Goal: Transaction & Acquisition: Purchase product/service

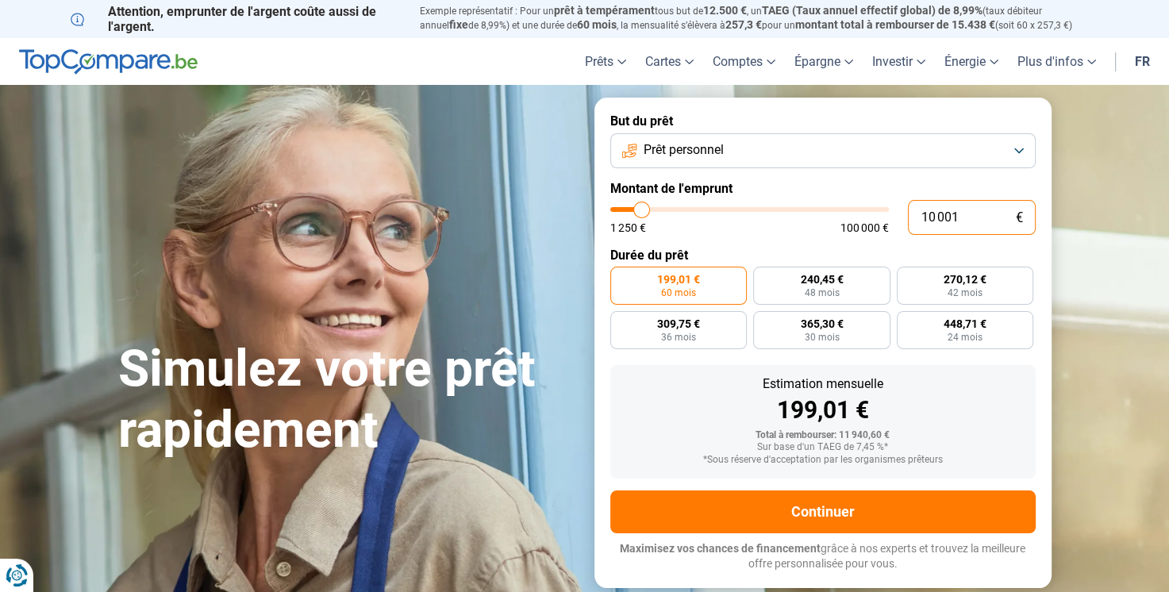
drag, startPoint x: 970, startPoint y: 221, endPoint x: 882, endPoint y: 214, distance: 87.6
click at [882, 214] on div "10 001 € 1 250 € 100 000 €" at bounding box center [822, 217] width 425 height 35
type input "10000"
radio input "true"
type input "1"
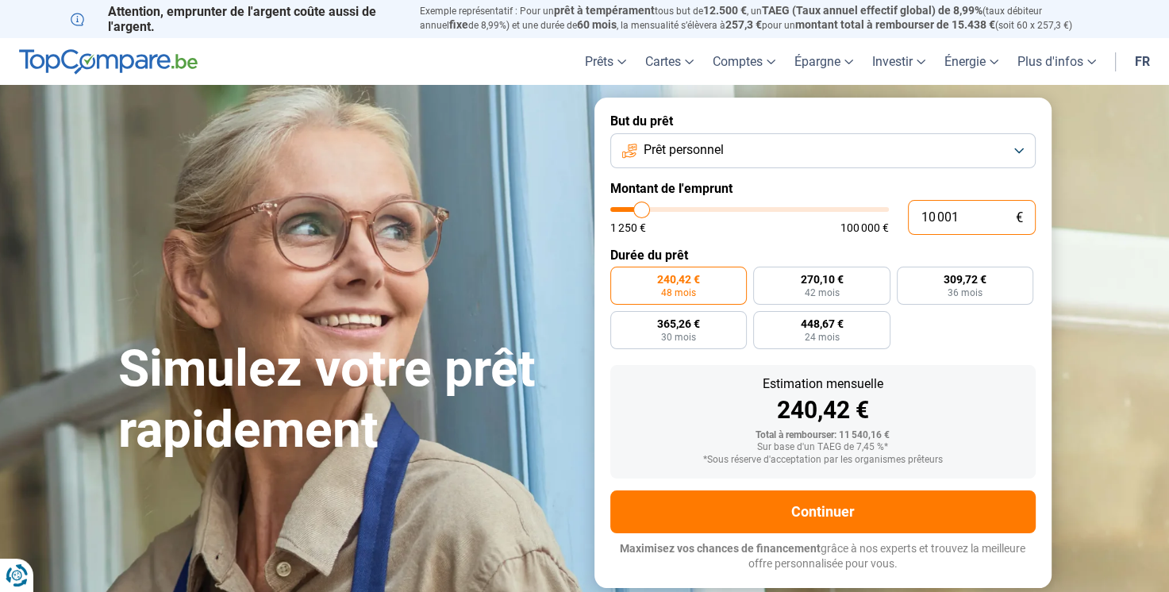
type input "1250"
type input "12"
type input "1250"
type input "125"
type input "1250"
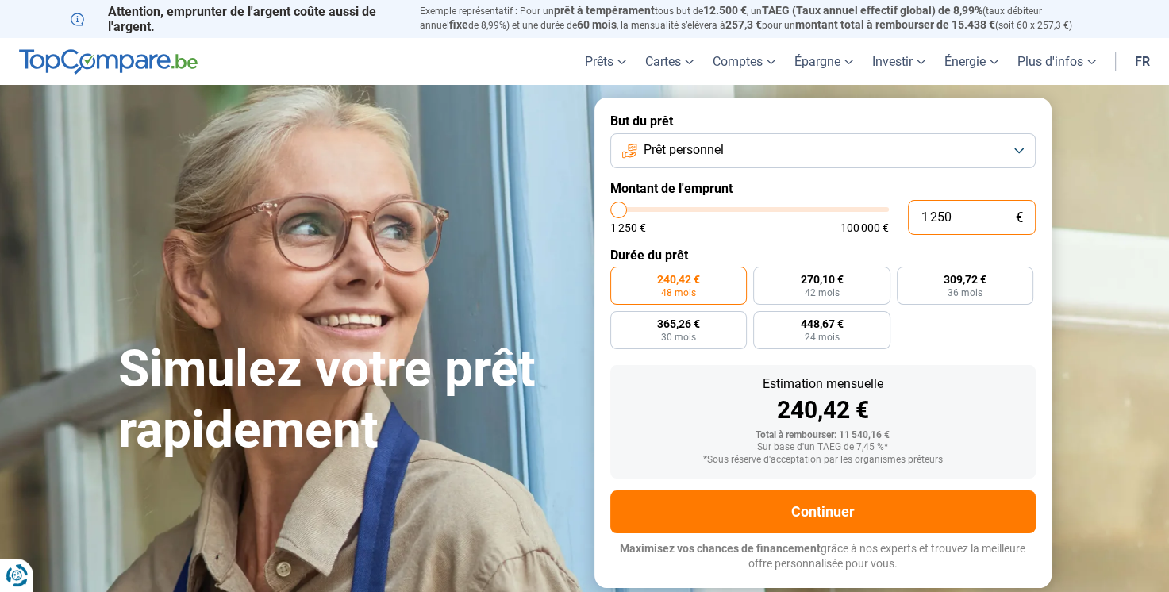
type input "12 500"
type input "12500"
radio input "false"
type input "12 500"
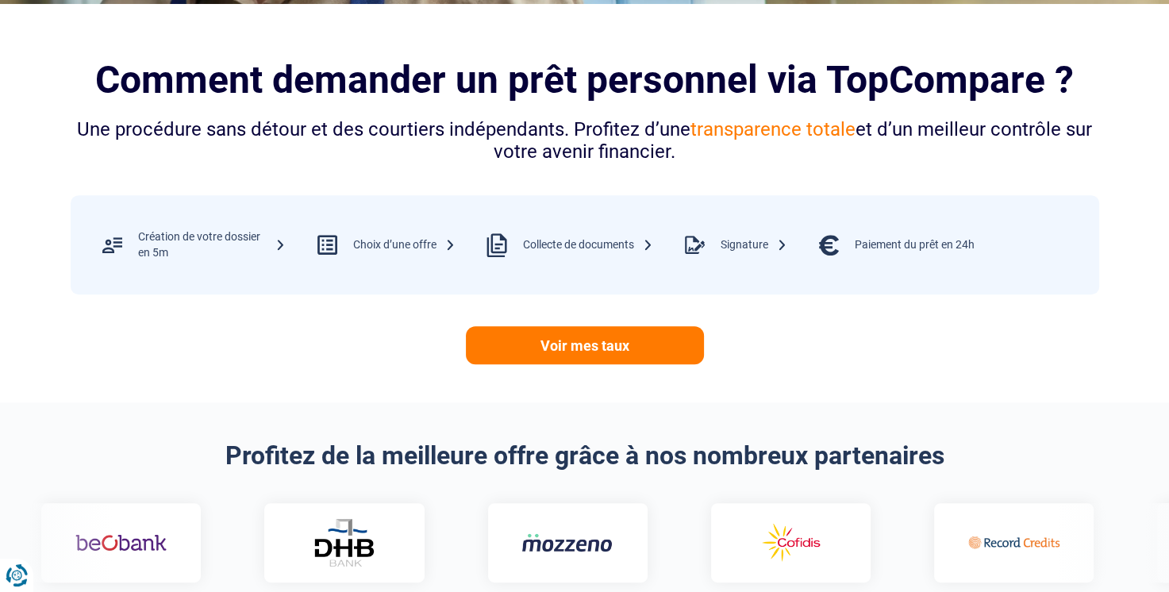
scroll to position [635, 0]
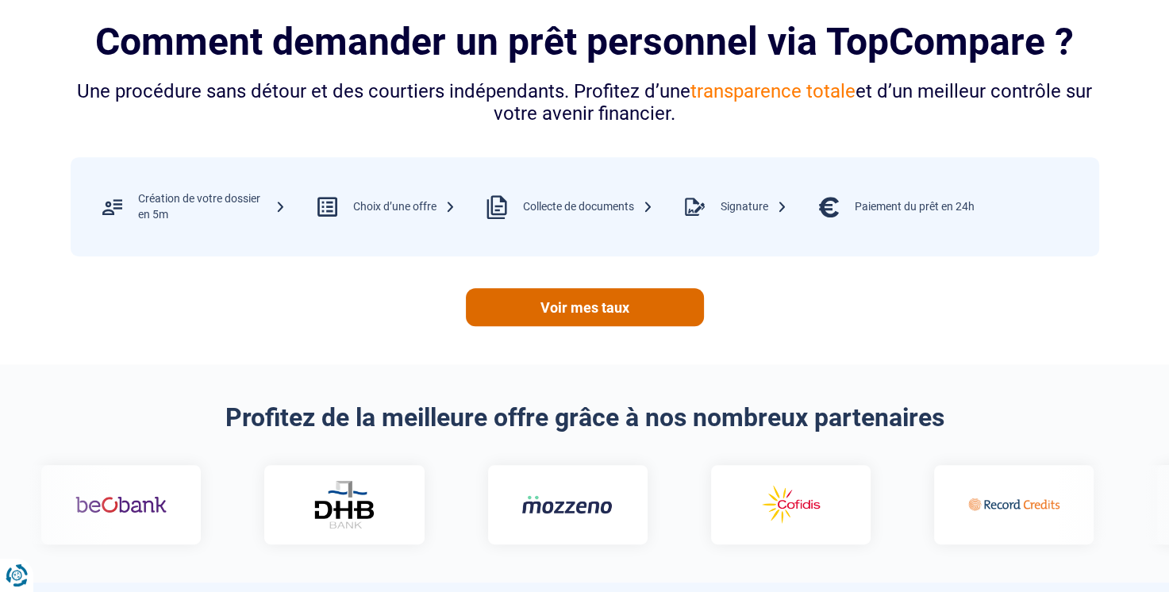
click at [617, 319] on link "Voir mes taux" at bounding box center [585, 307] width 238 height 38
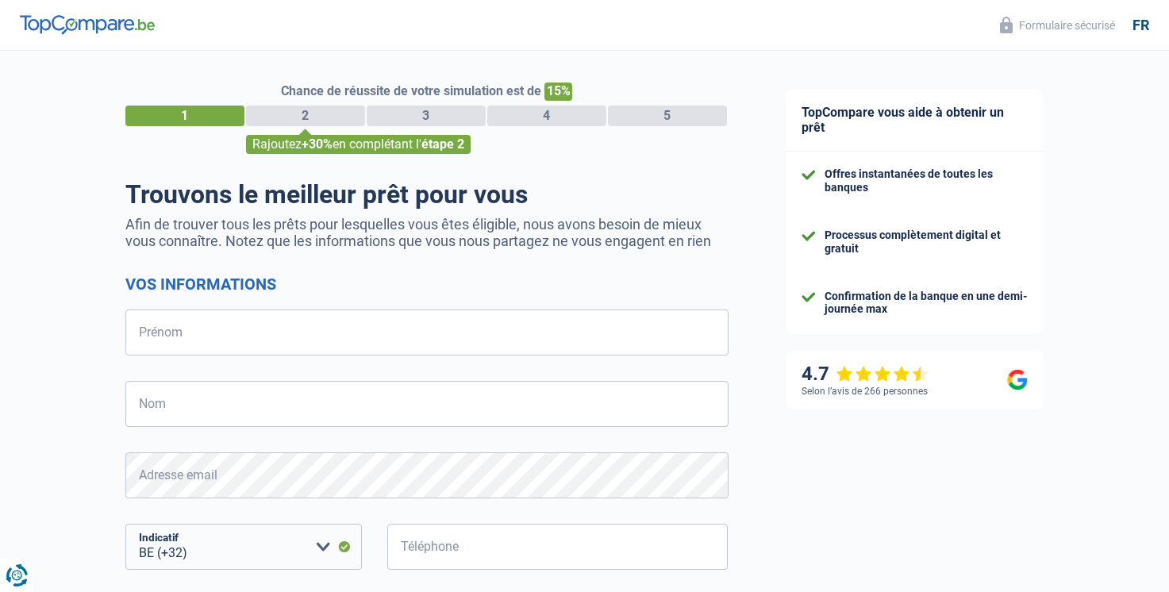
select select "32"
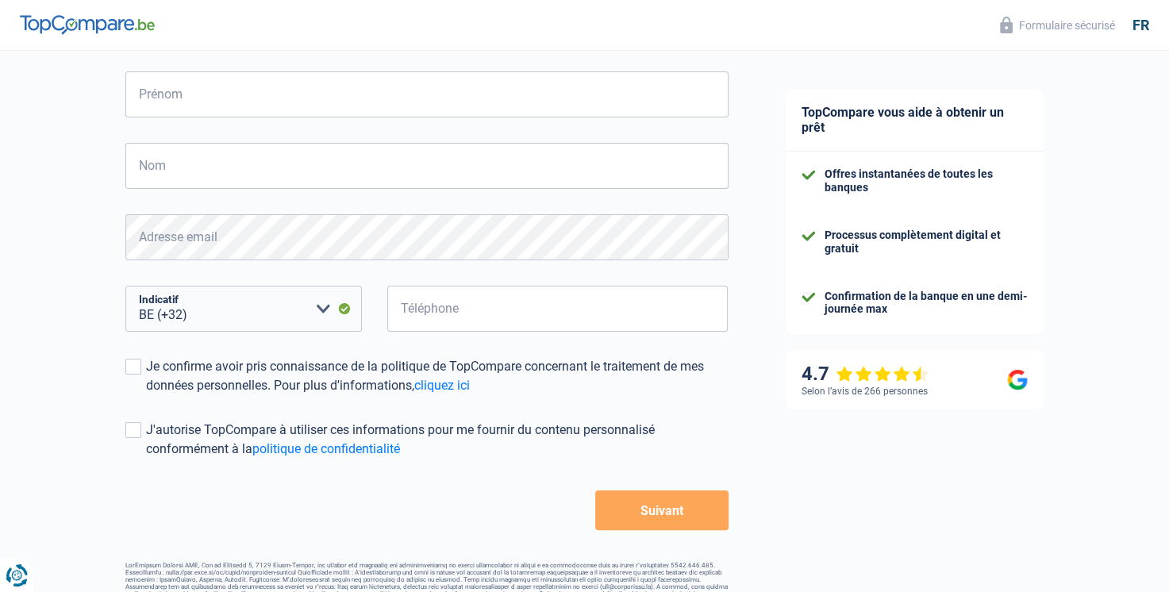
scroll to position [159, 0]
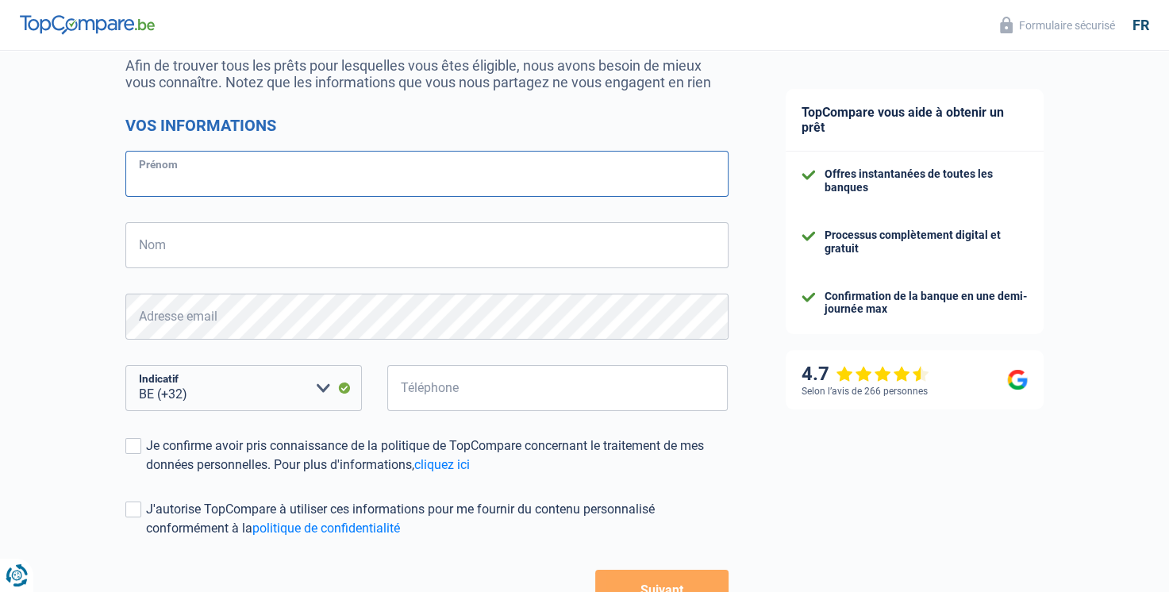
click at [160, 190] on input "Prénom" at bounding box center [426, 174] width 603 height 46
type input "[PERSON_NAME]"
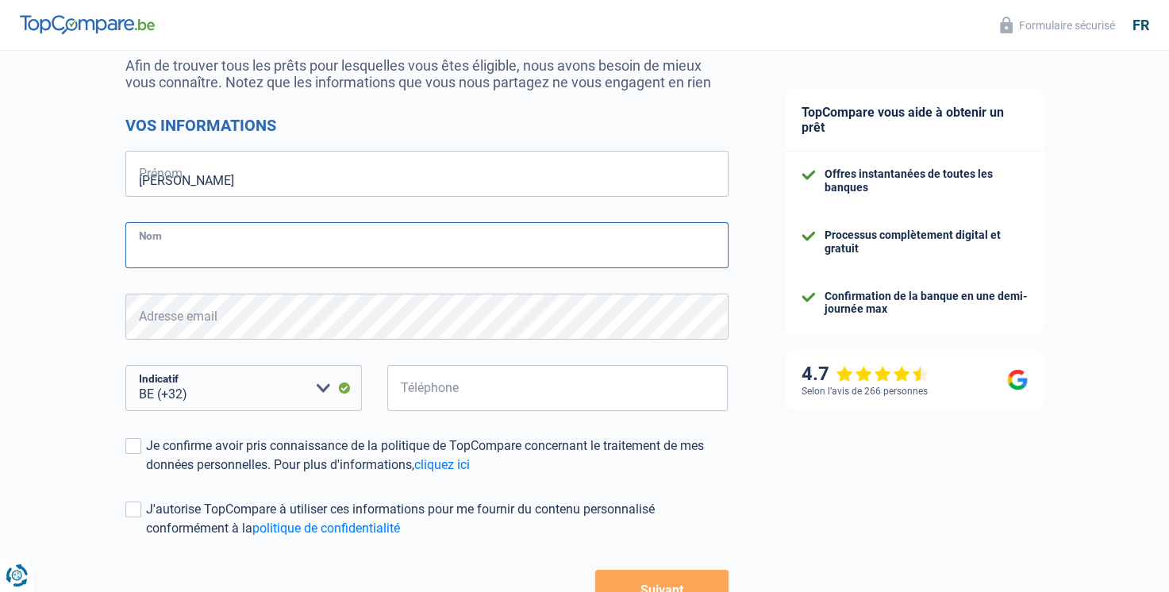
type input "ILTIREH"
type input "465113590"
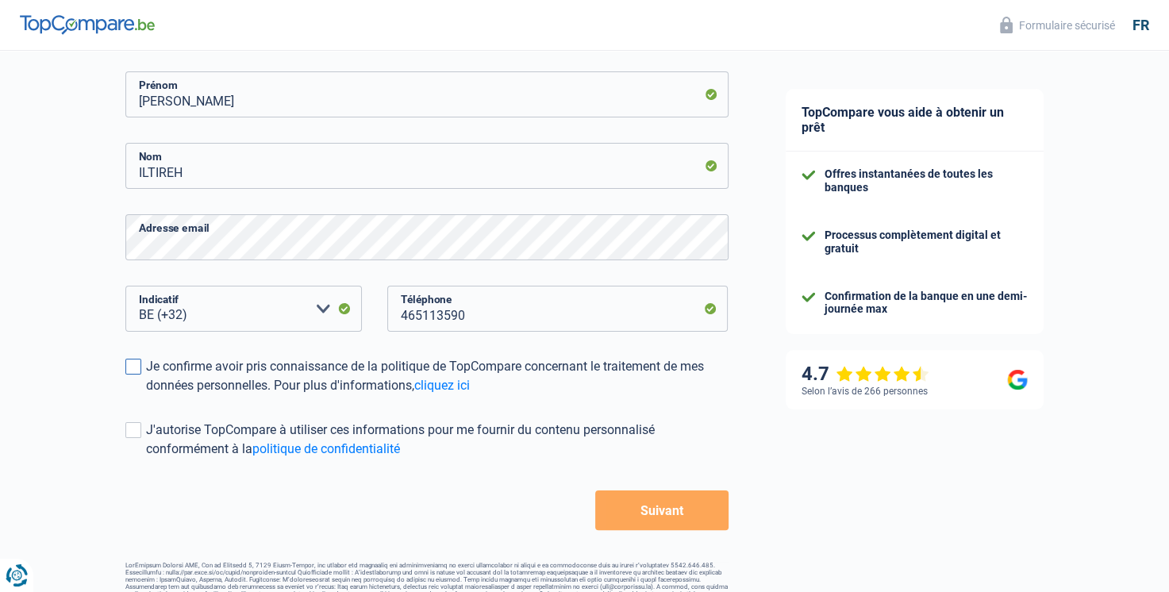
click at [133, 374] on span at bounding box center [133, 367] width 16 height 16
click at [146, 395] on input "Je confirme avoir pris connaissance de la politique de TopCompare concernant le…" at bounding box center [146, 395] width 0 height 0
click at [136, 426] on span at bounding box center [133, 430] width 16 height 16
click at [146, 459] on input "J'autorise TopCompare à utiliser ces informations pour me fournir du contenu pe…" at bounding box center [146, 459] width 0 height 0
click at [691, 518] on button "Suivant" at bounding box center [661, 510] width 133 height 40
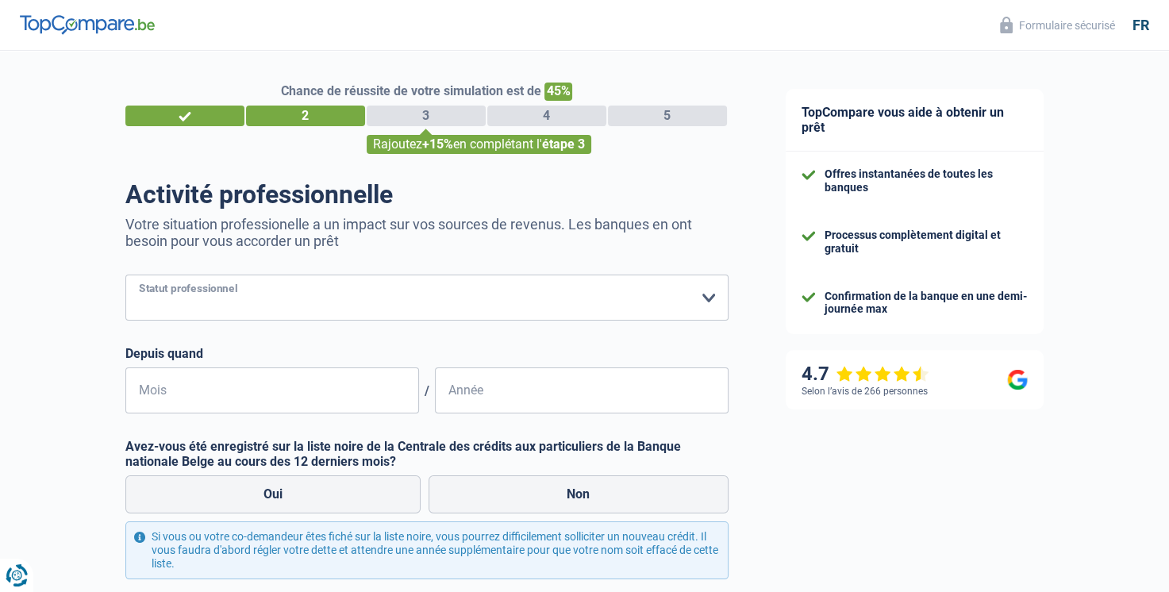
click at [715, 303] on select "Ouvrier Employé privé Employé public Invalide Indépendant Pensionné Chômeur Mut…" at bounding box center [426, 298] width 603 height 46
select select "publicEmployee"
click at [125, 275] on select "Ouvrier Employé privé Employé public Invalide Indépendant Pensionné Chômeur Mut…" at bounding box center [426, 298] width 603 height 46
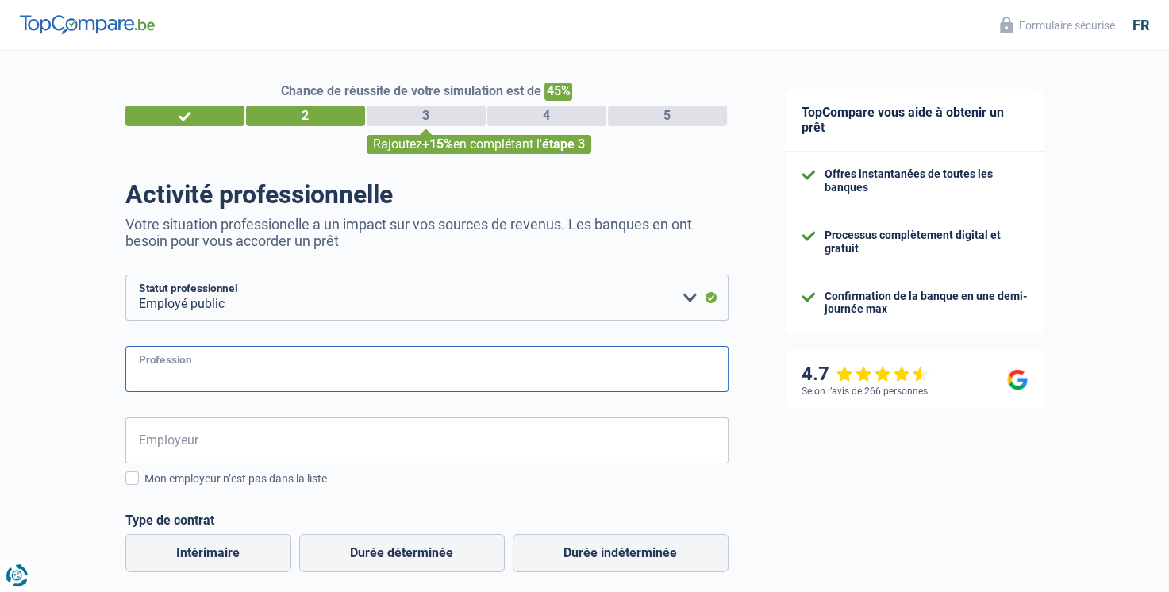
click at [173, 376] on input "Profession" at bounding box center [426, 369] width 603 height 46
type input "Expert en digitalisation"
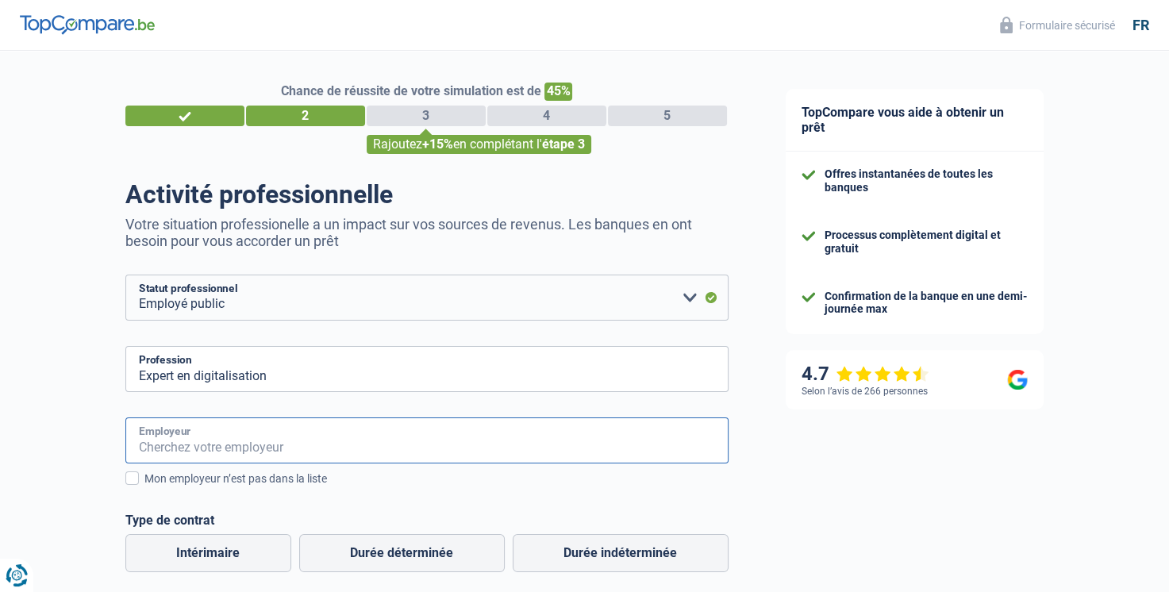
click at [178, 447] on input "Employeur" at bounding box center [426, 440] width 603 height 46
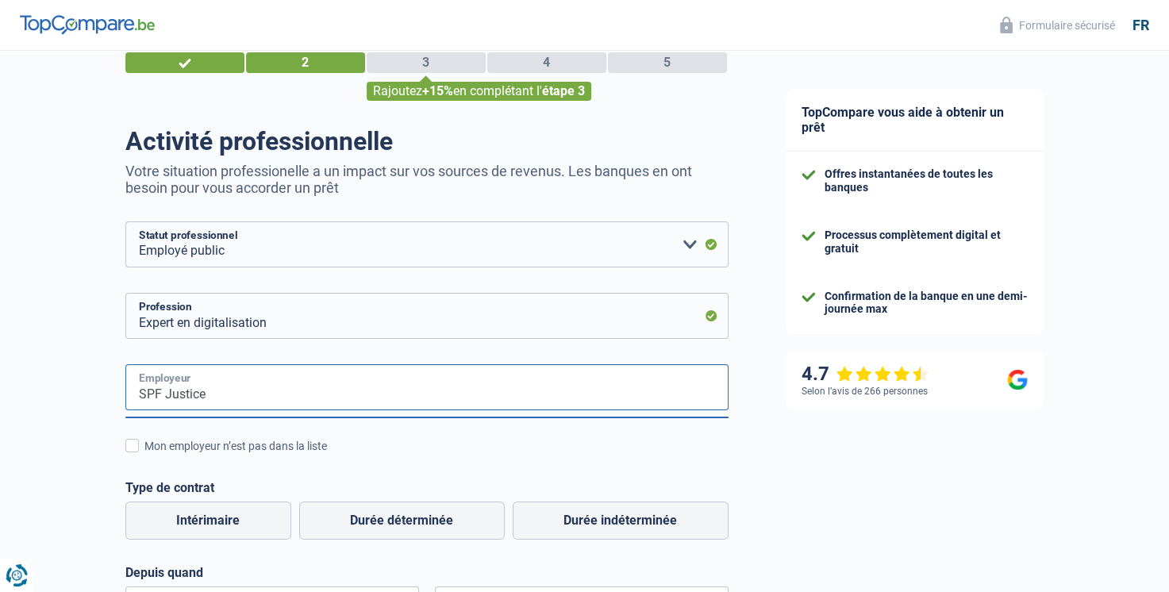
scroll to position [159, 0]
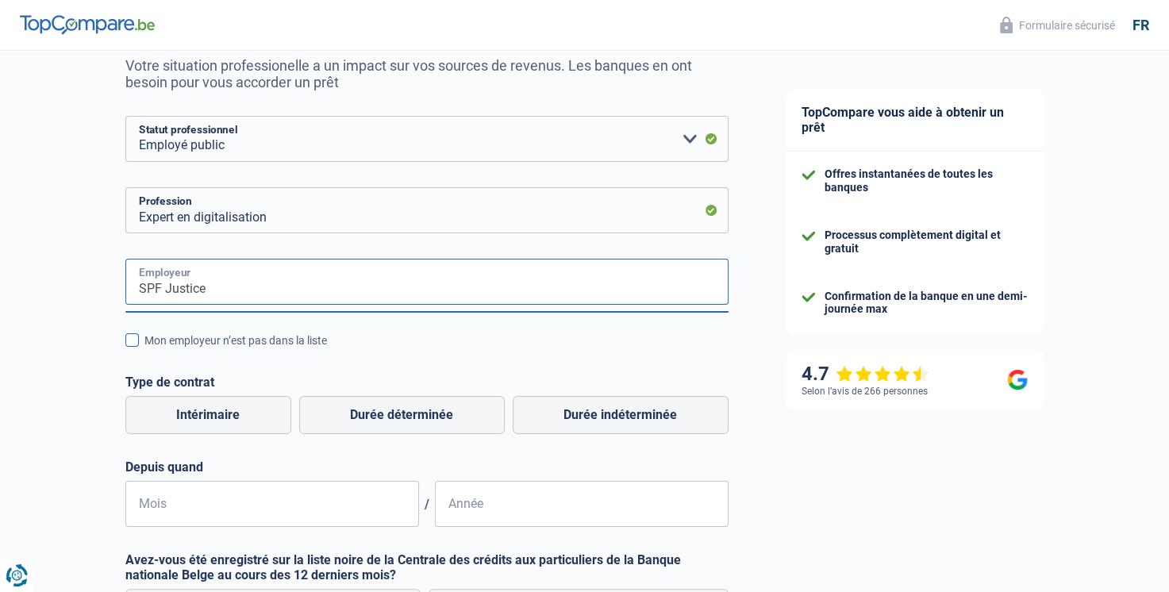
type input "SPF Justice"
click at [134, 338] on span at bounding box center [131, 339] width 13 height 13
click at [144, 349] on input "Mon employeur n’est pas dans la liste" at bounding box center [144, 349] width 0 height 0
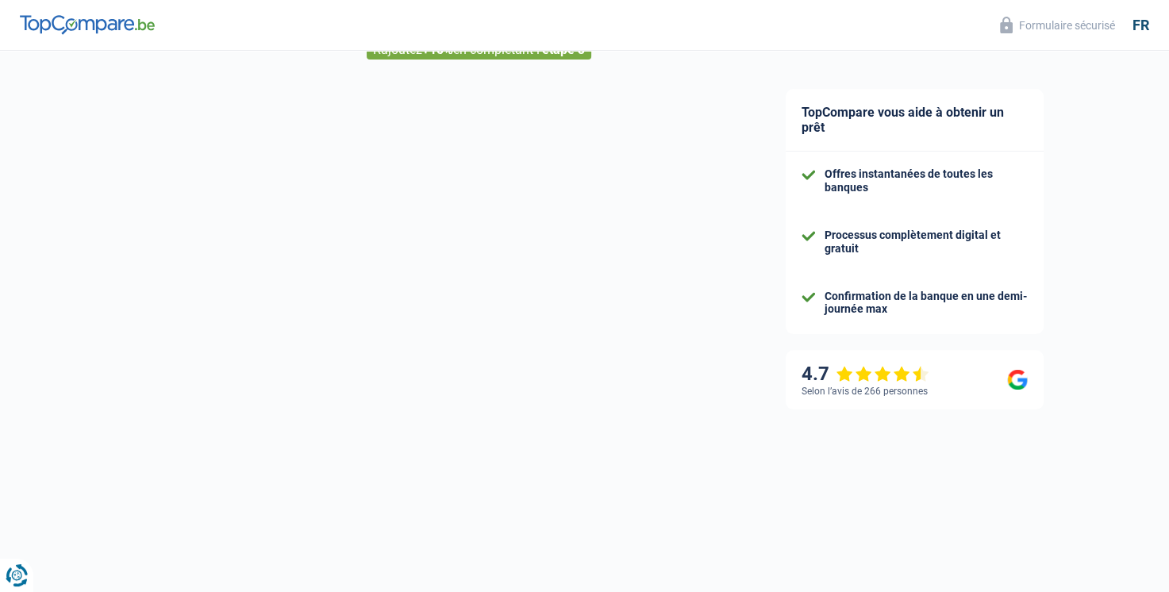
select select "32"
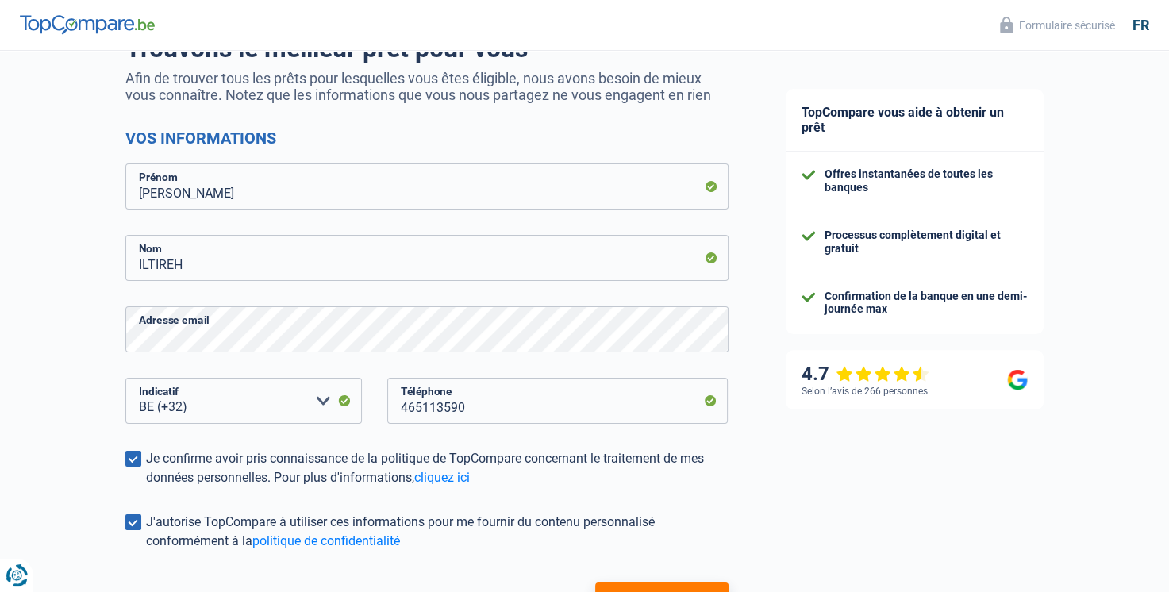
scroll to position [271, 0]
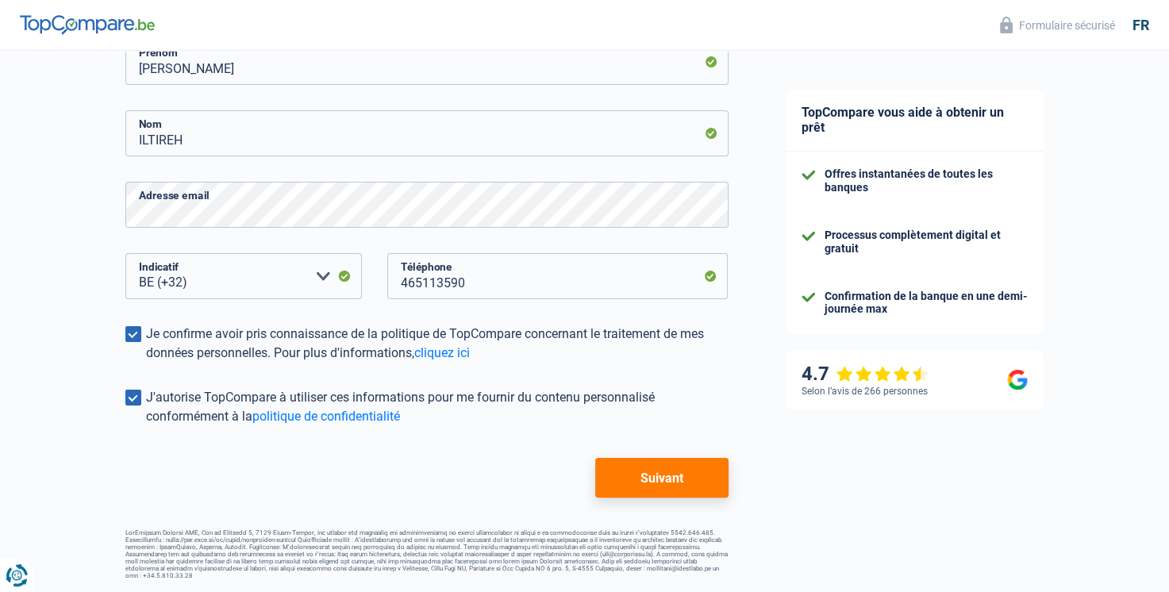
click at [653, 472] on button "Suivant" at bounding box center [661, 478] width 133 height 40
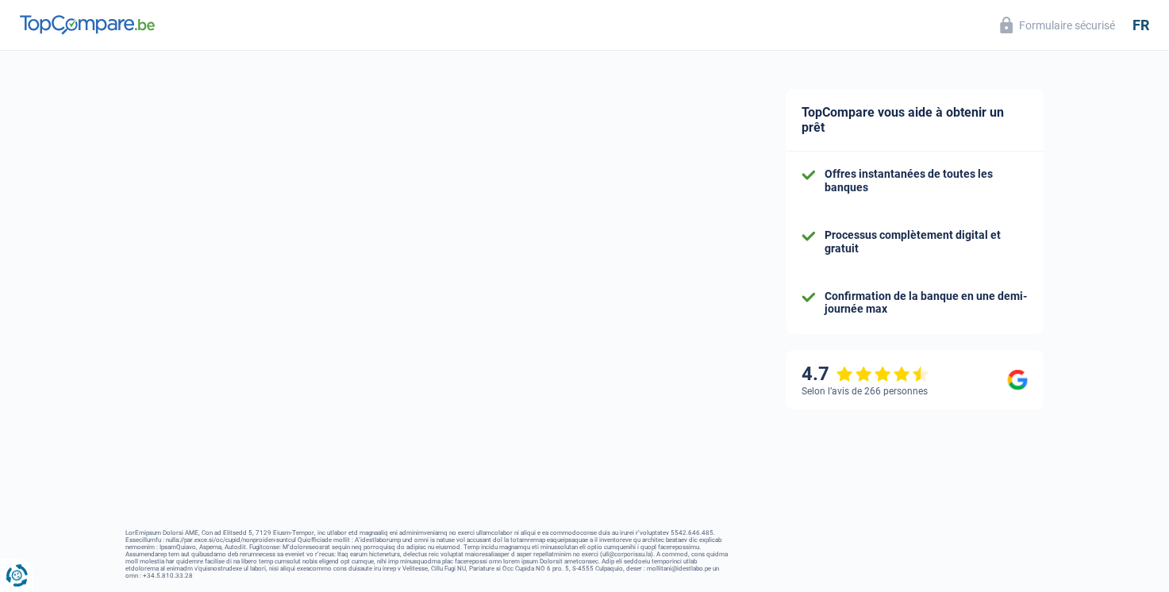
select select "publicEmployee"
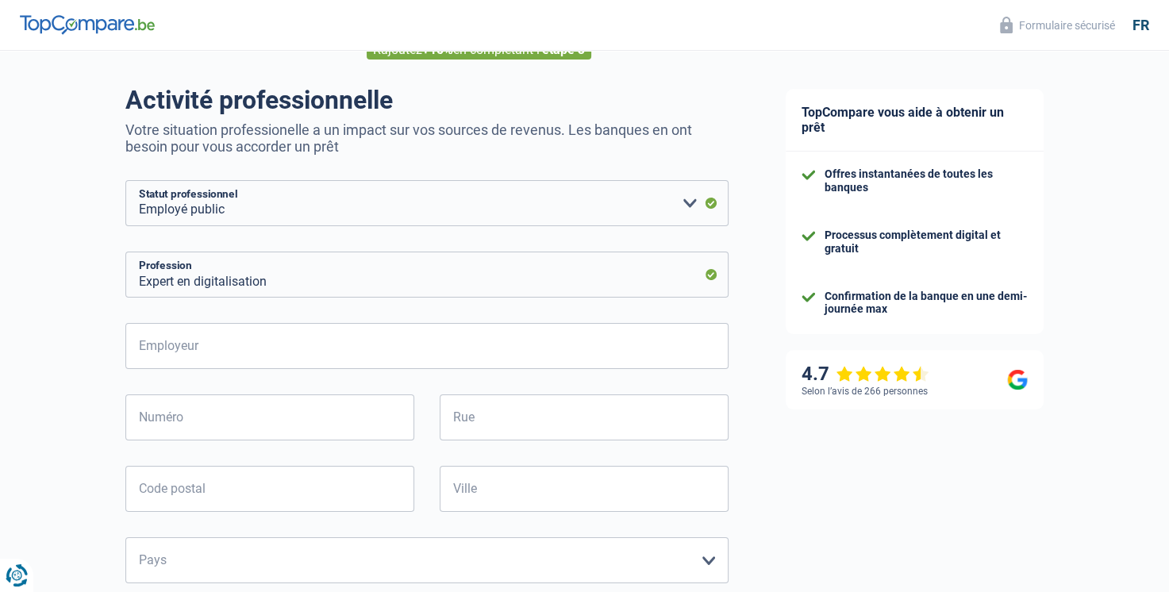
scroll to position [159, 0]
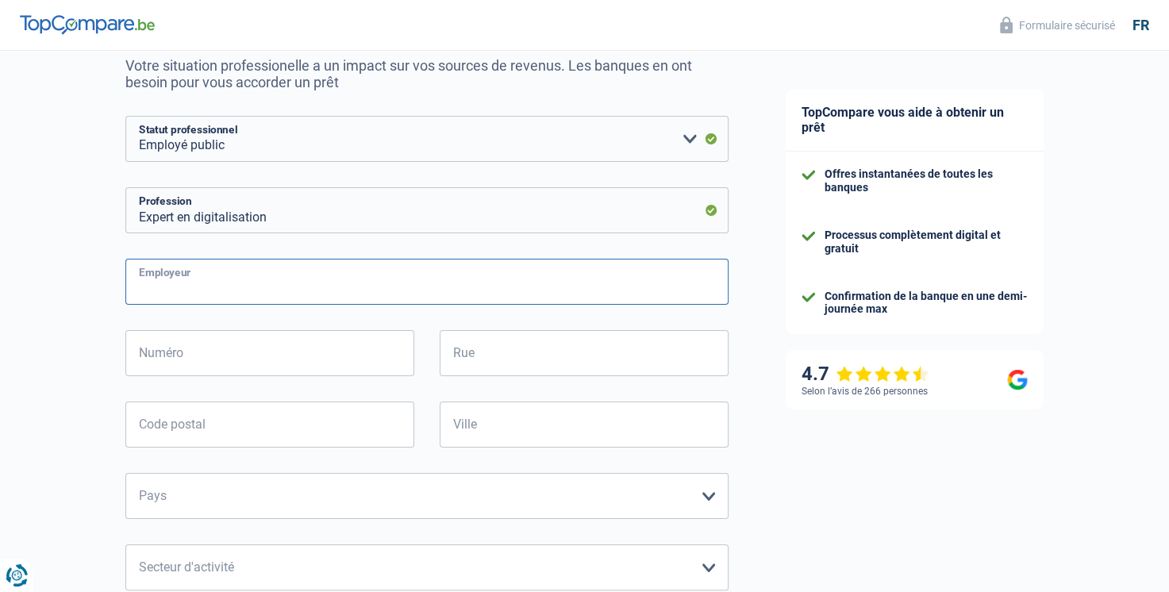
click at [238, 284] on input "Employeur" at bounding box center [426, 282] width 603 height 46
type input "SPF Justice"
click at [193, 368] on input "Numéro" at bounding box center [269, 353] width 289 height 46
click at [488, 357] on input "Rue" at bounding box center [584, 353] width 289 height 46
paste input "Bd de Waterloo 115, 1000 Bruxelles"
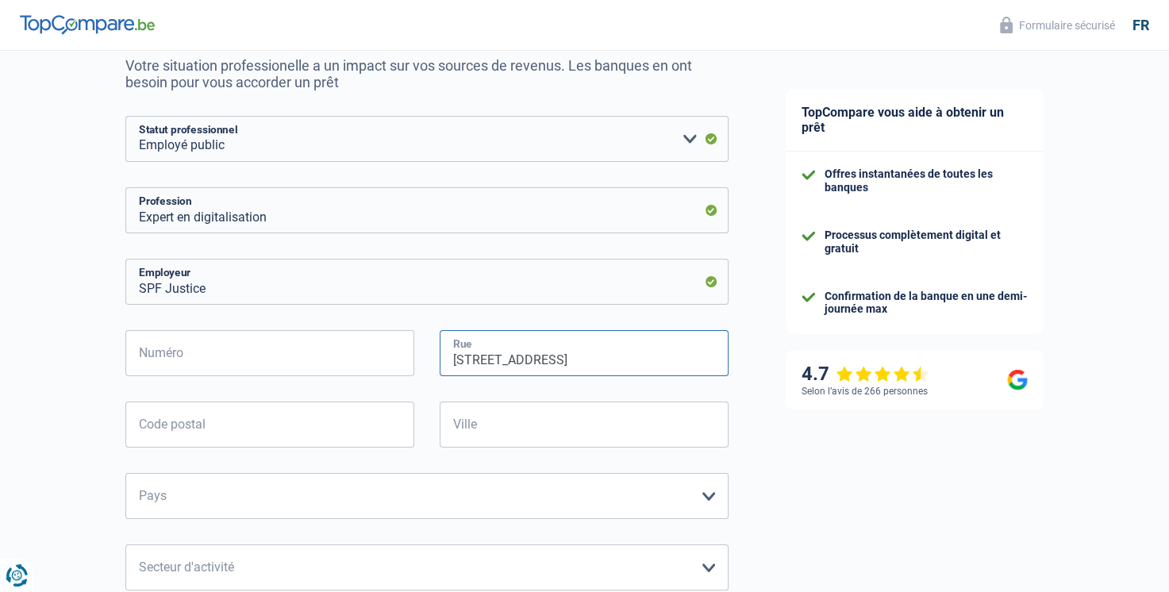
type input "Bd de Waterloo 115, 1000 Bruxelles"
click at [206, 360] on input "Numéro" at bounding box center [269, 353] width 289 height 46
type input "115"
click at [563, 364] on input "Bd de Waterloo 115, 1000 Bruxelles" at bounding box center [584, 353] width 289 height 46
type input "Bd de Waterloo, 1000 Bruxelles"
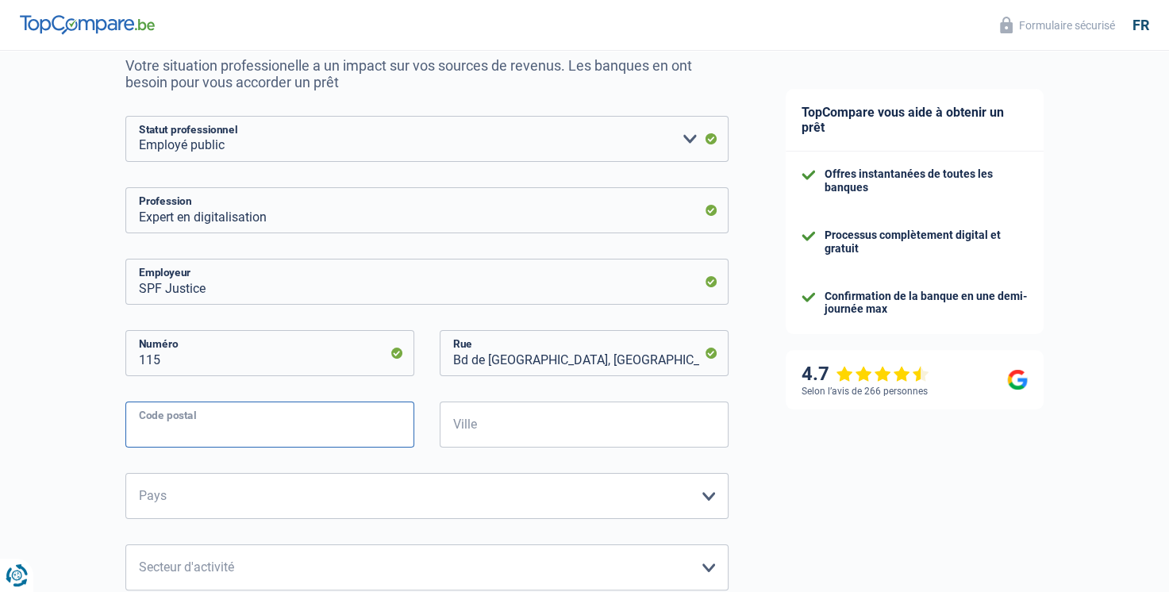
click at [178, 430] on input "Code postal" at bounding box center [269, 425] width 289 height 46
type input "1000"
click at [518, 420] on input "Ville" at bounding box center [584, 425] width 289 height 46
type input "Bruxelles"
click at [409, 500] on select "Belgique France Allemagne Italie Luxembourg Pays-Bas Espagne Suisse Veuillez sé…" at bounding box center [426, 496] width 603 height 46
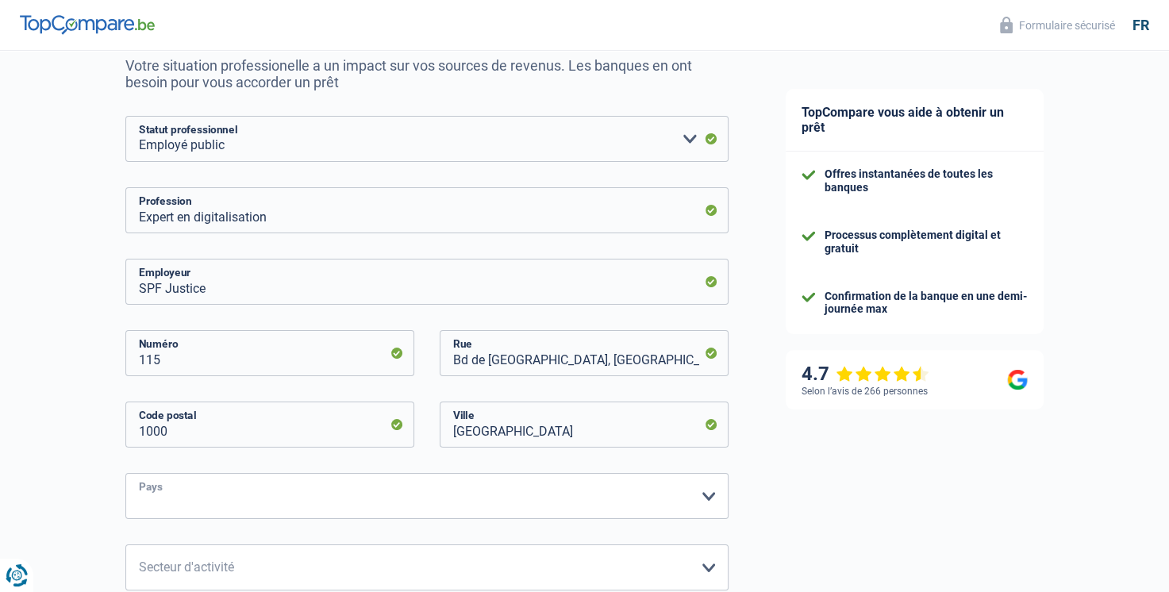
select select "BE"
click at [125, 474] on select "Belgique France Allemagne Italie Luxembourg Pays-Bas Espagne Suisse Veuillez sé…" at bounding box center [426, 496] width 603 height 46
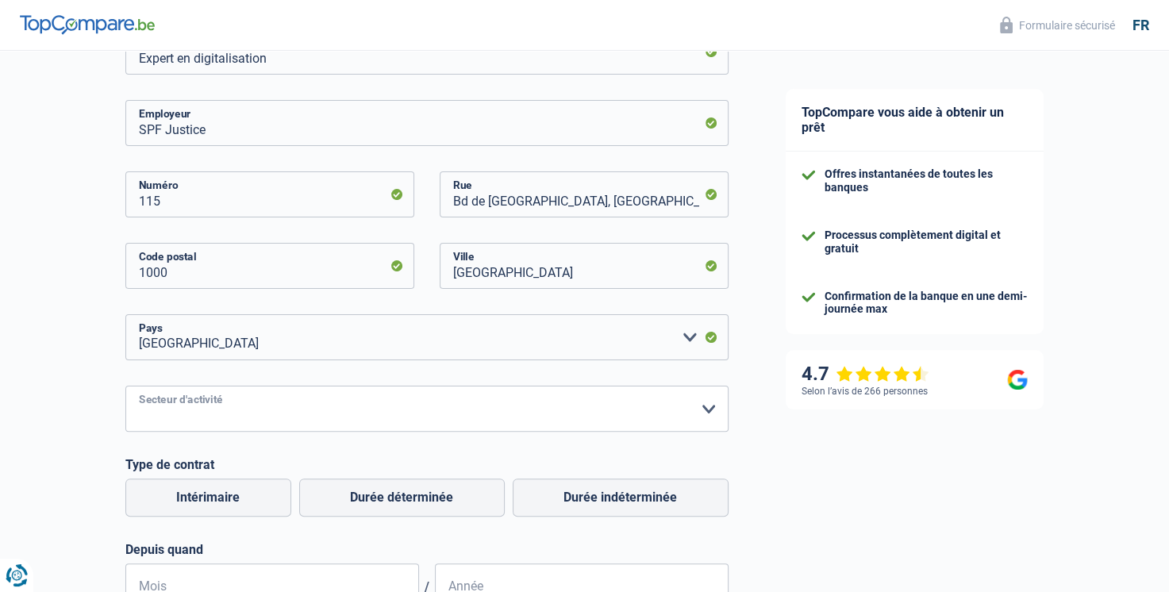
click at [308, 417] on select "Agriculture/Pêche Industrie Horeca Courier/Fitness/Taxi Construction Banques/As…" at bounding box center [426, 409] width 603 height 46
select select "stateUniversityEu"
click at [125, 386] on select "Agriculture/Pêche Industrie Horeca Courier/Fitness/Taxi Construction Banques/As…" at bounding box center [426, 409] width 603 height 46
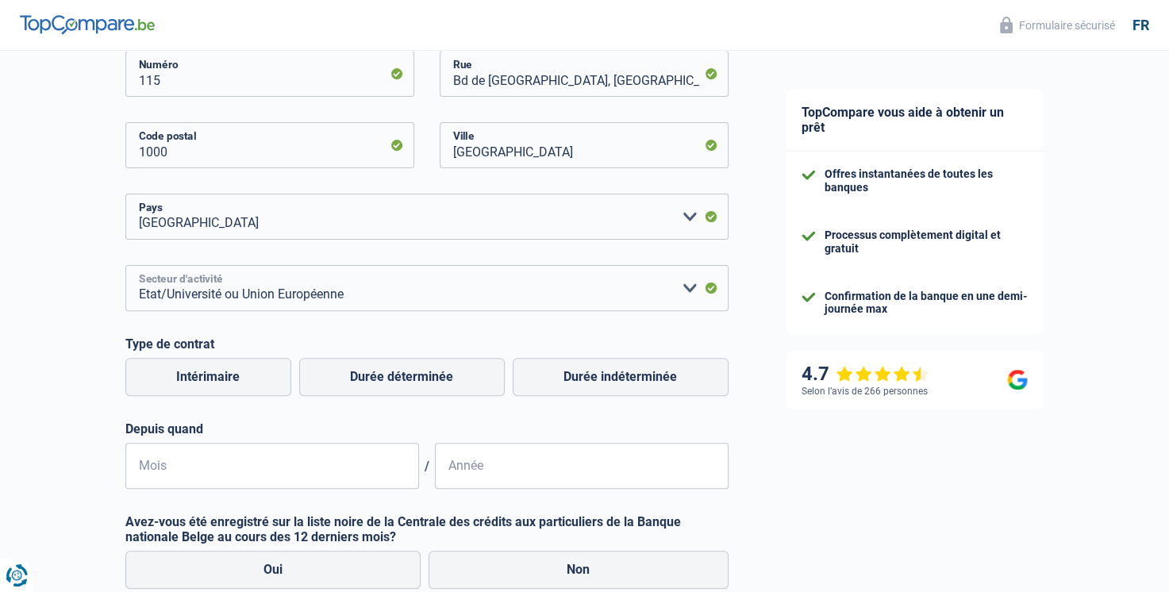
scroll to position [556, 0]
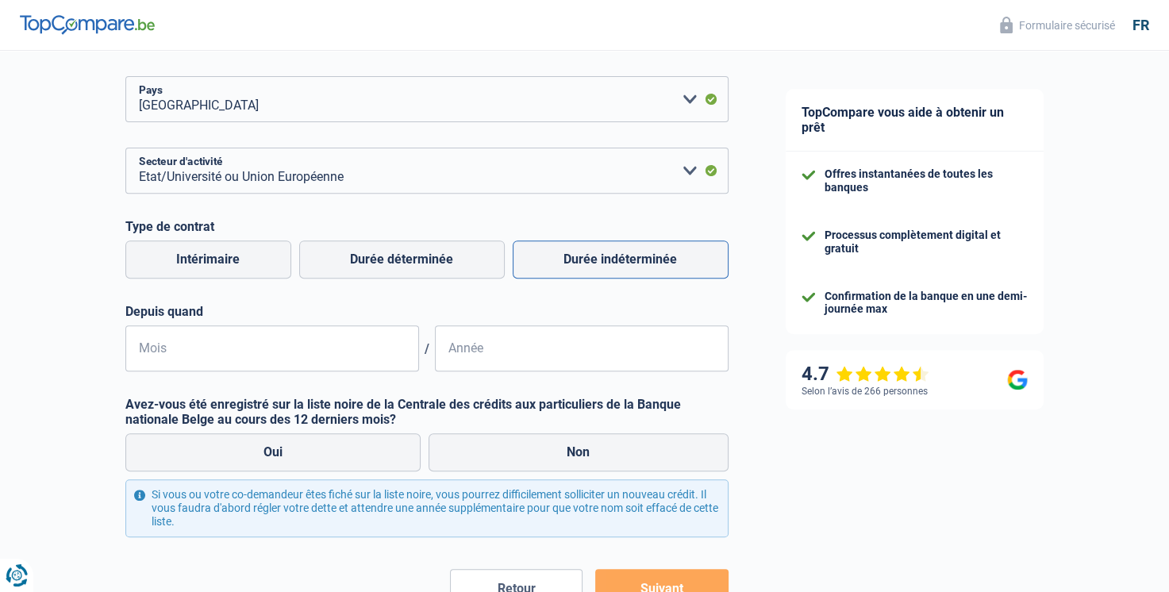
click at [567, 267] on label "Durée indéterminée" at bounding box center [621, 259] width 216 height 38
click at [567, 267] on input "Durée indéterminée" at bounding box center [621, 259] width 216 height 38
radio input "true"
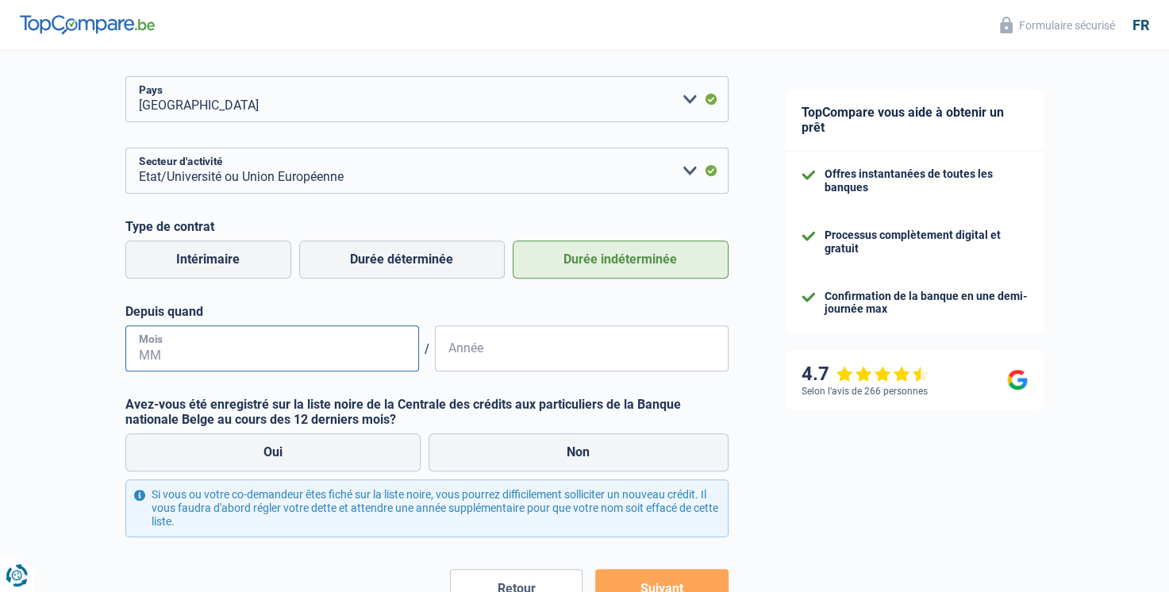
click at [211, 356] on input "Mois" at bounding box center [272, 348] width 294 height 46
type input "07"
type input "2025"
click at [532, 459] on label "Non" at bounding box center [579, 452] width 300 height 38
click at [532, 459] on input "Non" at bounding box center [579, 452] width 300 height 38
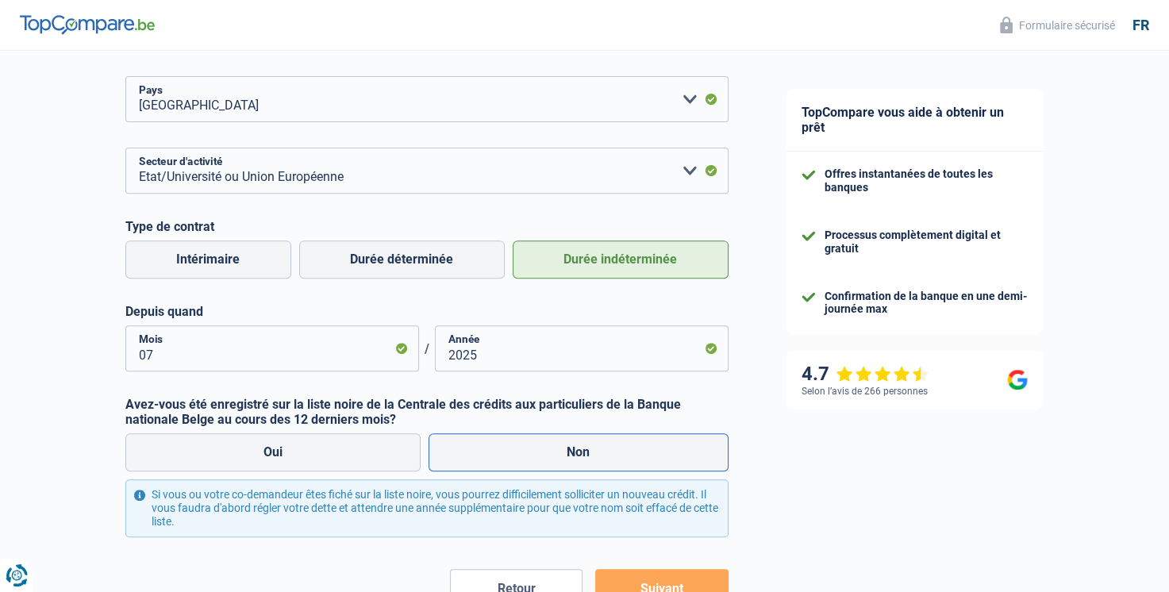
radio input "true"
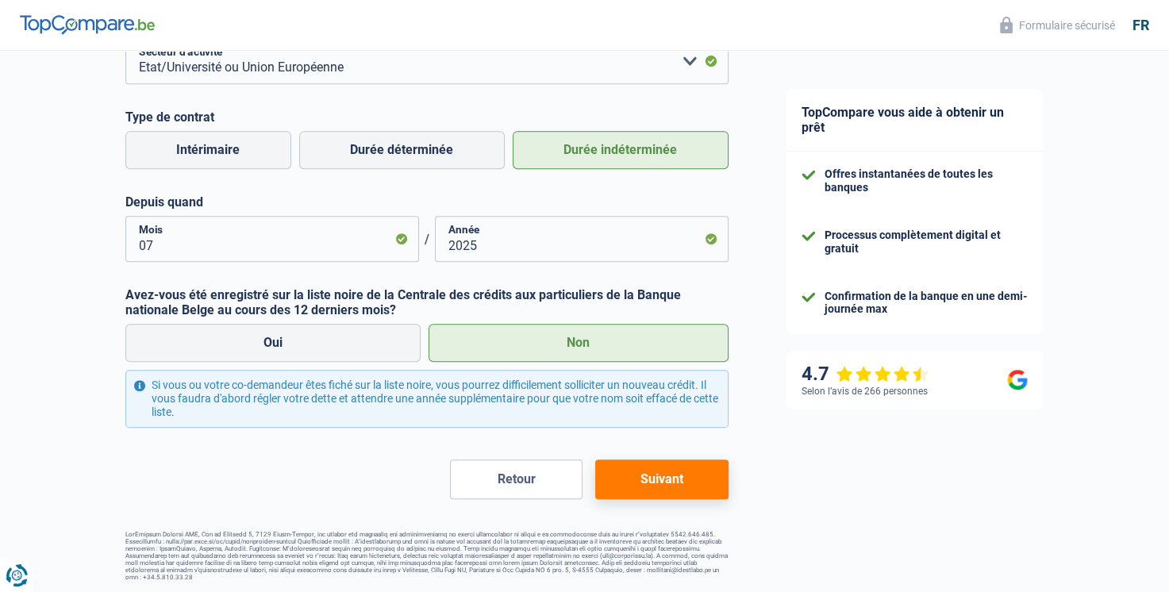
scroll to position [667, 0]
click at [688, 486] on button "Suivant" at bounding box center [661, 478] width 133 height 40
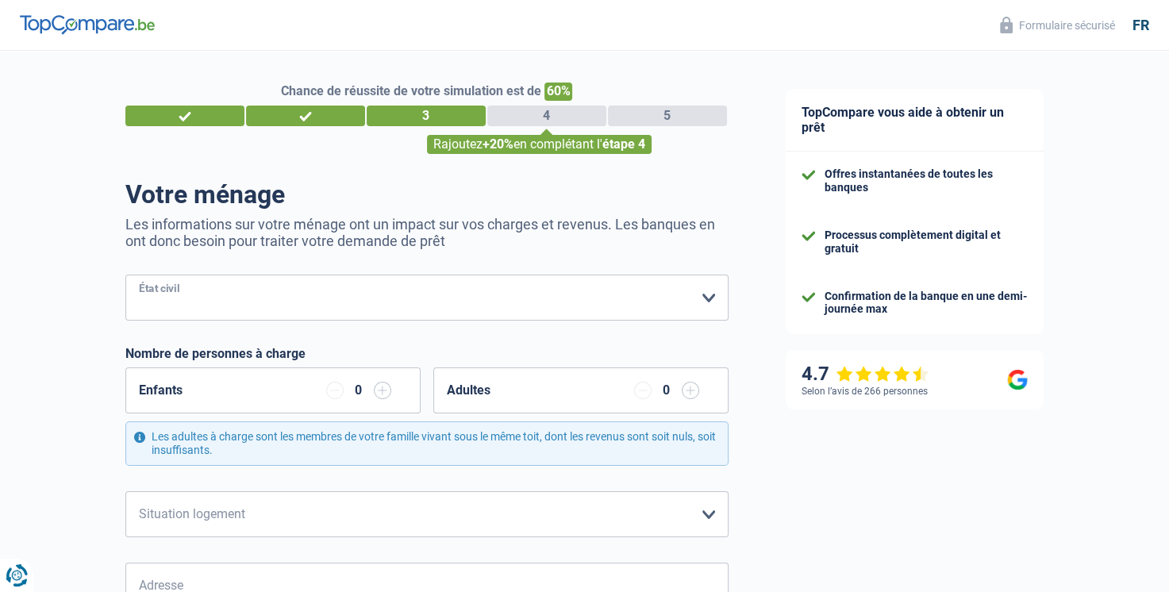
click at [171, 303] on select "Célibataire Marié(e) Cohabitant(e) légal(e) Divorcé(e) Veuf(ve) Séparé (de fait…" at bounding box center [426, 298] width 603 height 46
select select "married"
click at [125, 275] on select "Célibataire Marié(e) Cohabitant(e) légal(e) Divorcé(e) Veuf(ve) Séparé (de fait…" at bounding box center [426, 298] width 603 height 46
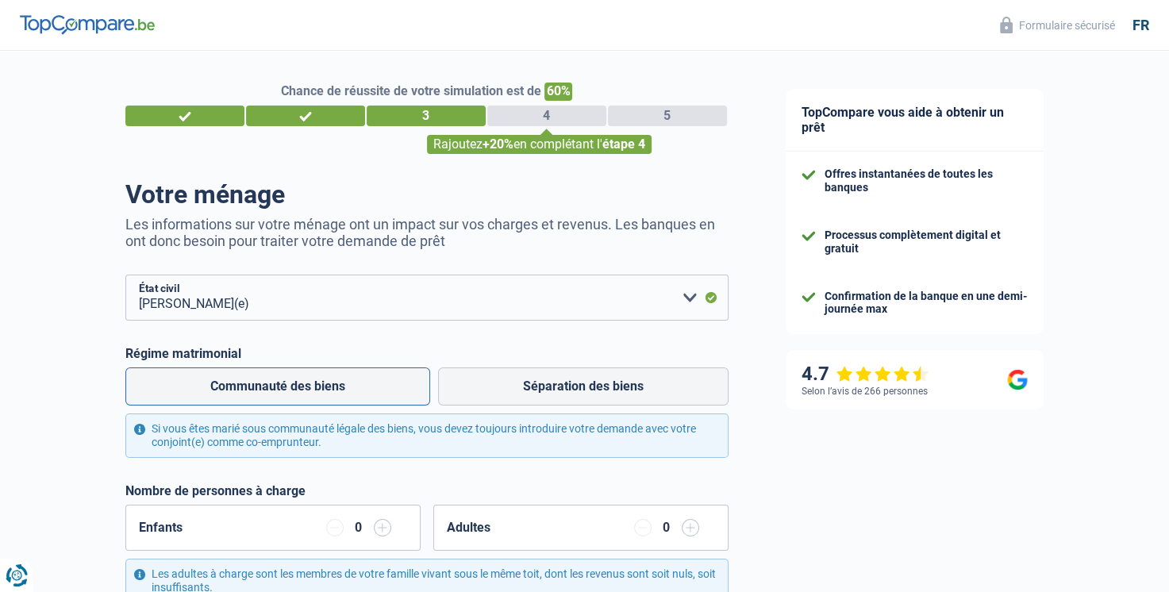
click at [333, 373] on label "Communauté des biens" at bounding box center [277, 386] width 305 height 38
click at [333, 373] on input "Communauté des biens" at bounding box center [277, 386] width 305 height 38
radio input "true"
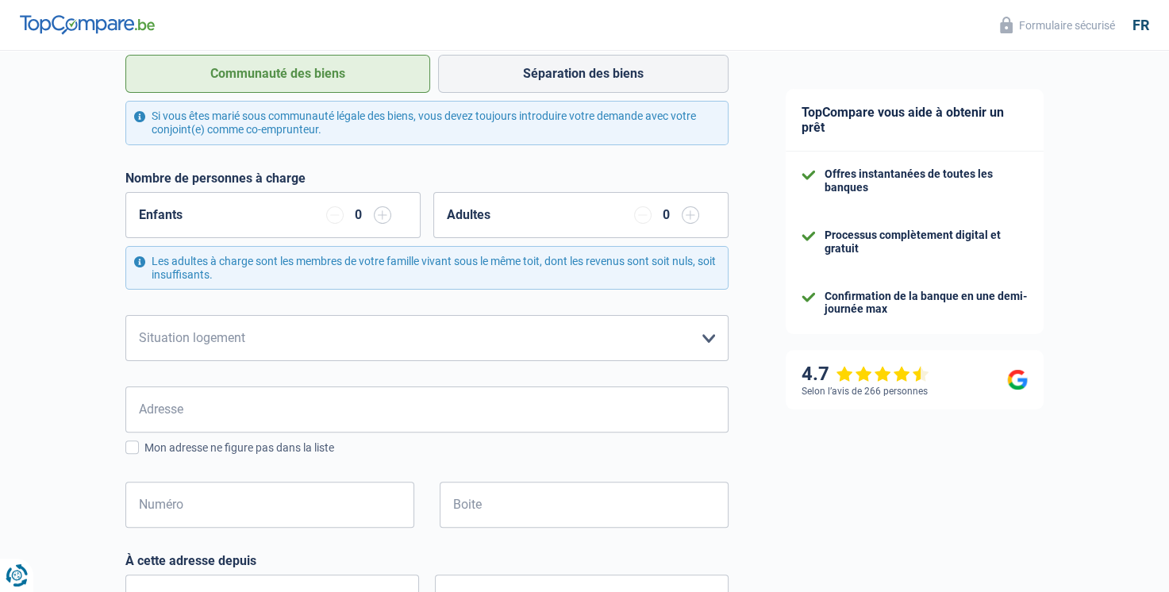
scroll to position [317, 0]
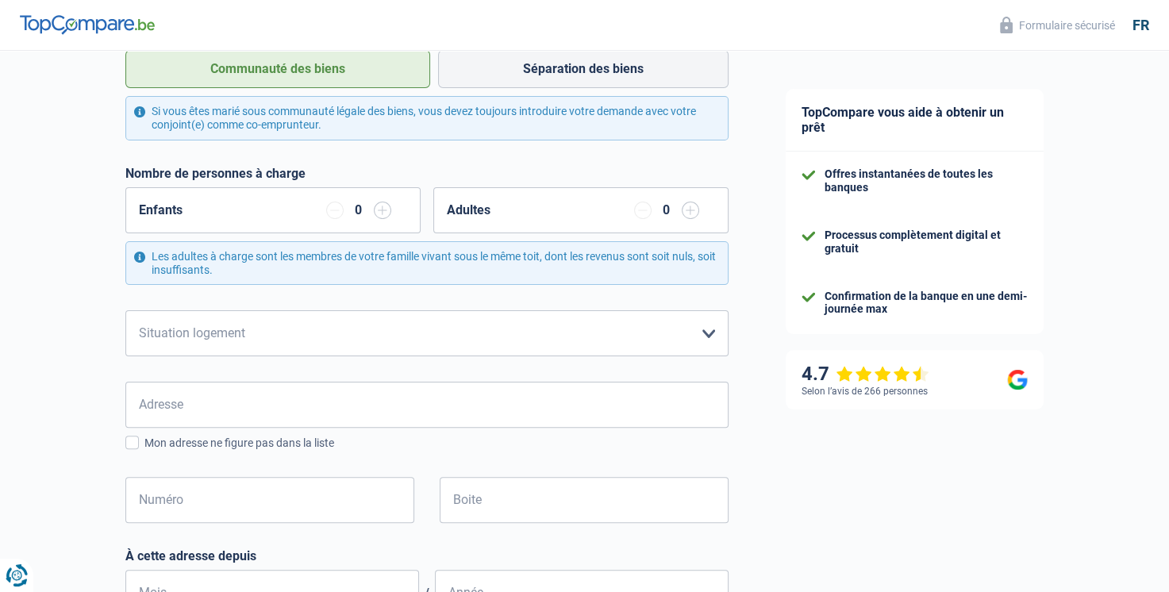
click at [376, 213] on input "button" at bounding box center [382, 210] width 17 height 17
click at [235, 335] on select "Locataire Propriétaire avec prêt hypothécaire Propriétaire sans prêt hypothécai…" at bounding box center [426, 333] width 603 height 46
select select "rents"
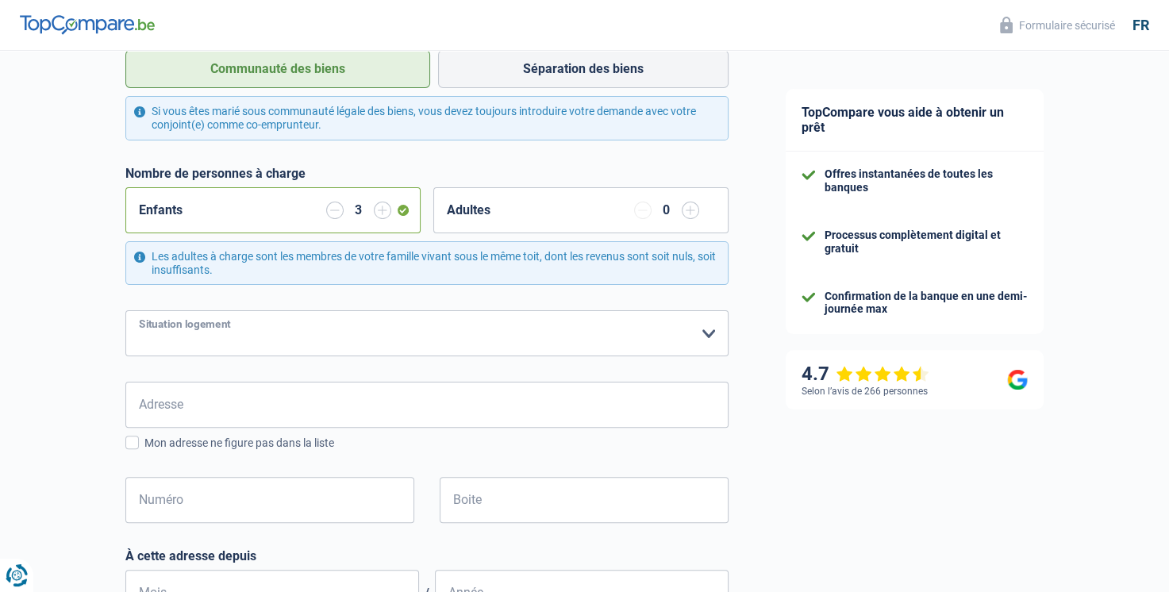
click at [125, 310] on select "Locataire Propriétaire avec prêt hypothécaire Propriétaire sans prêt hypothécai…" at bounding box center [426, 333] width 603 height 46
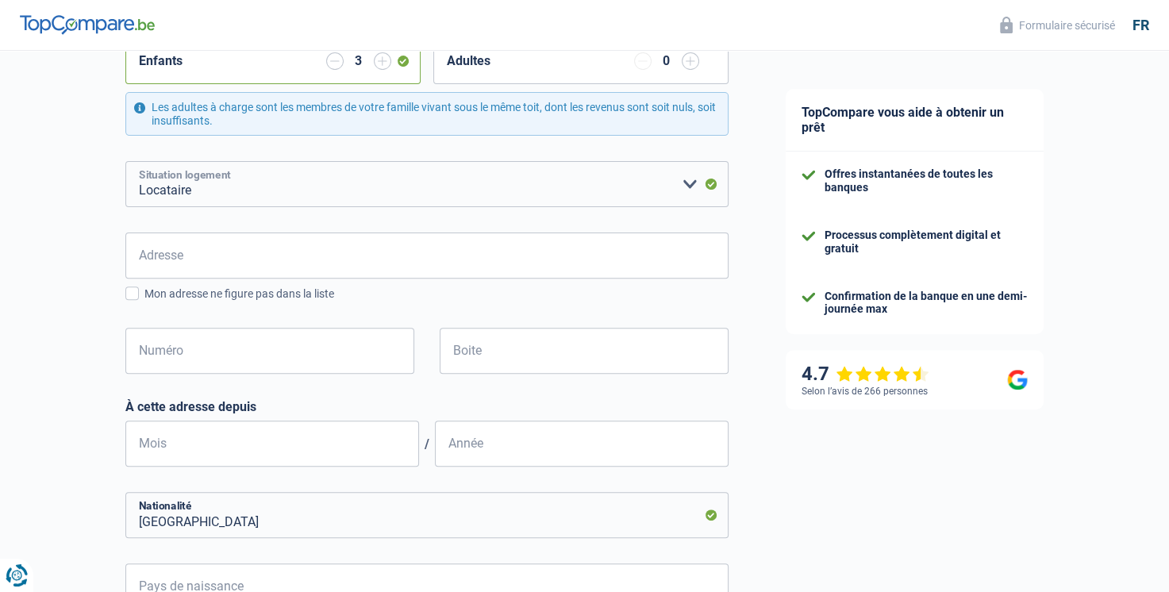
scroll to position [476, 0]
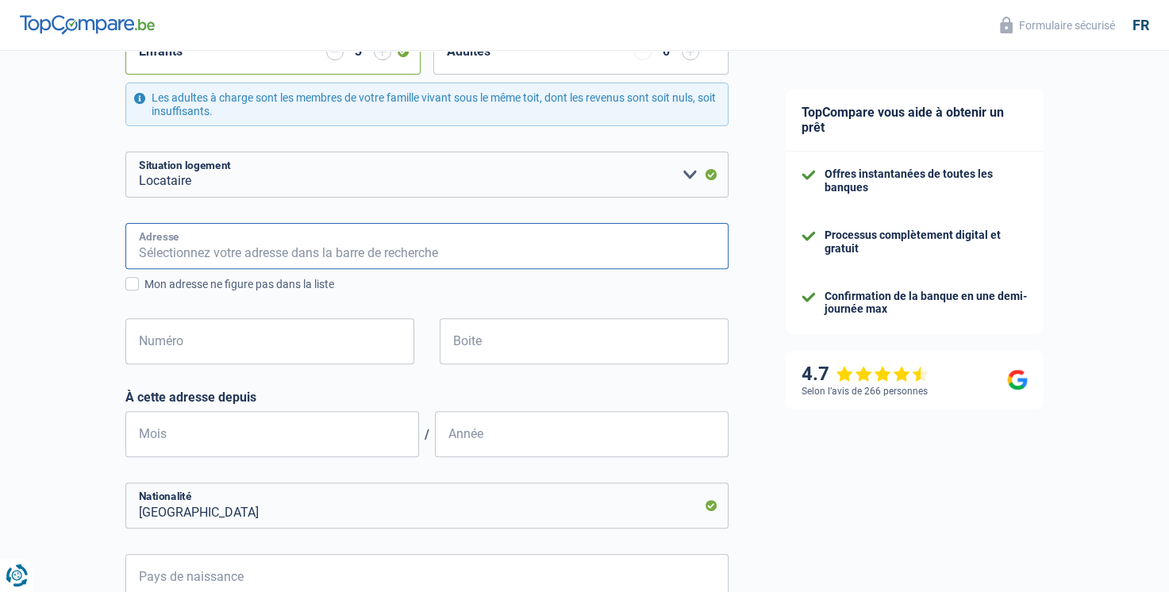
click at [238, 243] on input "Adresse" at bounding box center [426, 246] width 603 height 46
type input "332 Rue Saint-Gilles"
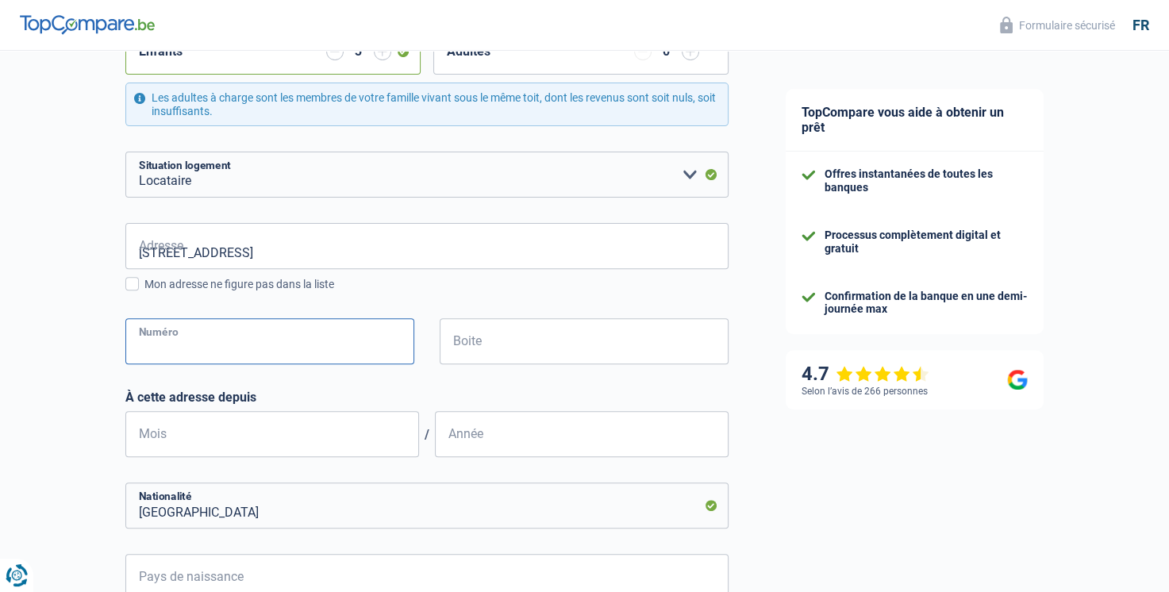
type input "31"
type input "Belgique"
type input "Liège"
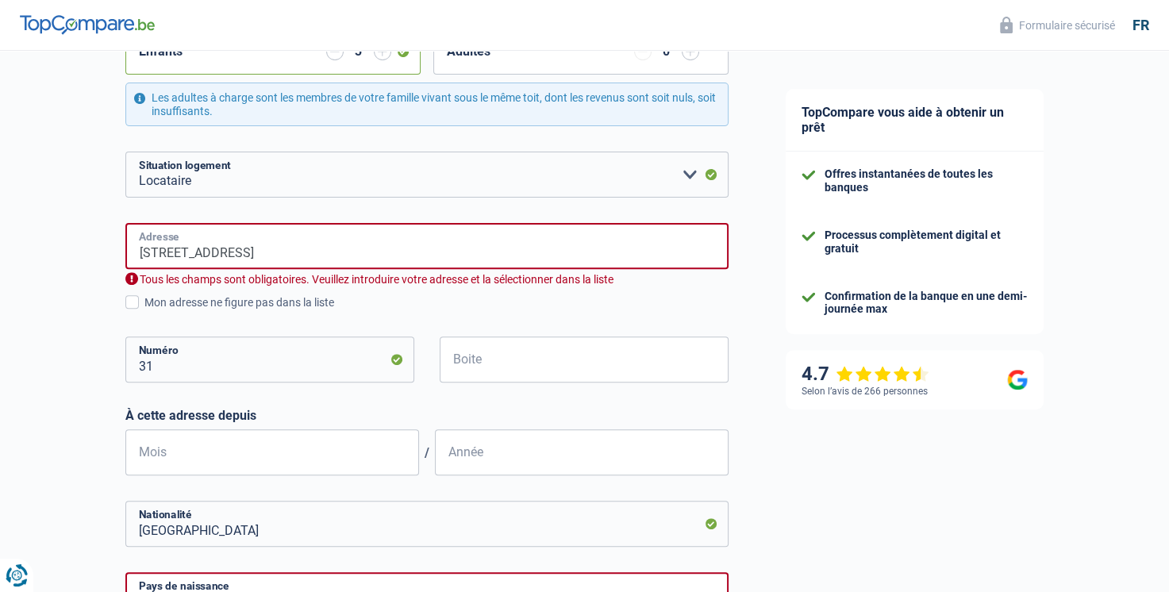
type input "iltireh81@gmail.com"
drag, startPoint x: 233, startPoint y: 260, endPoint x: 0, endPoint y: 260, distance: 233.3
type input "Rue Saint-Gilles, 4000, Liège, BE"
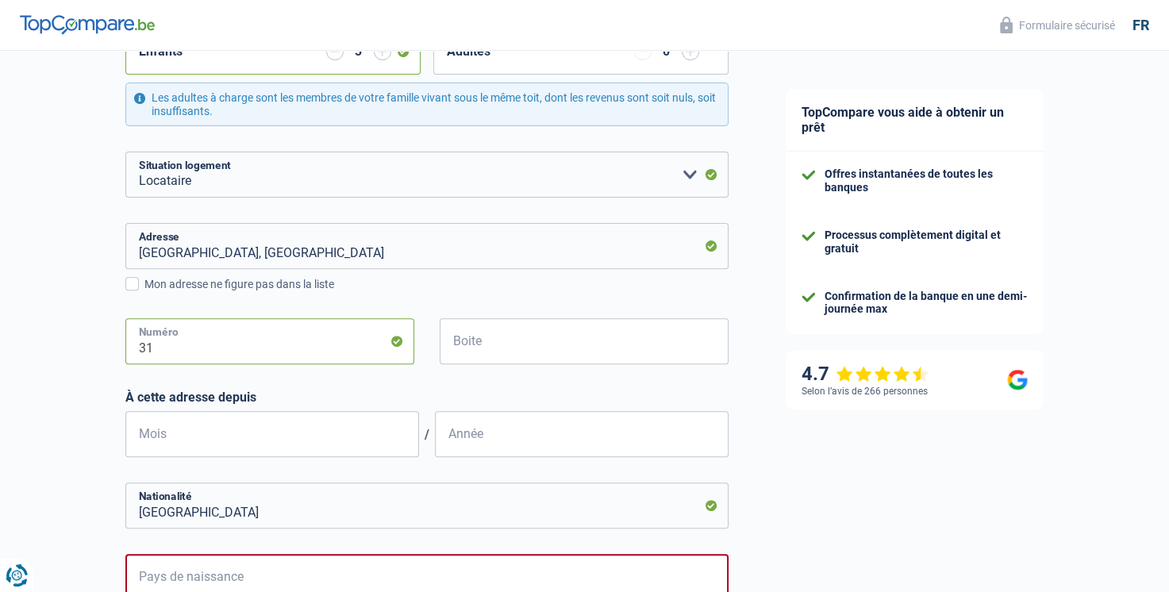
click at [165, 342] on input "31" at bounding box center [269, 341] width 289 height 46
type input "332"
click at [525, 352] on input "Boite" at bounding box center [584, 341] width 289 height 46
type input "0031"
click at [248, 433] on input "Mois" at bounding box center [272, 434] width 294 height 46
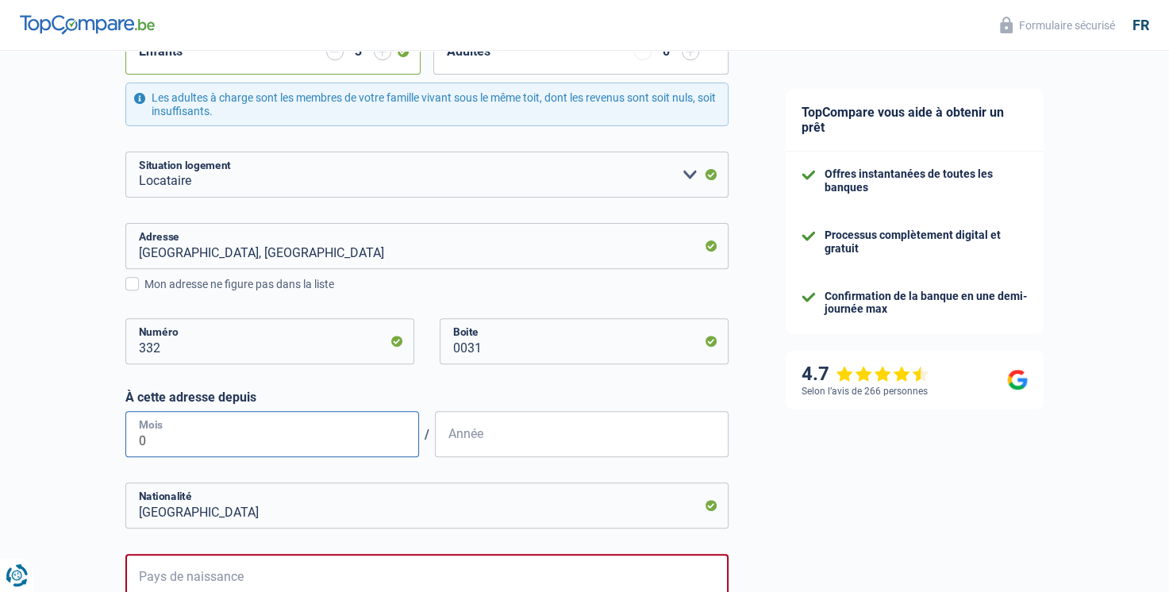
type input "08"
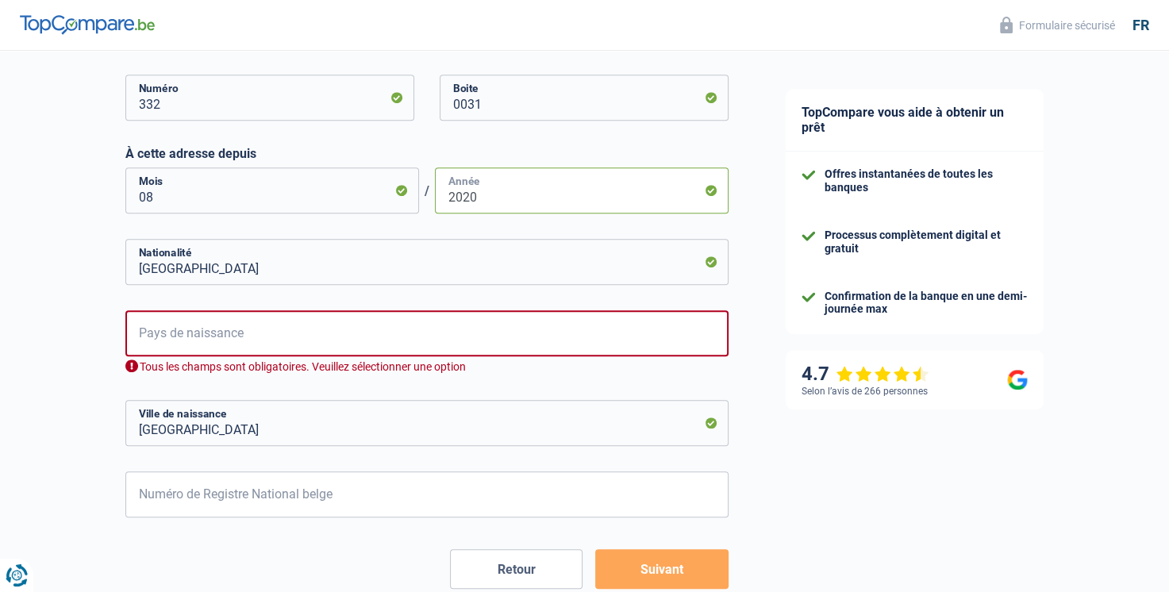
scroll to position [794, 0]
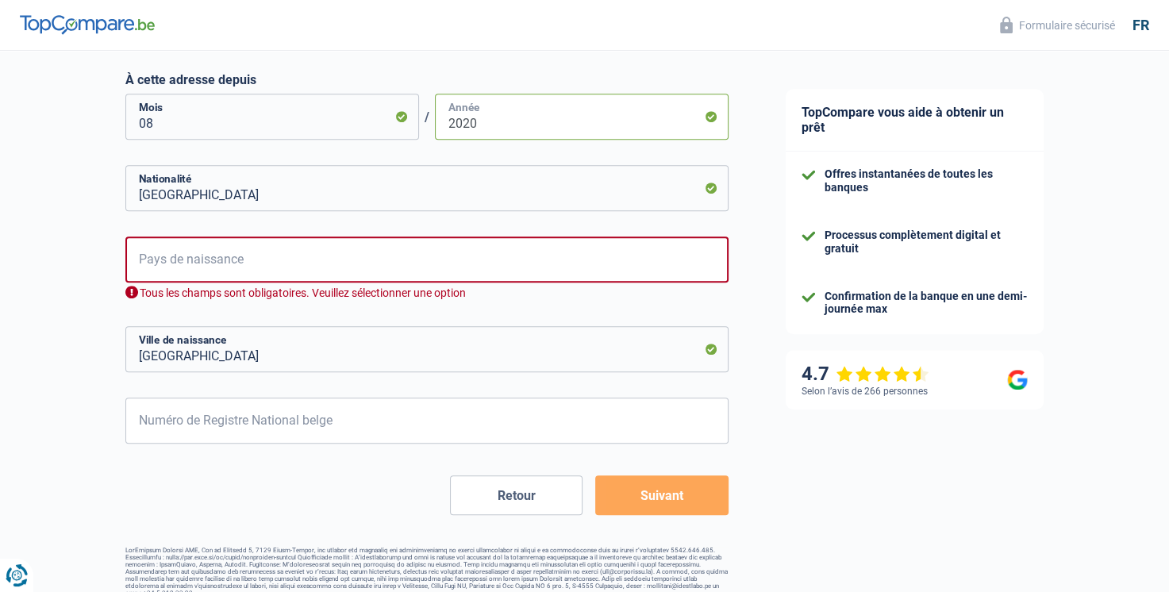
type input "2020"
click at [590, 260] on input "Pays de naissance" at bounding box center [426, 259] width 603 height 46
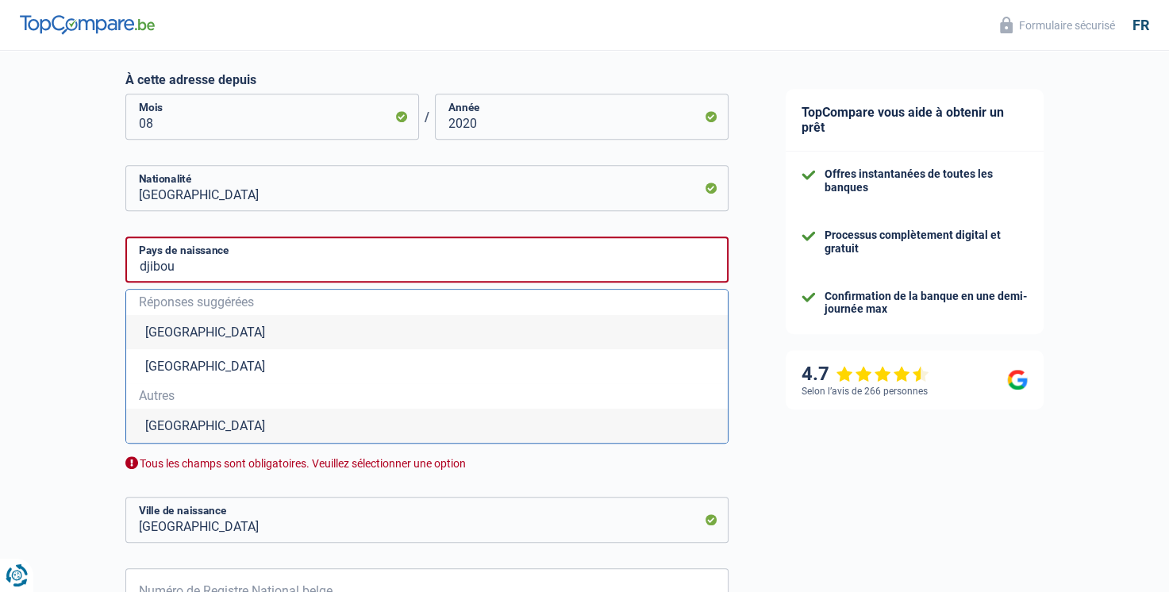
click at [240, 427] on li "Djibouti" at bounding box center [427, 426] width 602 height 34
type input "Djibouti"
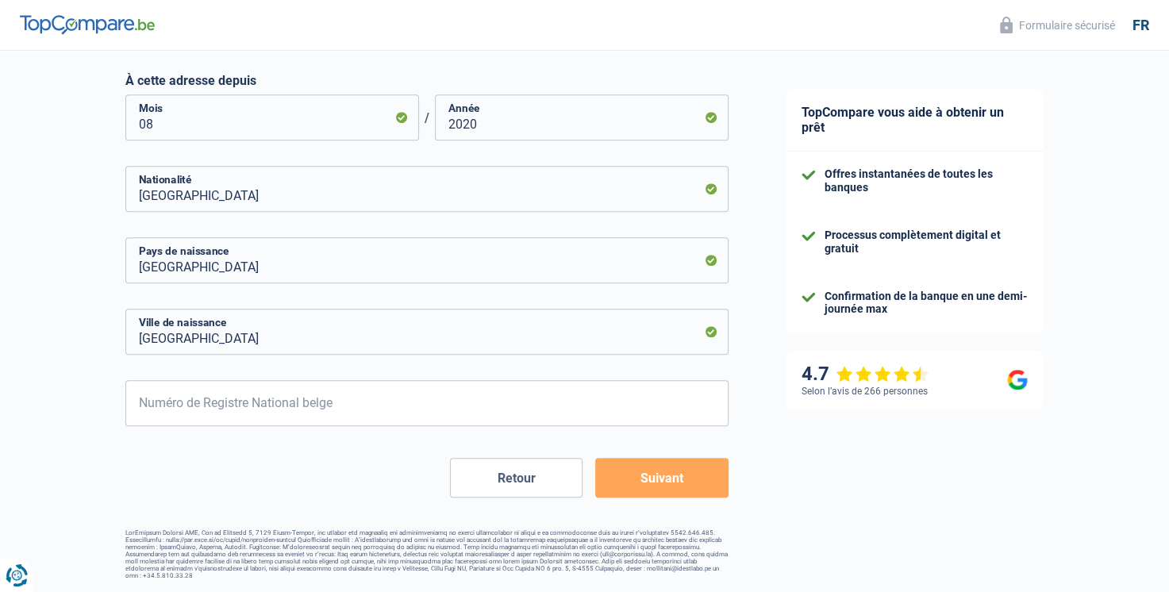
scroll to position [793, 0]
click at [394, 340] on input "Liège" at bounding box center [426, 332] width 603 height 46
type input "L"
type input "Ali-Sabieh"
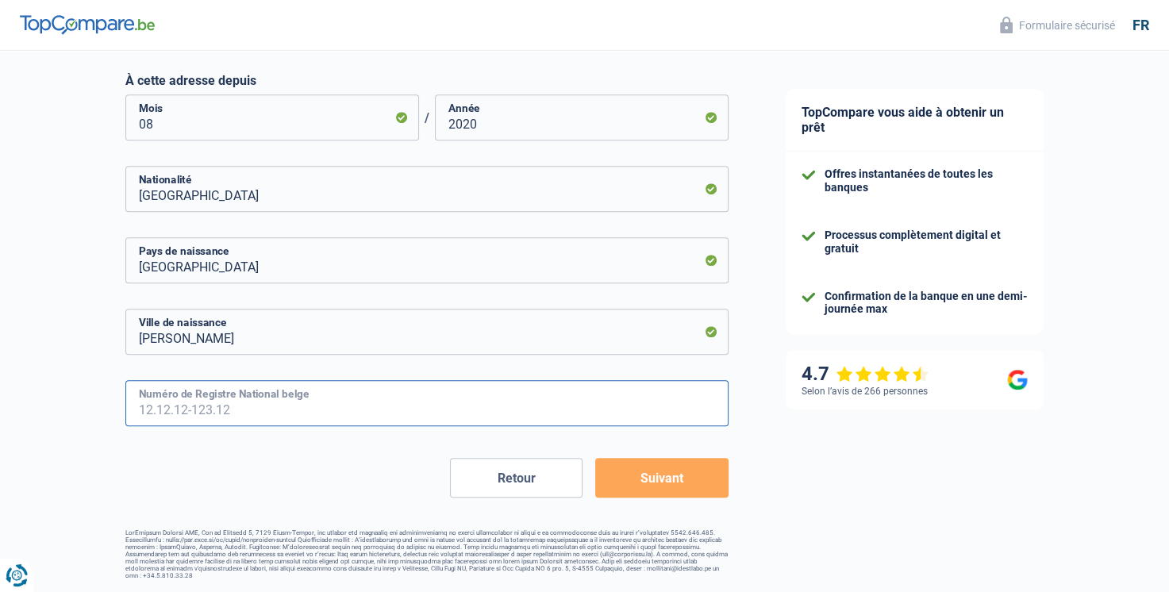
click at [194, 409] on input "Numéro de Registre National belge" at bounding box center [426, 403] width 603 height 46
type input "81.04.04-465.77"
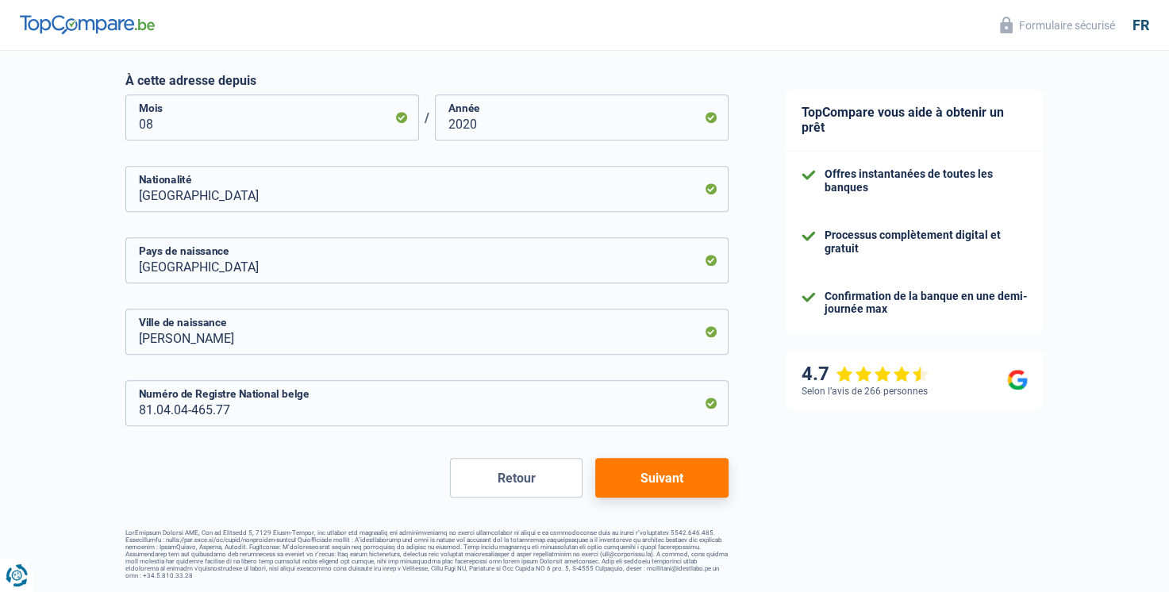
click at [622, 486] on button "Suivant" at bounding box center [661, 478] width 133 height 40
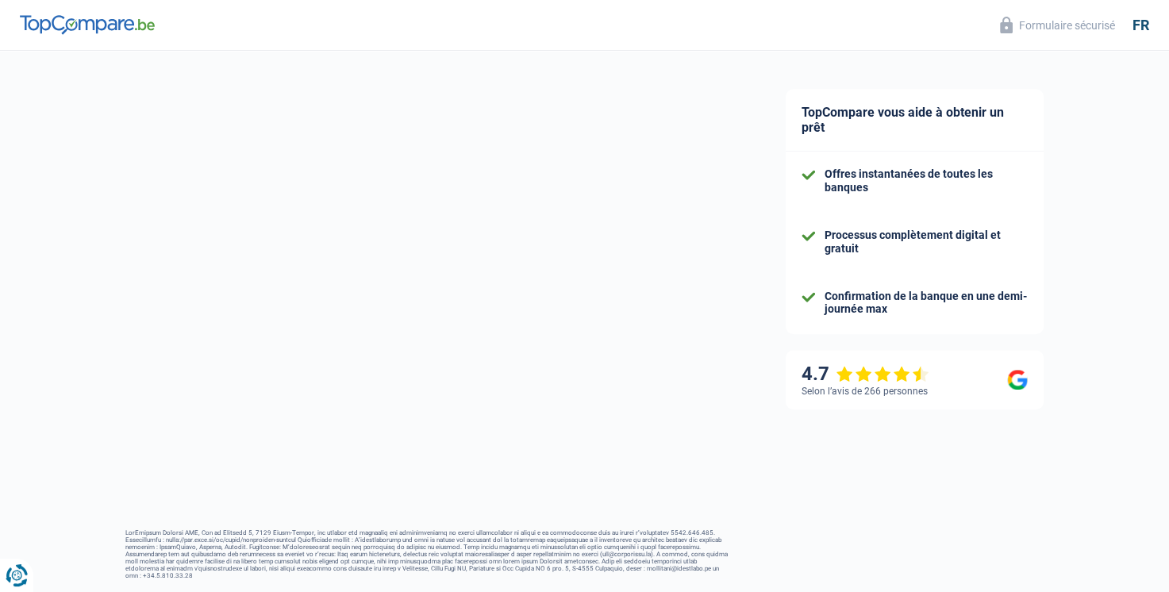
select select "familyAllowances"
select select "netSalary"
select select "mealVouchers"
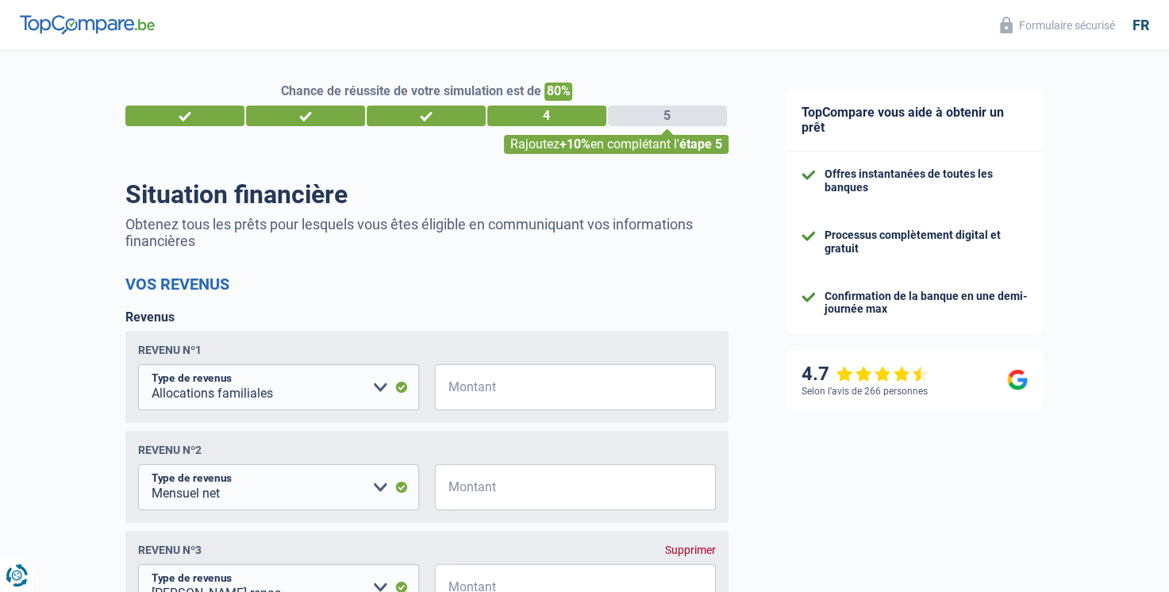
scroll to position [159, 0]
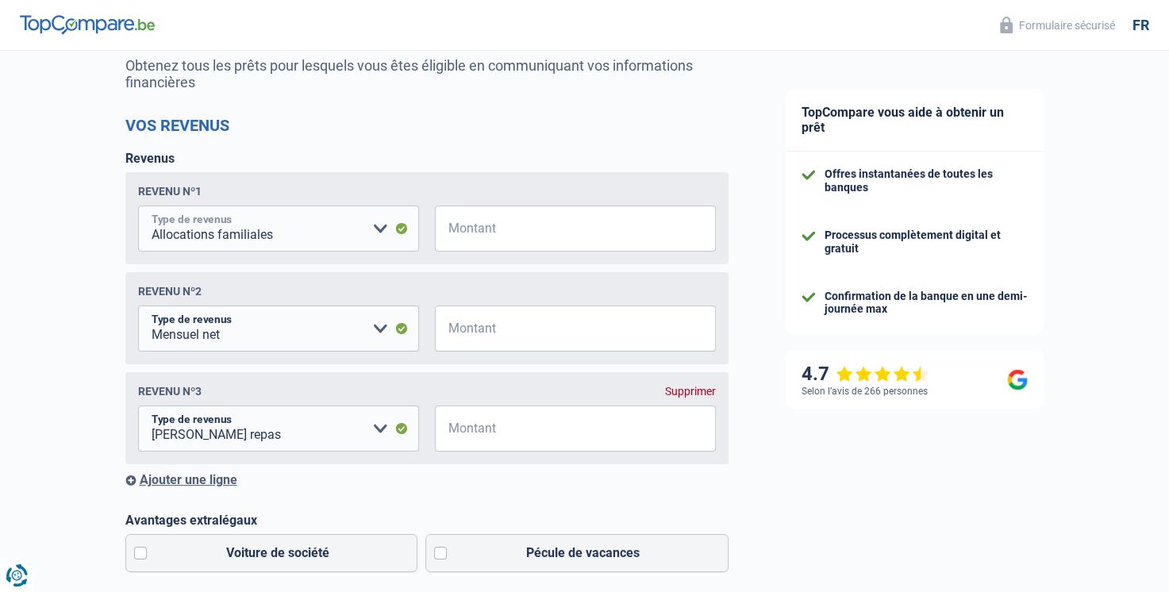
click at [375, 240] on select "Allocation d'handicap Allocations chômage Allocations familiales Chèques repas …" at bounding box center [278, 229] width 281 height 46
select select "netSalary"
click at [138, 207] on select "Allocation d'handicap Allocations chômage Allocations familiales Chèques repas …" at bounding box center [278, 229] width 281 height 46
click at [476, 233] on input "Montant" at bounding box center [585, 229] width 261 height 46
type input "2.802"
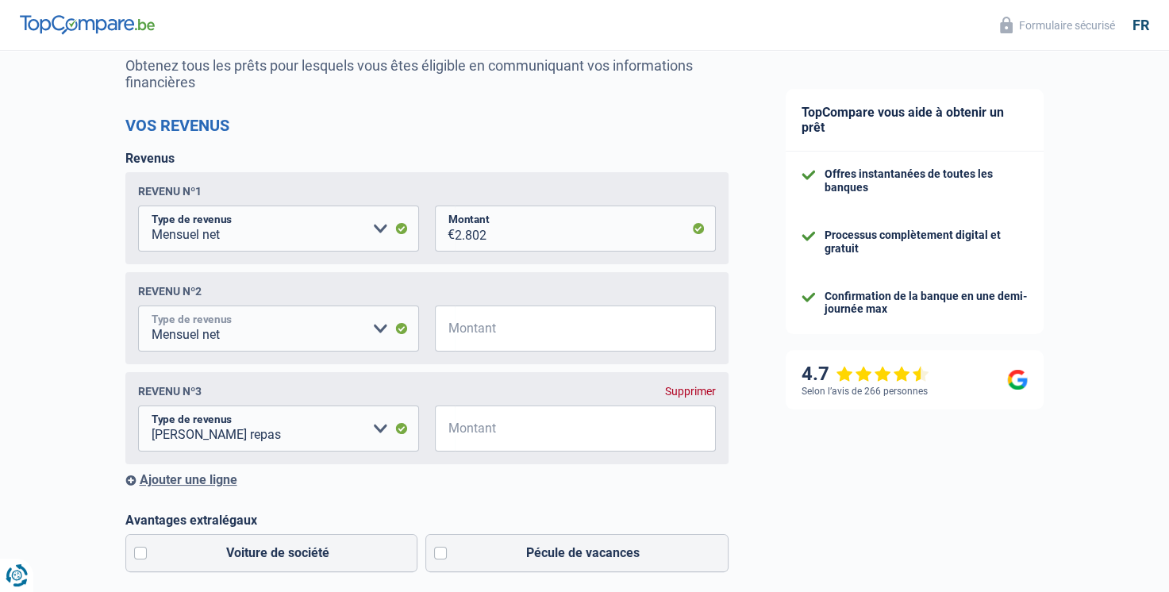
click at [267, 331] on select "Allocation d'handicap Allocations chômage Allocations familiales Chèques repas …" at bounding box center [278, 329] width 281 height 46
select select "familyAllowances"
click at [138, 308] on select "Allocation d'handicap Allocations chômage Allocations familiales Chèques repas …" at bounding box center [278, 329] width 281 height 46
click at [479, 339] on input "Montant" at bounding box center [585, 329] width 261 height 46
type input "637"
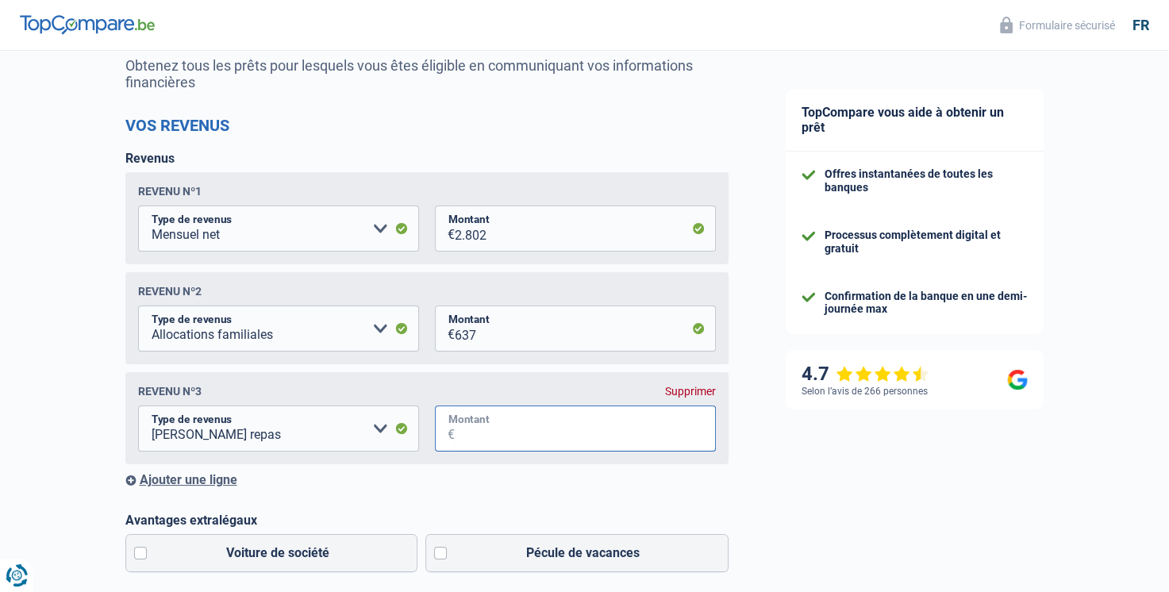
click at [493, 439] on input "Montant" at bounding box center [585, 429] width 261 height 46
click at [567, 433] on input "Montant" at bounding box center [585, 429] width 261 height 46
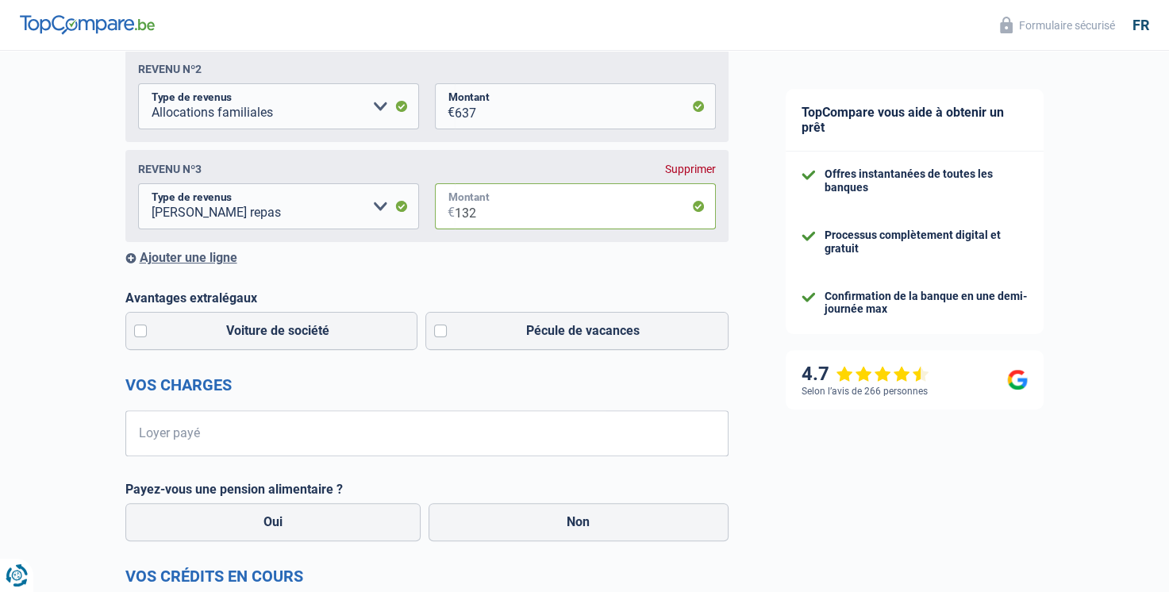
scroll to position [476, 0]
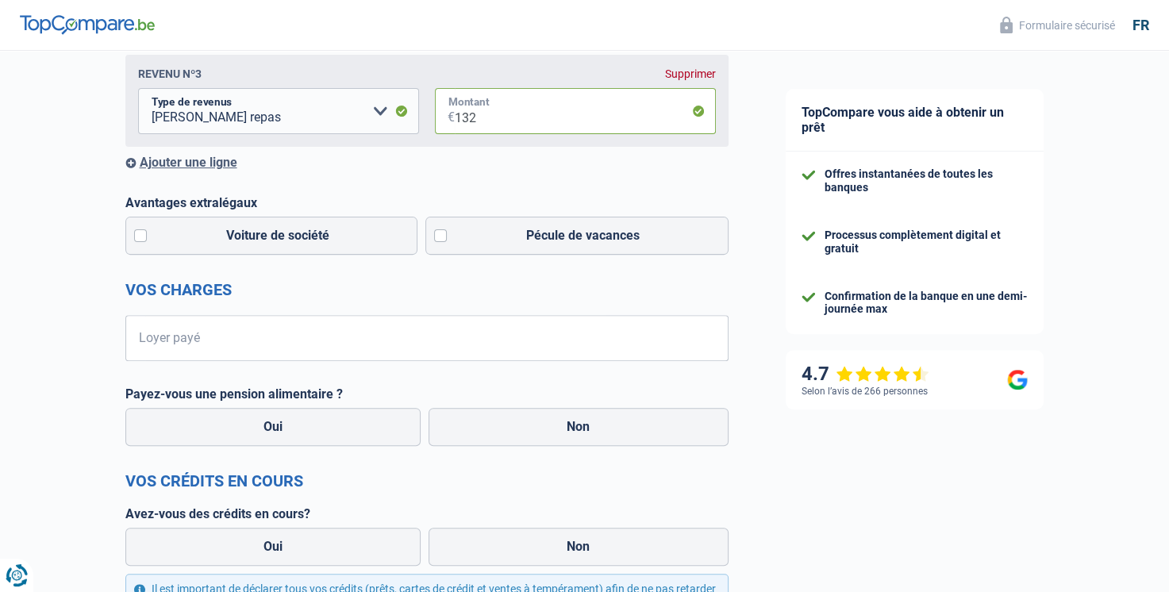
type input "132"
click at [242, 346] on input "Loyer payé" at bounding box center [436, 338] width 583 height 46
type input "570"
click at [523, 436] on label "Non" at bounding box center [579, 427] width 300 height 38
click at [523, 436] on input "Non" at bounding box center [579, 427] width 300 height 38
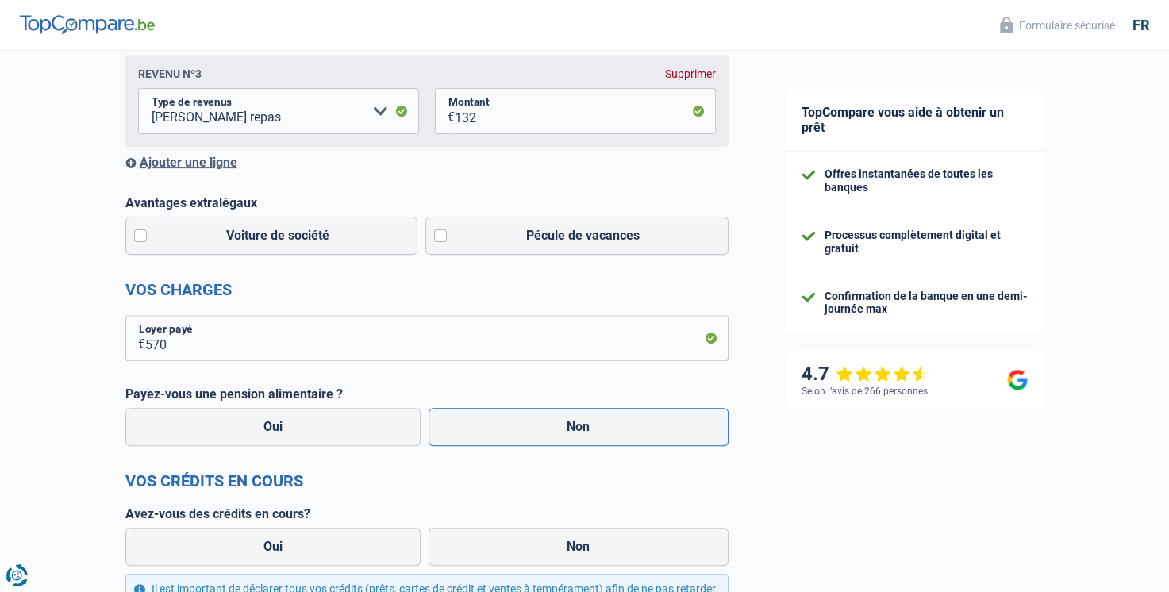
radio input "true"
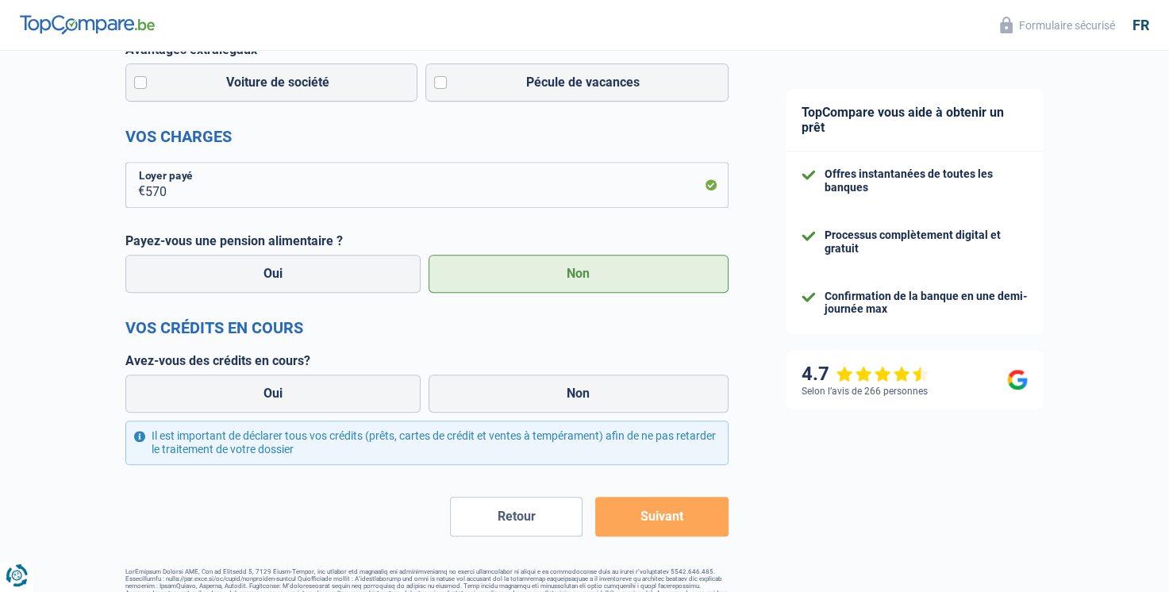
scroll to position [670, 0]
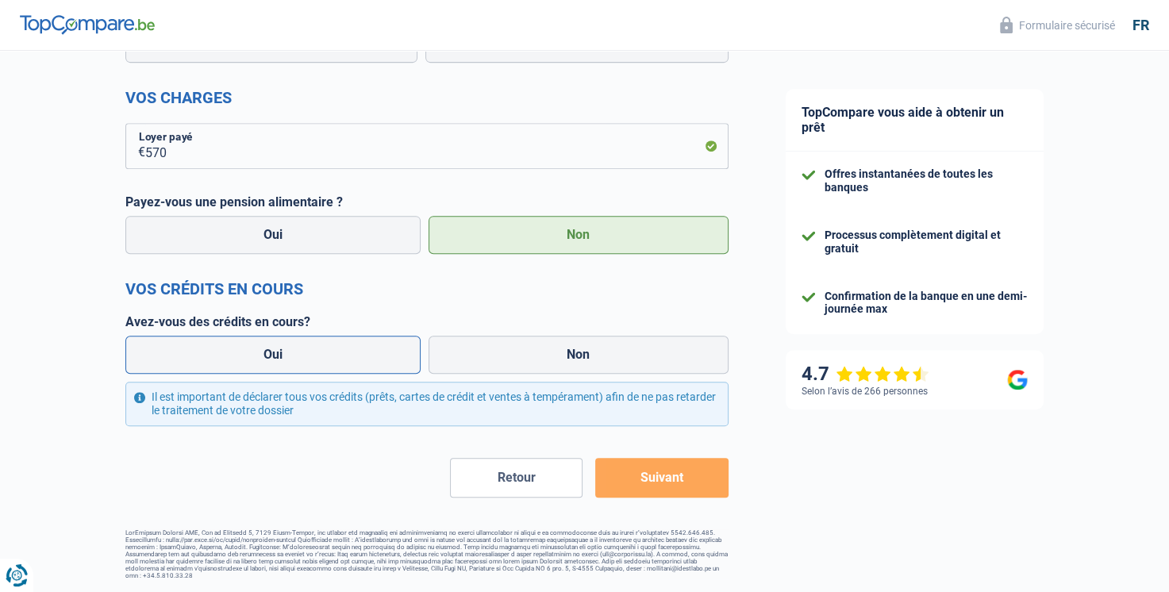
click at [243, 367] on label "Oui" at bounding box center [273, 355] width 296 height 38
click at [243, 367] on input "Oui" at bounding box center [273, 355] width 296 height 38
radio input "true"
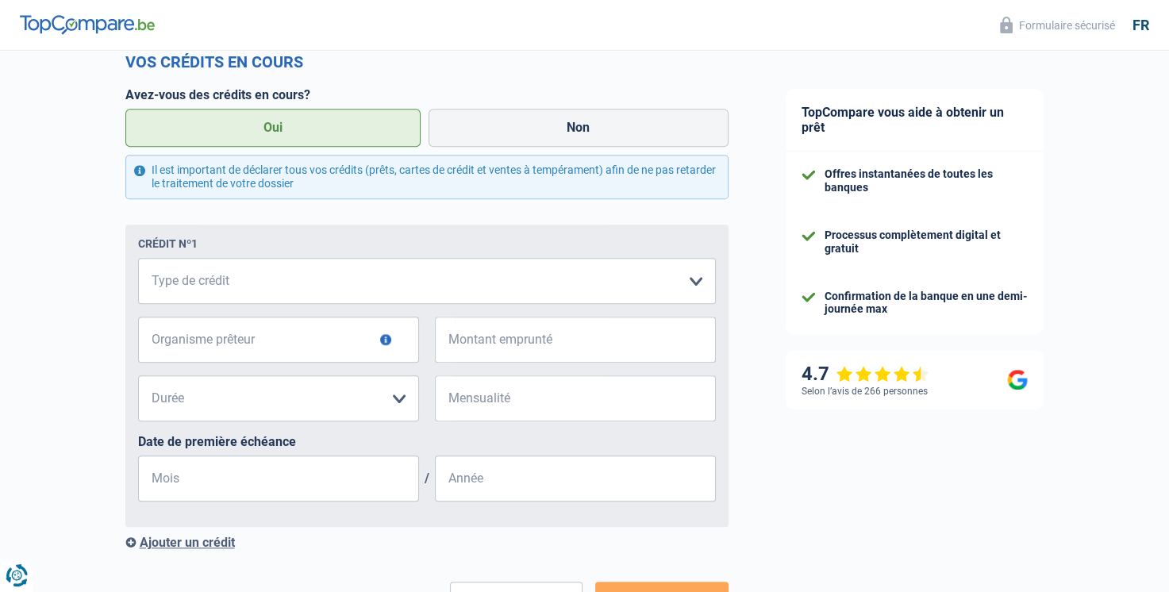
scroll to position [908, 0]
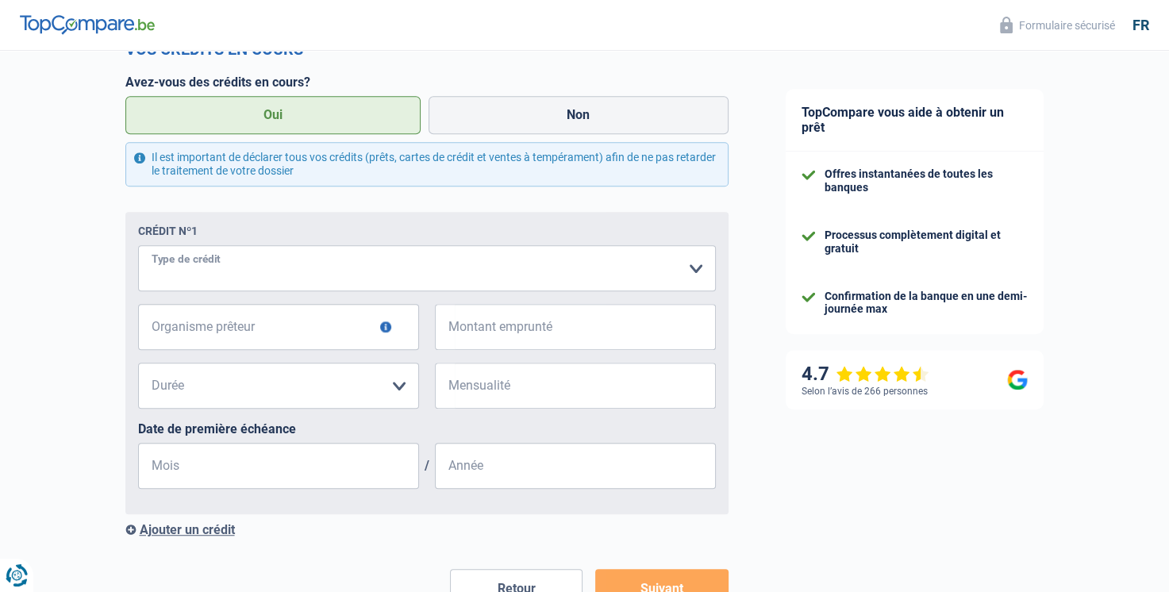
click at [697, 276] on select "Carte ou ouverture de crédit Prêt hypothécaire Vente à tempérament Prêt à tempé…" at bounding box center [427, 268] width 578 height 46
select select "personalLoan"
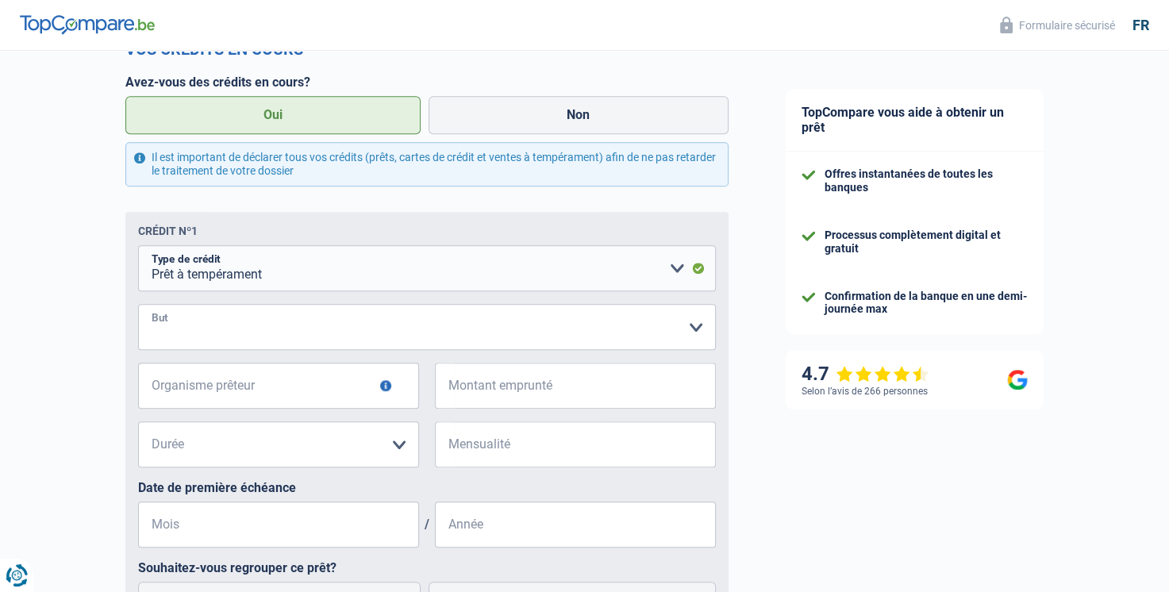
click at [366, 333] on select "Confort maison: meubles, textile, peinture, électroménager, outillage non-profe…" at bounding box center [427, 327] width 578 height 46
select select "hobbies"
click at [138, 307] on select "Confort maison: meubles, textile, peinture, électroménager, outillage non-profe…" at bounding box center [427, 327] width 578 height 46
click at [282, 398] on input "Organisme prêteur" at bounding box center [278, 386] width 281 height 46
type input "beobank"
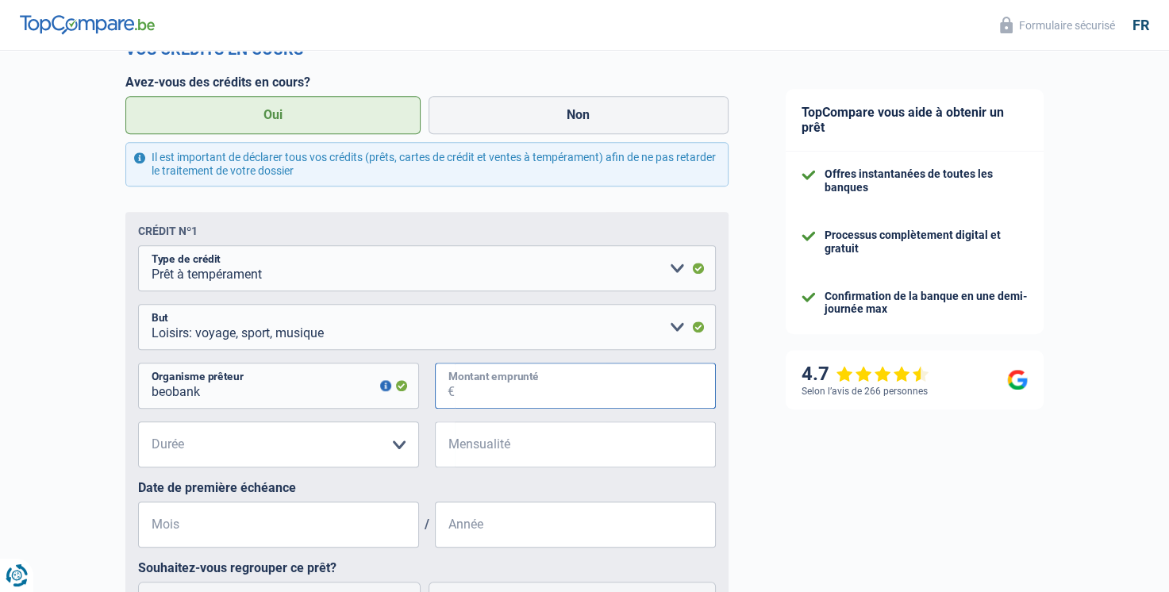
click at [506, 394] on input "Montant emprunté" at bounding box center [585, 386] width 261 height 46
type input "5.000"
click at [402, 444] on select "12 mois 18 mois 24 mois 30 mois 36 mois Veuillez sélectionner une option" at bounding box center [278, 444] width 281 height 46
select select "36"
click at [138, 425] on select "12 mois 18 mois 24 mois 30 mois 36 mois Veuillez sélectionner une option" at bounding box center [278, 444] width 281 height 46
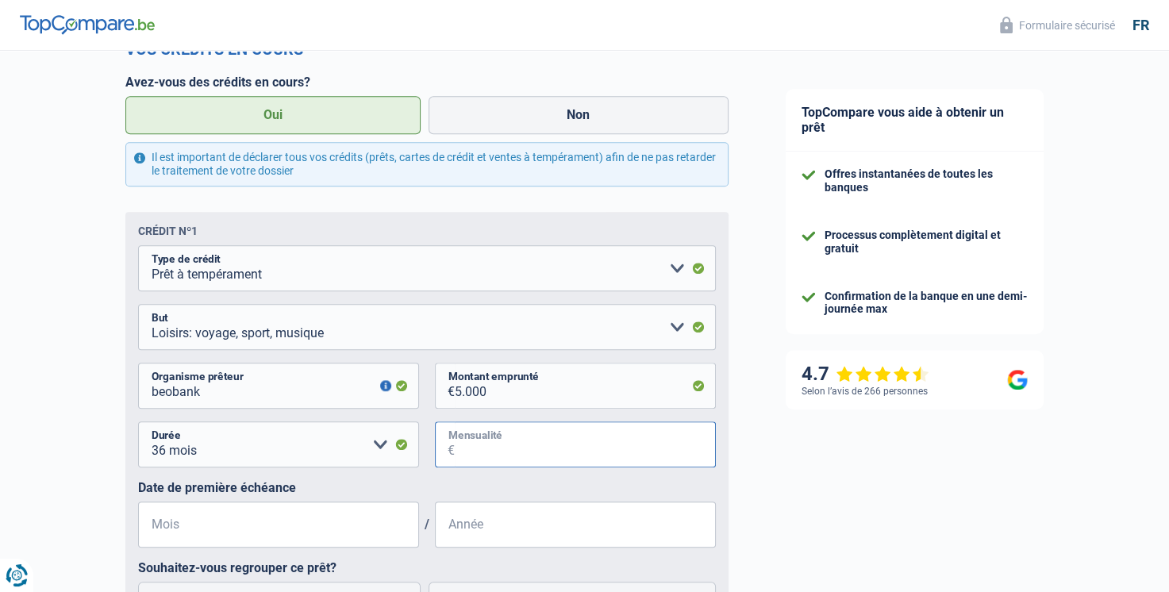
click at [475, 454] on input "Mensualité" at bounding box center [585, 444] width 261 height 46
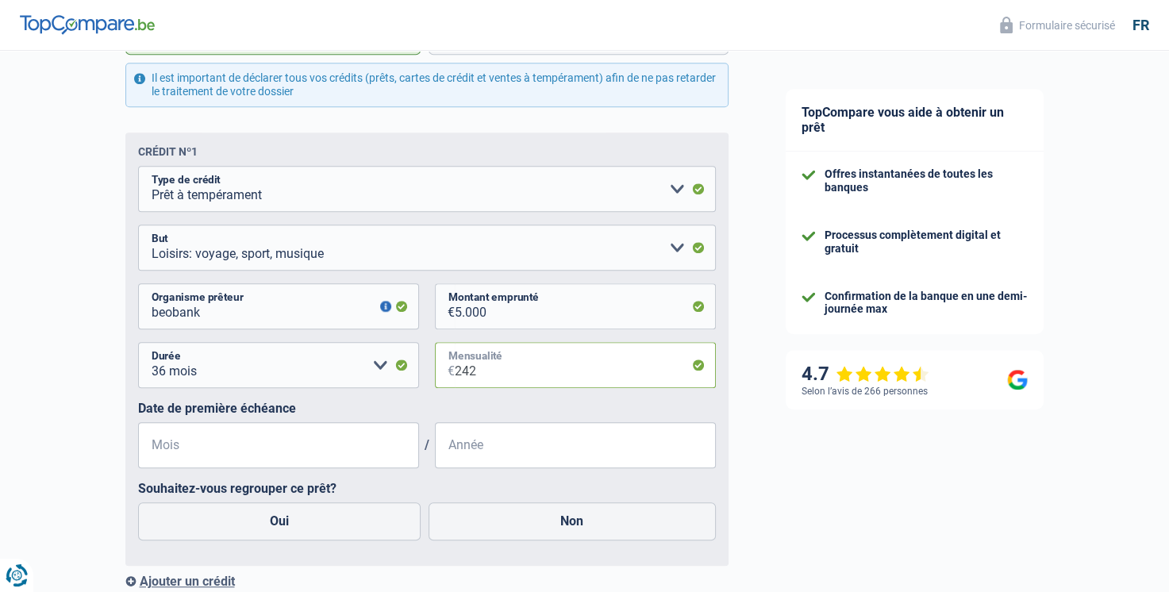
type input "242"
click at [173, 446] on input "Mois" at bounding box center [278, 445] width 281 height 46
type input "02"
type input "2023"
click at [375, 367] on select "12 mois 18 mois 24 mois 30 mois 36 mois Veuillez sélectionner une option" at bounding box center [278, 365] width 281 height 46
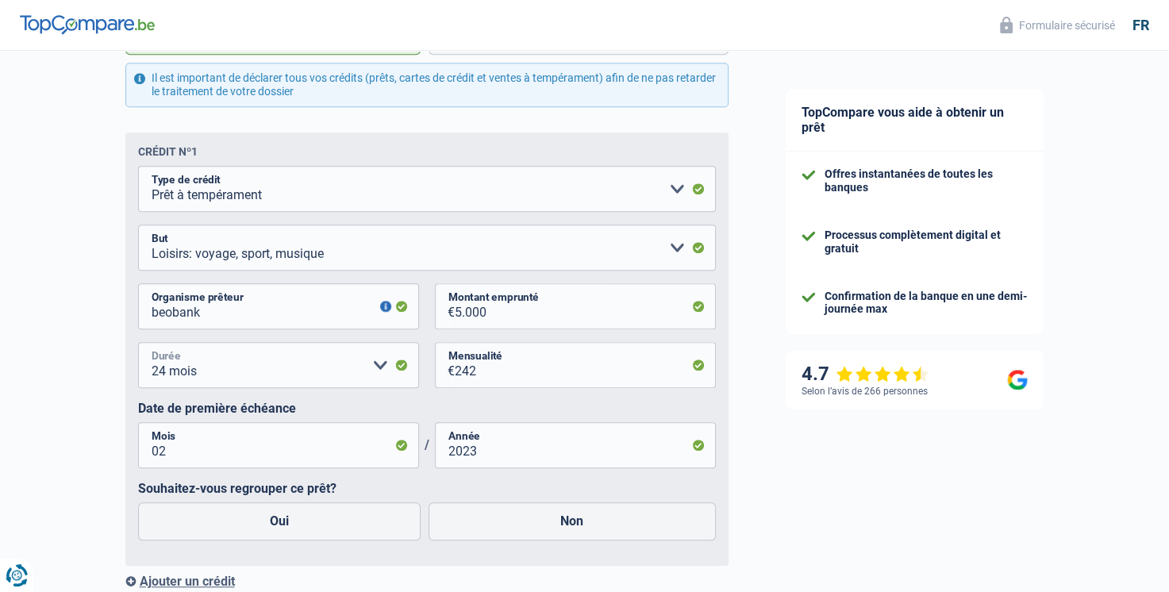
click at [138, 345] on select "12 mois 18 mois 24 mois 30 mois 36 mois Veuillez sélectionner une option" at bounding box center [278, 365] width 281 height 46
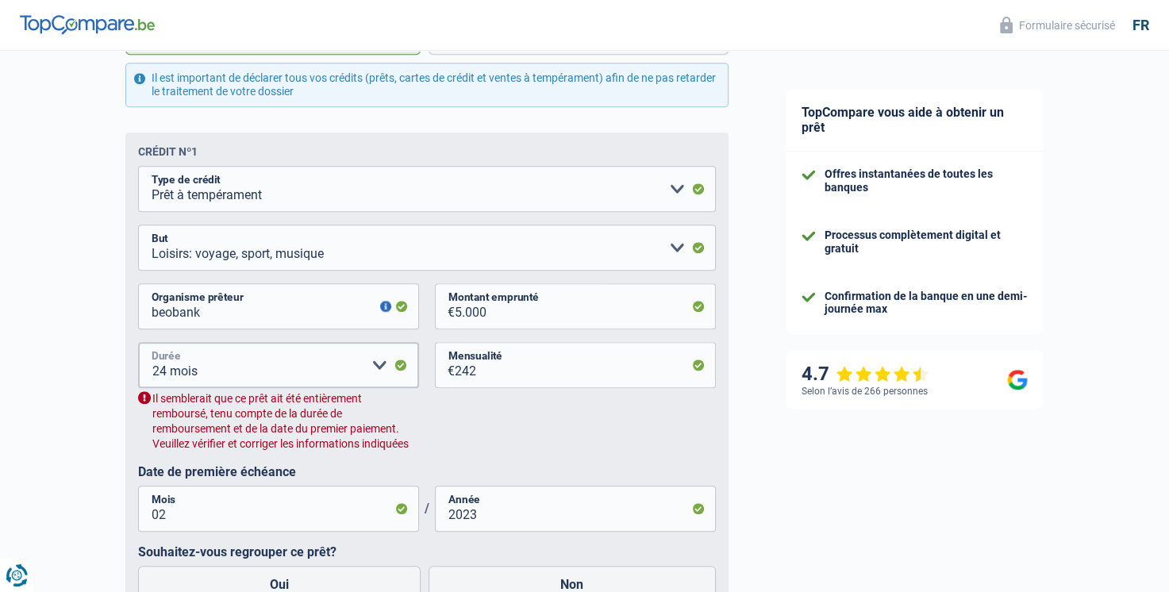
click at [374, 373] on select "12 mois 18 mois 24 mois 30 mois 36 mois Veuillez sélectionner une option" at bounding box center [278, 365] width 281 height 46
select select "36"
click at [138, 345] on select "12 mois 18 mois 24 mois 30 mois 36 mois Veuillez sélectionner une option" at bounding box center [278, 365] width 281 height 46
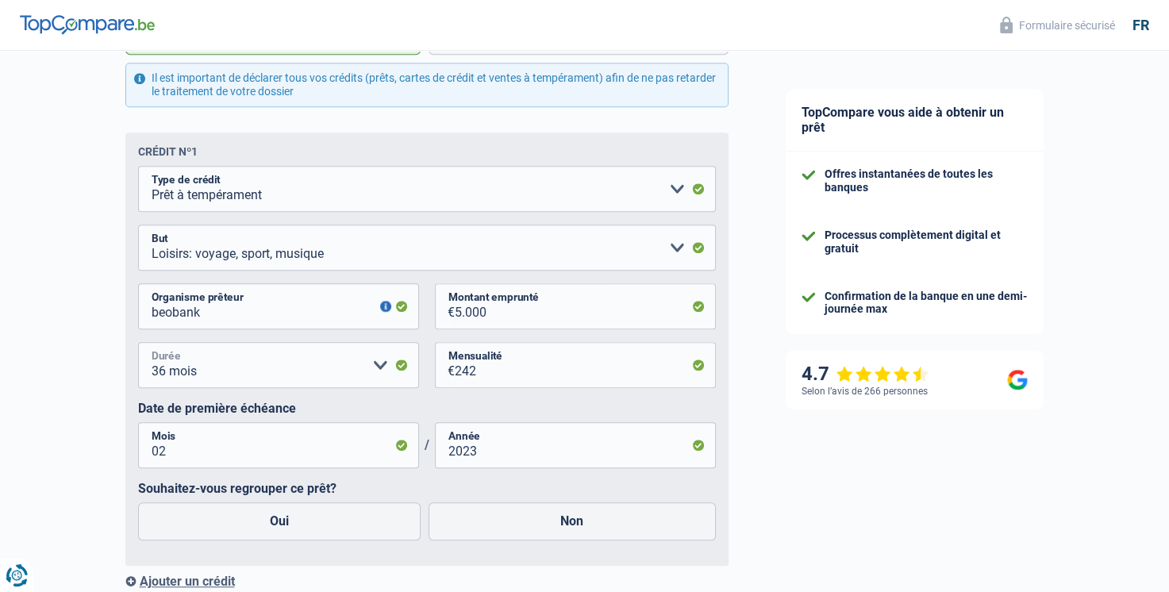
scroll to position [1067, 0]
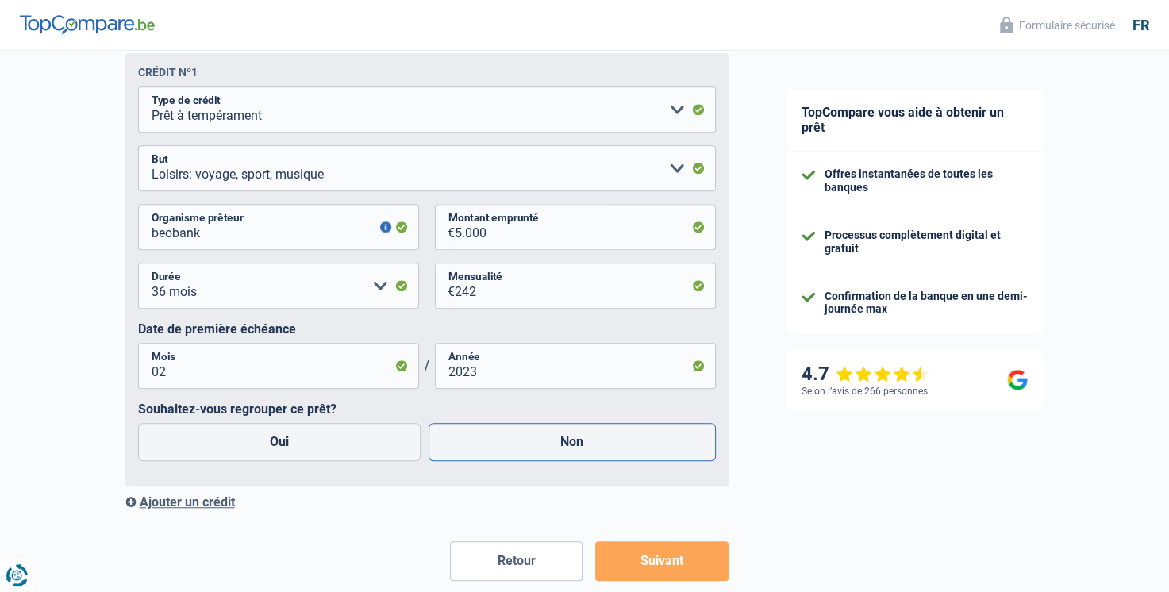
click at [521, 451] on label "Non" at bounding box center [572, 442] width 287 height 38
click at [521, 451] on input "Non" at bounding box center [572, 442] width 287 height 38
radio input "true"
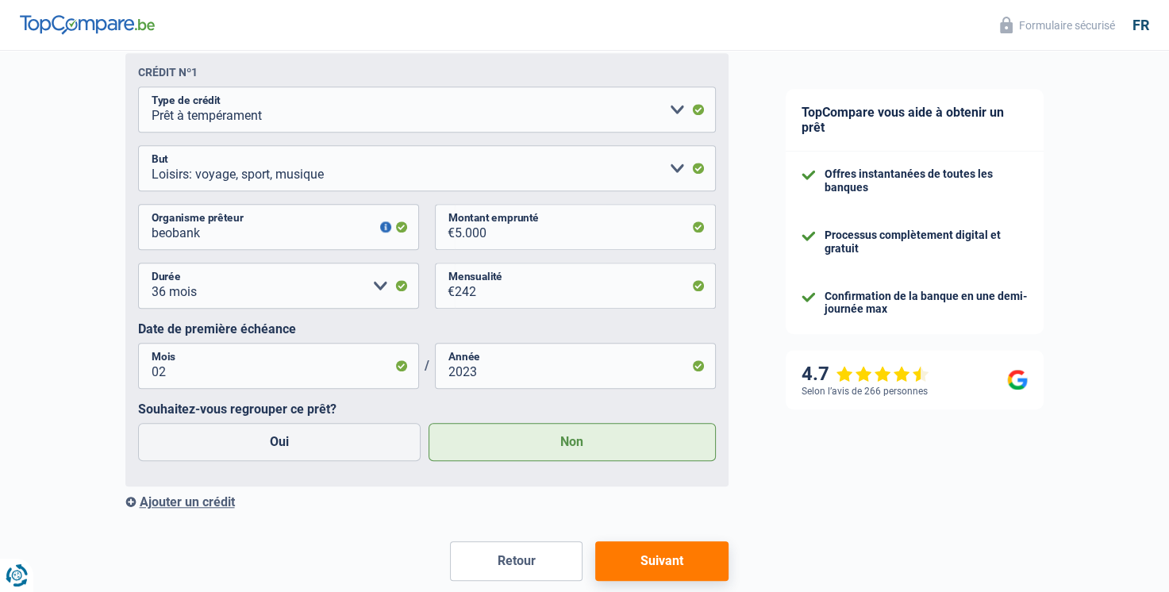
click at [667, 574] on button "Suivant" at bounding box center [661, 561] width 133 height 40
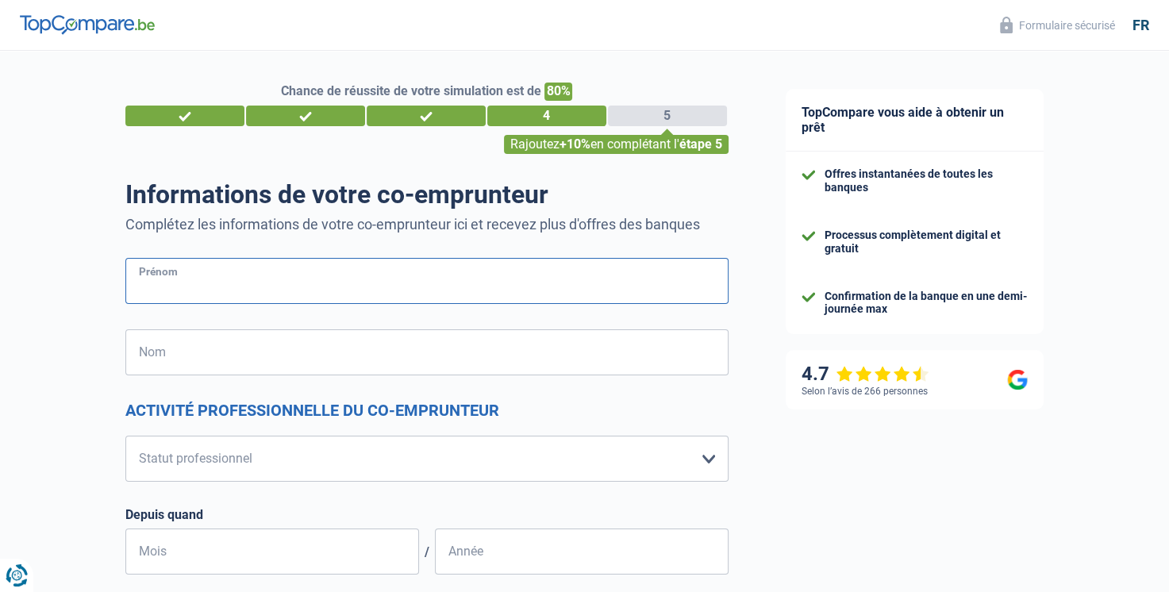
drag, startPoint x: 156, startPoint y: 286, endPoint x: 168, endPoint y: 289, distance: 12.1
click at [156, 286] on input "Prénom" at bounding box center [426, 281] width 603 height 46
type input "zamzam"
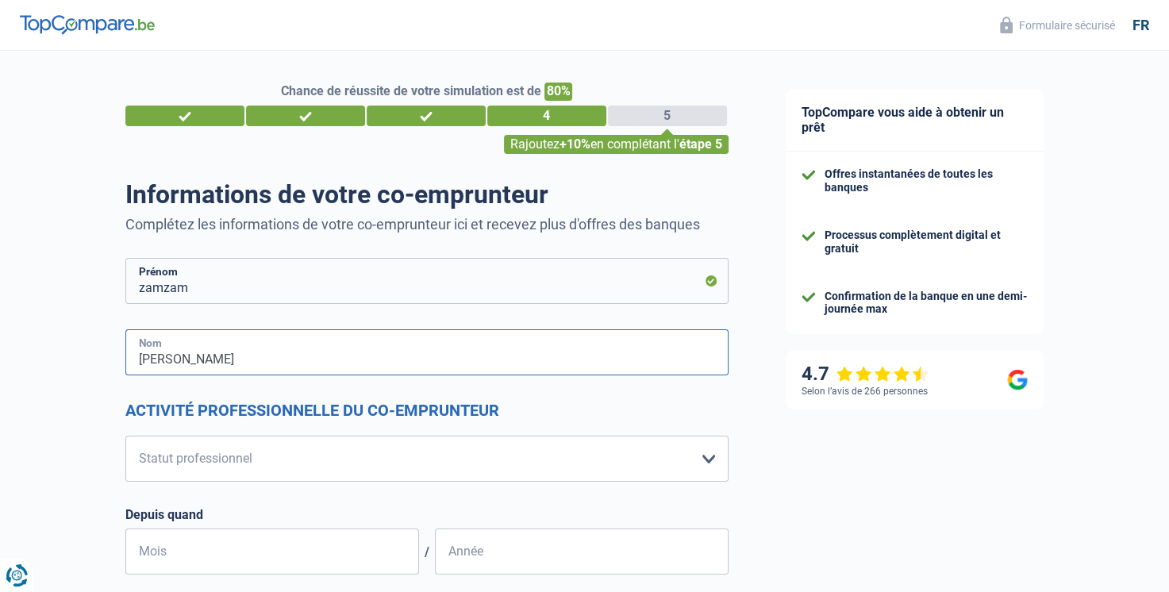
type input "mohamed moumin"
click at [198, 459] on select "Ouvrier Employé privé Employé public Invalide Indépendant Pensionné Chômeur Mut…" at bounding box center [426, 459] width 603 height 46
select select "unemployed"
click at [125, 436] on select "Ouvrier Employé privé Employé public Invalide Indépendant Pensionné Chômeur Mut…" at bounding box center [426, 459] width 603 height 46
select select "unemployment"
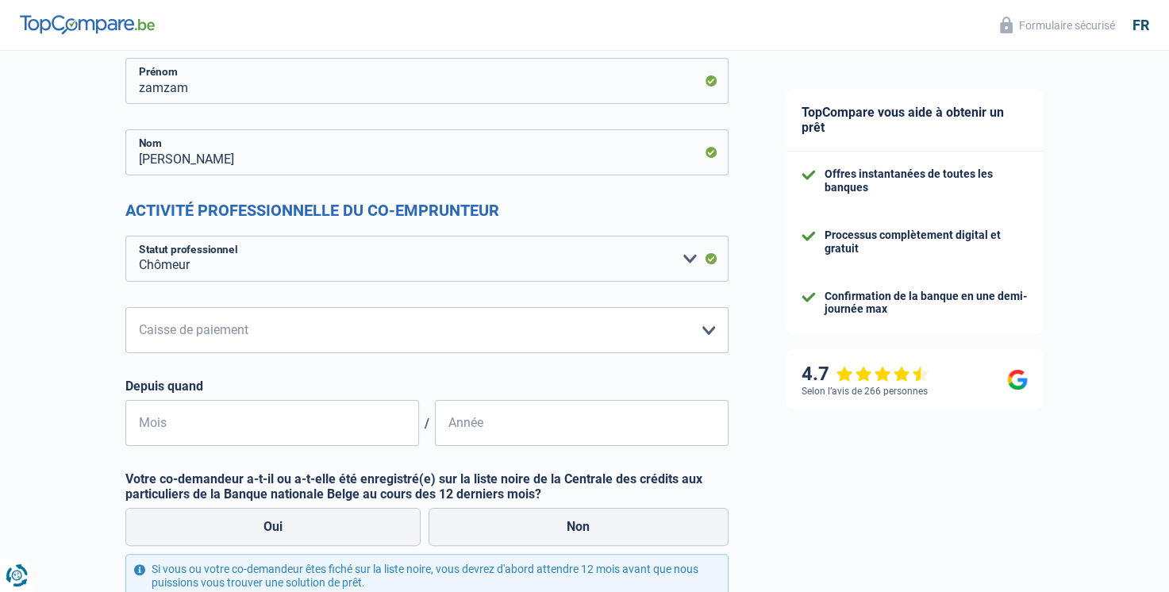
scroll to position [238, 0]
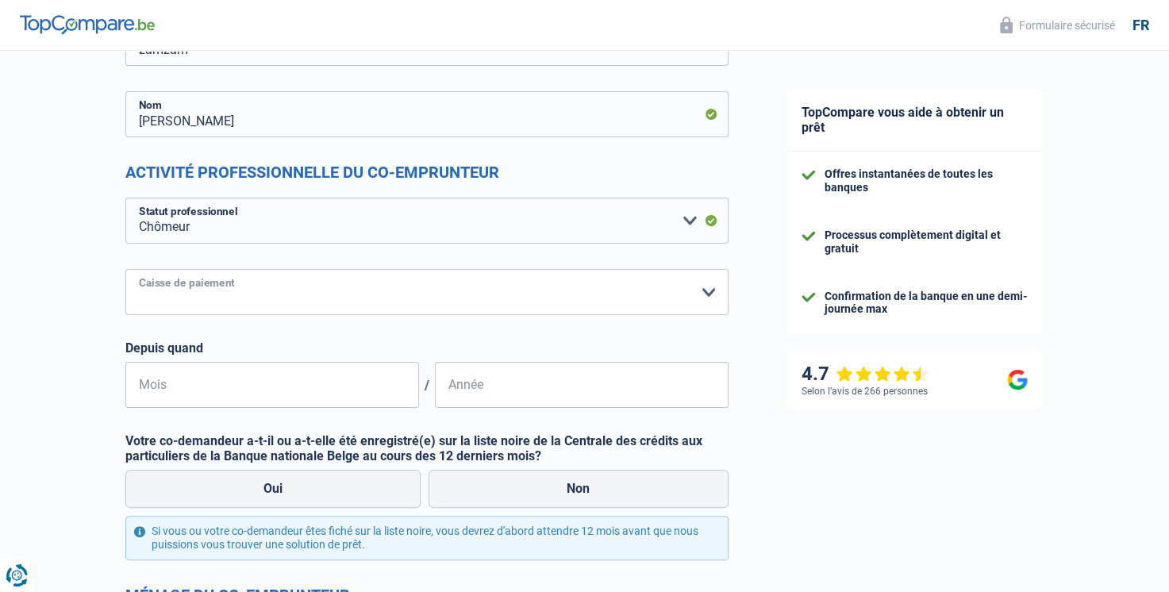
click at [313, 290] on select "CAPAC FGTB CSC CGSLB Autre Veuillez sélectionner une option" at bounding box center [426, 292] width 603 height 46
select select "fgtb"
click at [125, 269] on select "CAPAC FGTB CSC CGSLB Autre Veuillez sélectionner une option" at bounding box center [426, 292] width 603 height 46
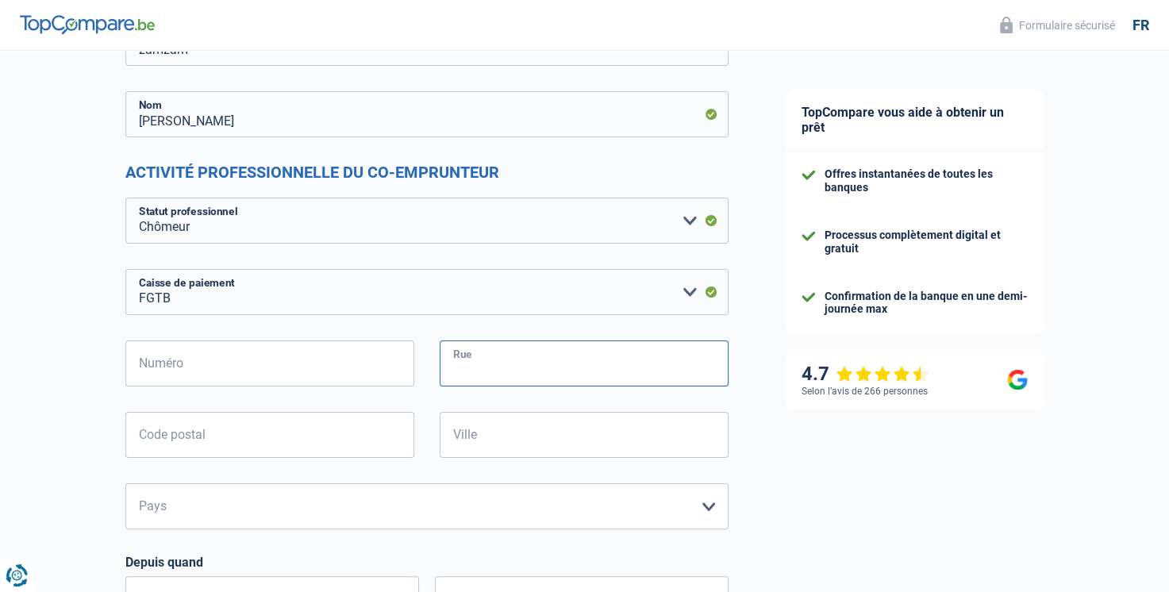
click at [517, 356] on input "Rue" at bounding box center [584, 363] width 289 height 46
paste input "Pl. Saint-Paul 9/11, 4000 Liège"
click at [556, 370] on input "Pl. Saint-Paul 9/11, 4000 Liège" at bounding box center [584, 363] width 289 height 46
type input "Pl. Saint-Paul, 4000 Liège"
click at [292, 373] on input "Numéro" at bounding box center [269, 363] width 289 height 46
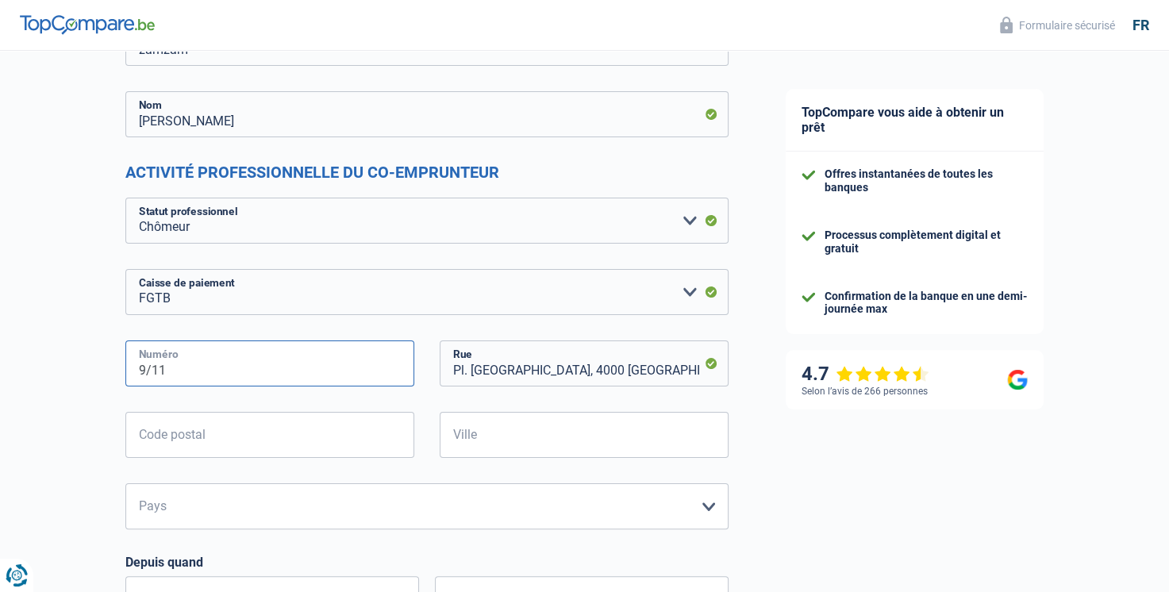
type input "9/11"
click at [608, 370] on input "Pl. Saint-Paul, 4000 Liège" at bounding box center [584, 363] width 289 height 46
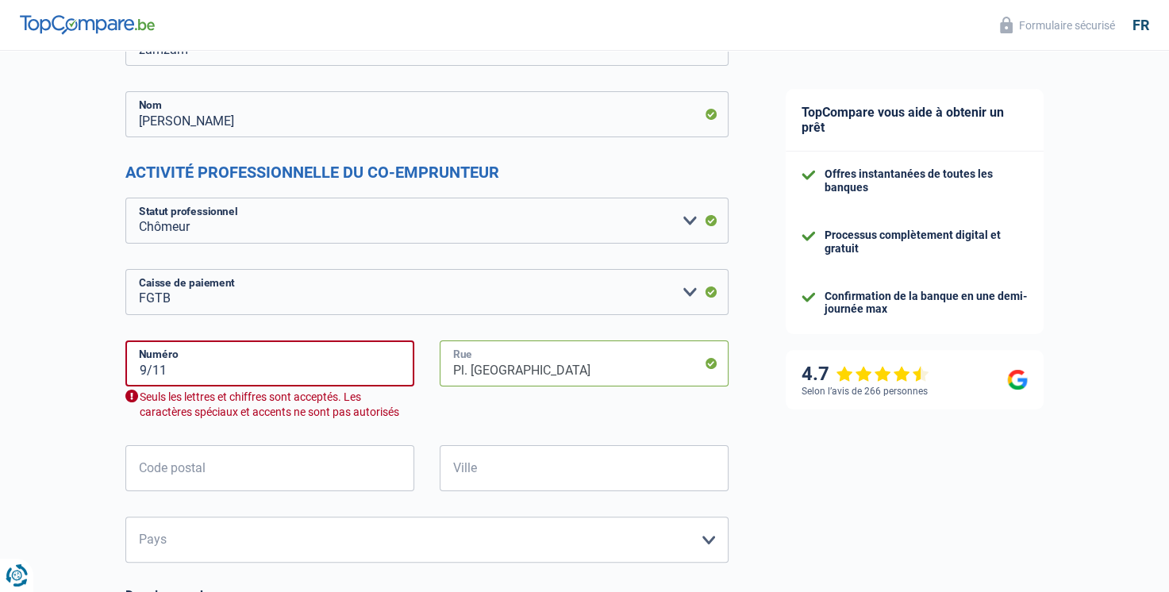
type input "Pl. Saint-Paul"
click at [209, 479] on input "Code postal" at bounding box center [269, 468] width 289 height 46
type input "4000"
type input "liège"
click at [153, 371] on input "9/11" at bounding box center [269, 363] width 289 height 46
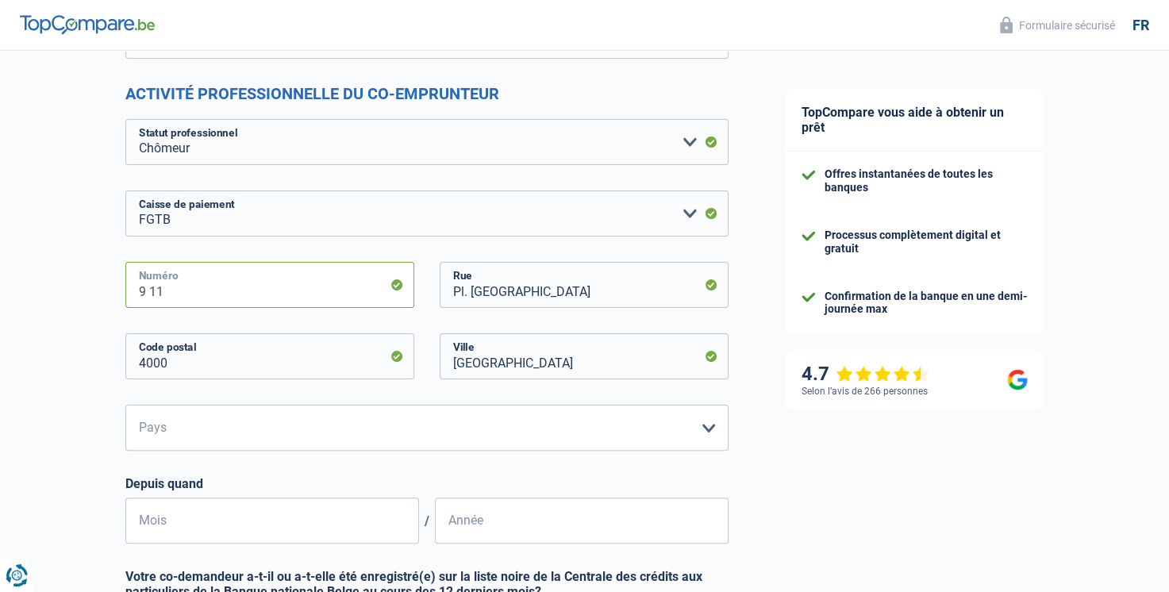
scroll to position [317, 0]
type input "9 11"
click at [183, 433] on select "Belgique Luxembourg Veuillez sélectionner une option" at bounding box center [426, 427] width 603 height 46
select select "BE"
click at [125, 404] on select "Belgique Luxembourg Veuillez sélectionner une option" at bounding box center [426, 427] width 603 height 46
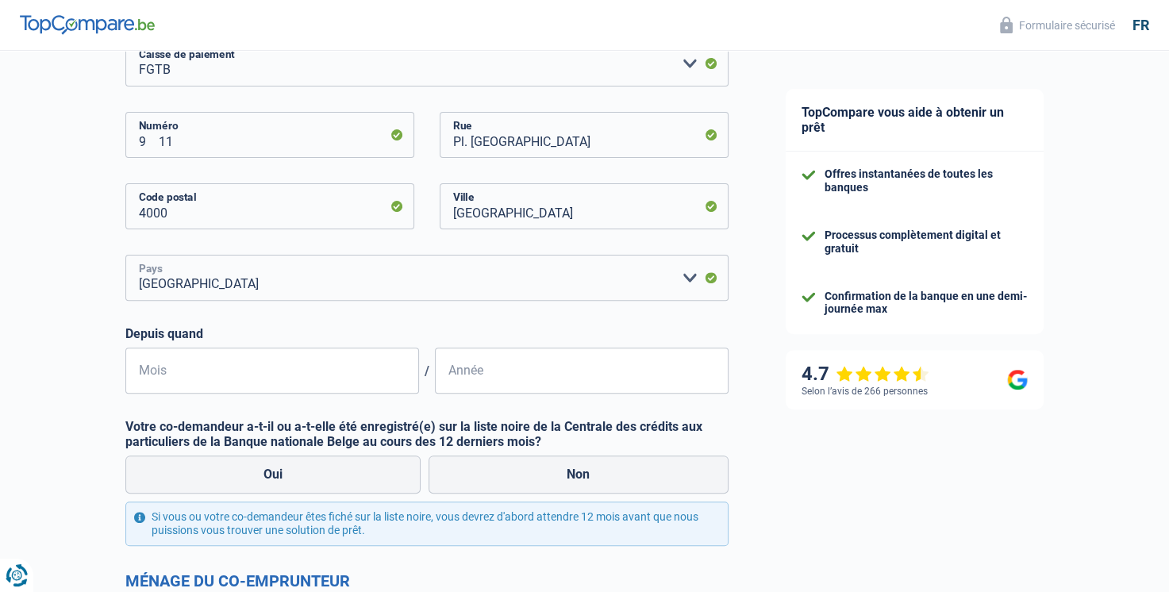
scroll to position [476, 0]
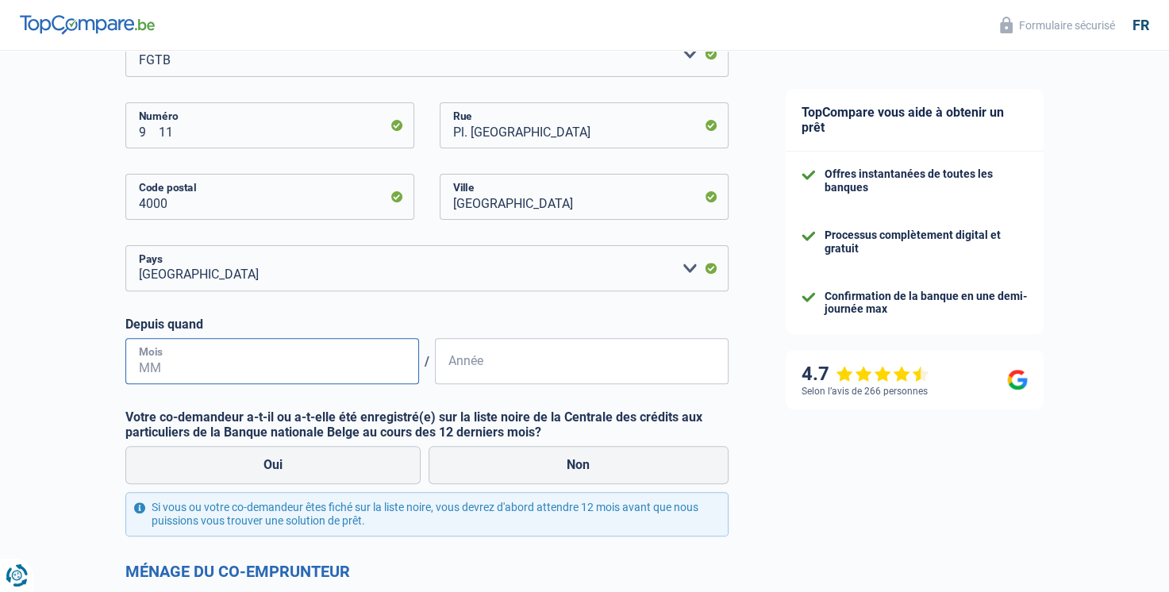
click at [251, 363] on input "Mois" at bounding box center [272, 361] width 294 height 46
type input "01"
type input "2025"
click at [584, 471] on label "Non" at bounding box center [579, 465] width 300 height 38
click at [584, 471] on input "Non" at bounding box center [579, 465] width 300 height 38
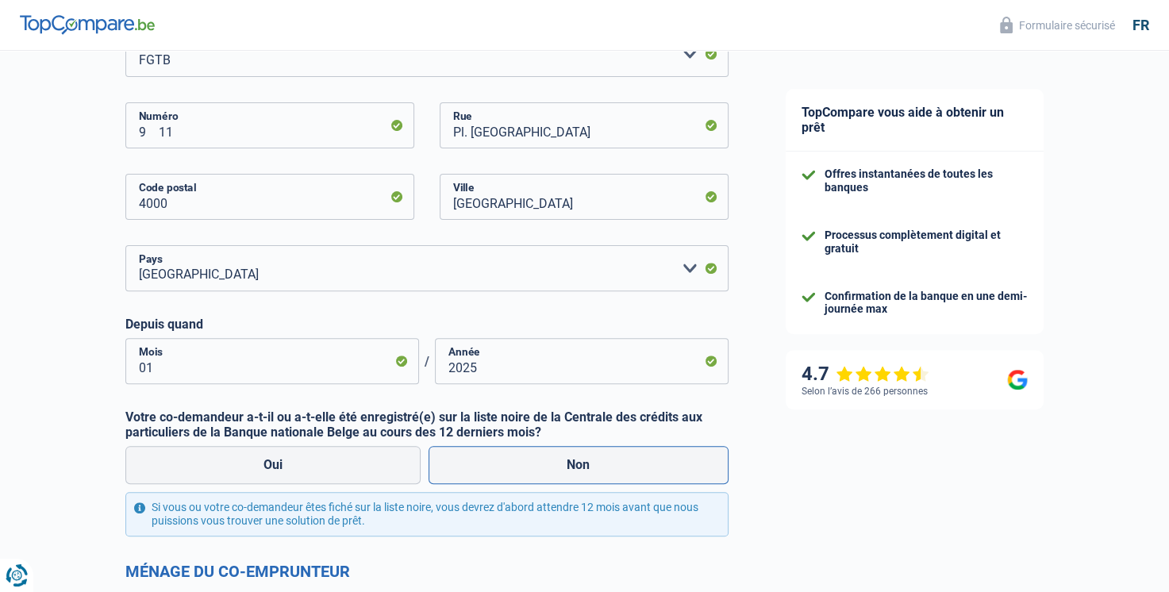
radio input "true"
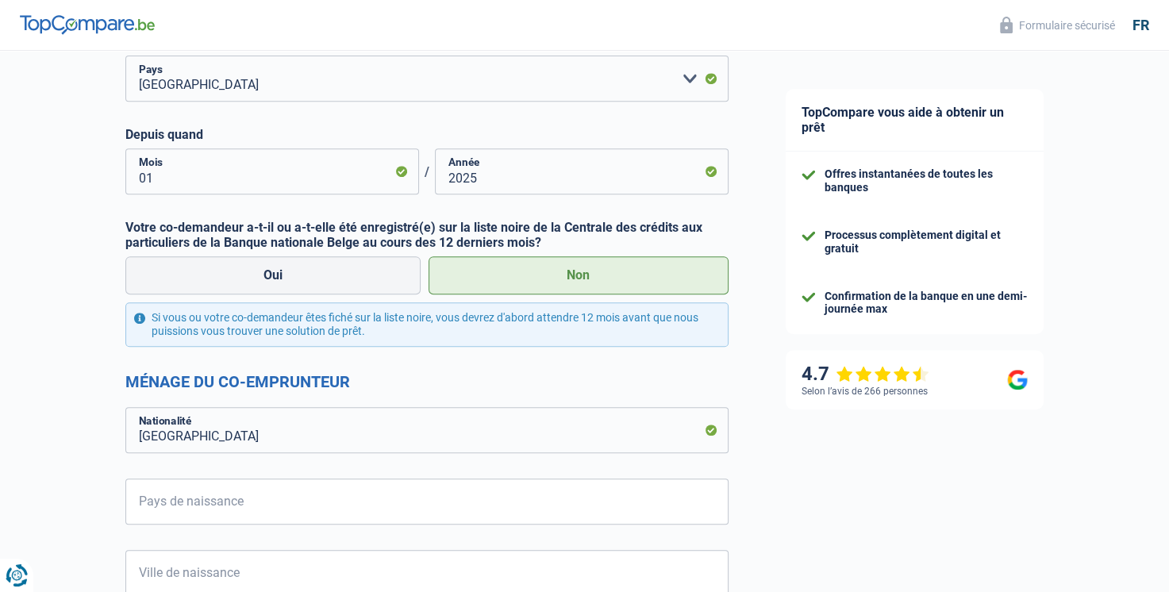
scroll to position [794, 0]
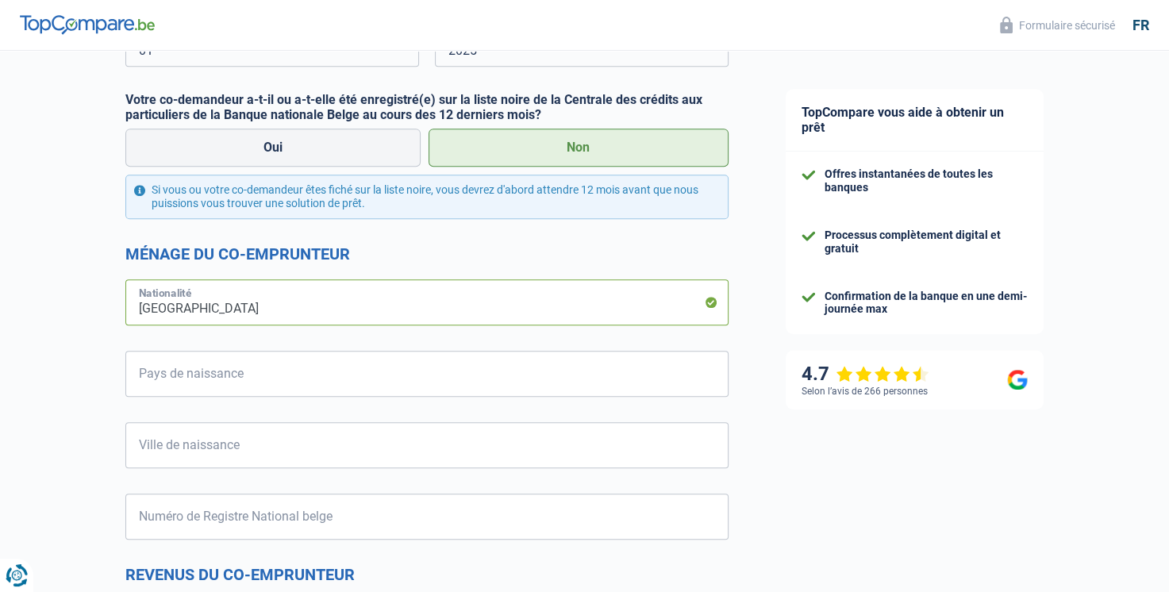
click at [238, 306] on input "Belgique" at bounding box center [426, 302] width 603 height 46
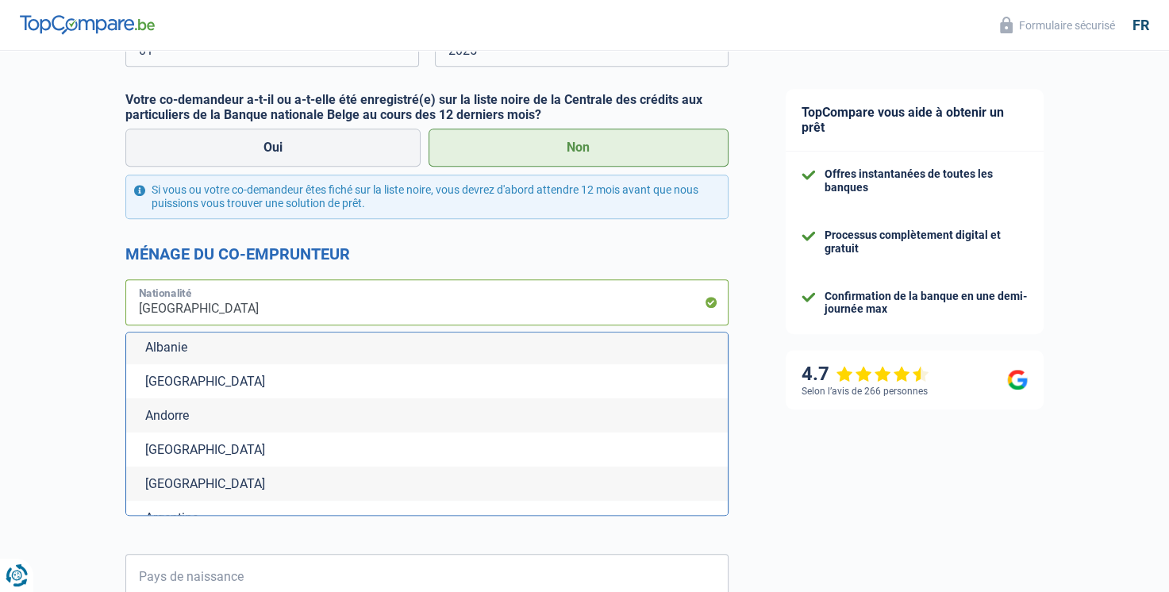
scroll to position [79, 0]
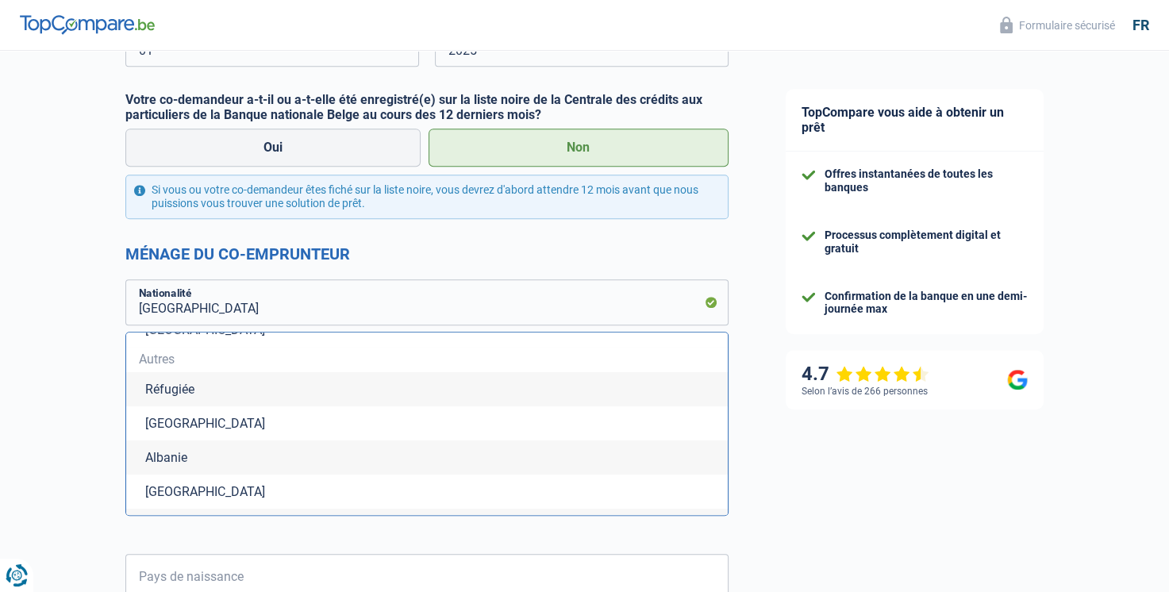
click at [40, 340] on div "Chance de réussite de votre simulation est de 80% 1 2 3 4 5 Rajoutez +10% en co…" at bounding box center [378, 321] width 757 height 2140
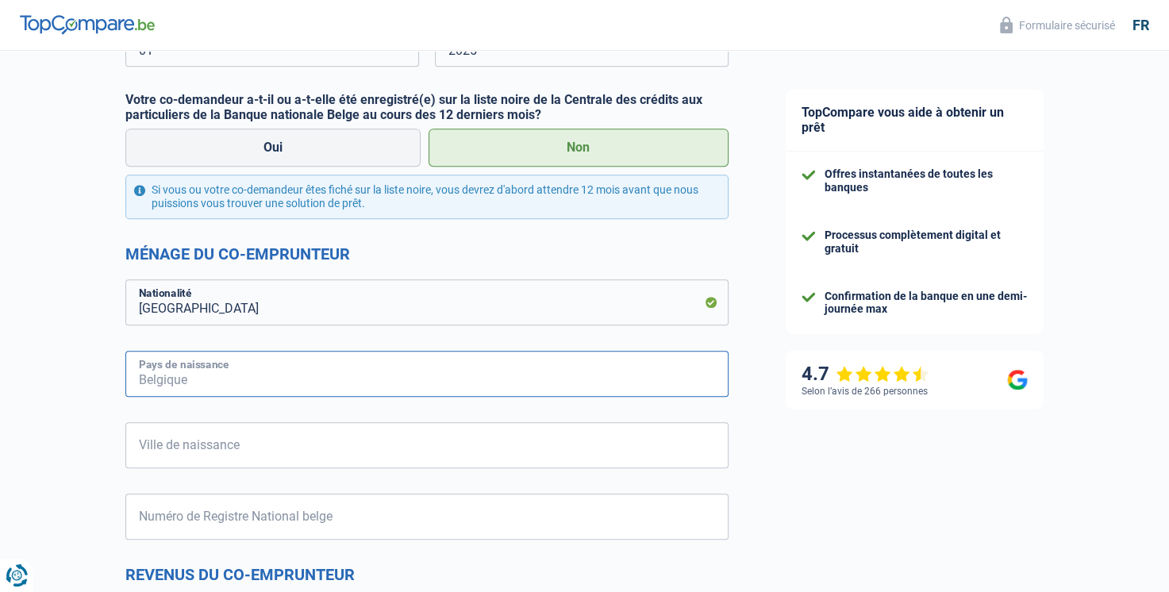
click at [237, 376] on input "Pays de naissance" at bounding box center [426, 374] width 603 height 46
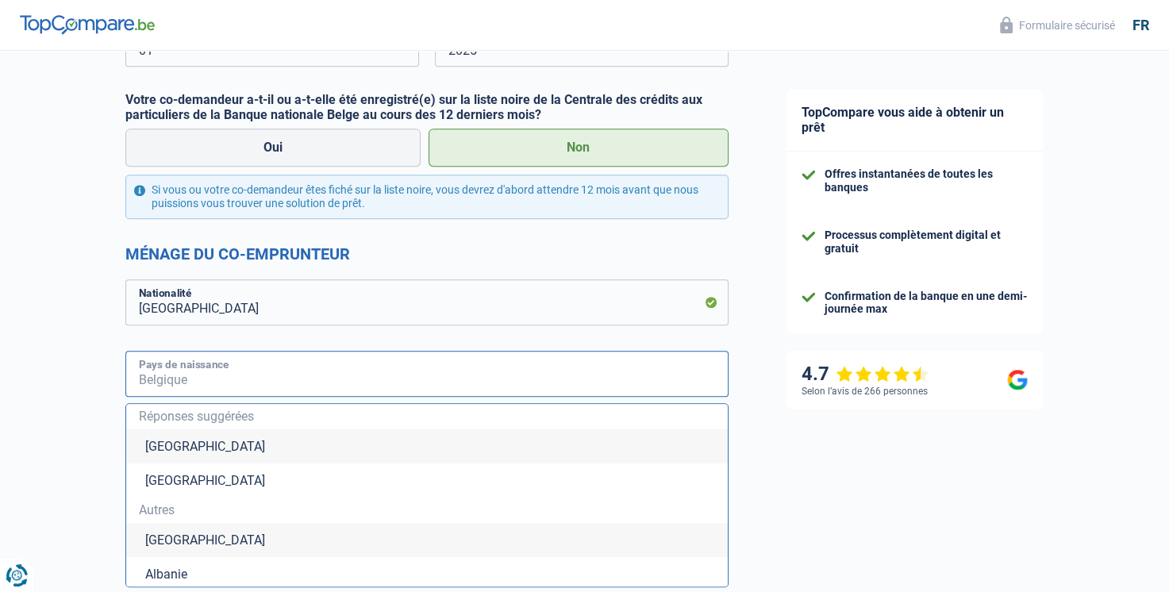
type input "d"
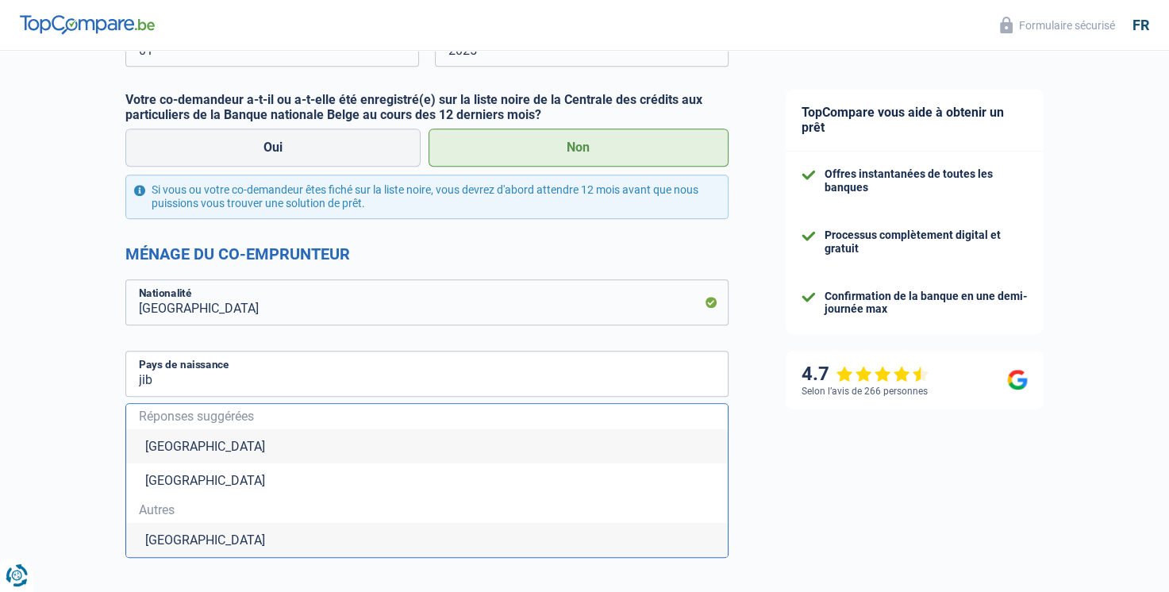
click at [217, 544] on li "Djibouti" at bounding box center [427, 540] width 602 height 34
type input "Djibouti"
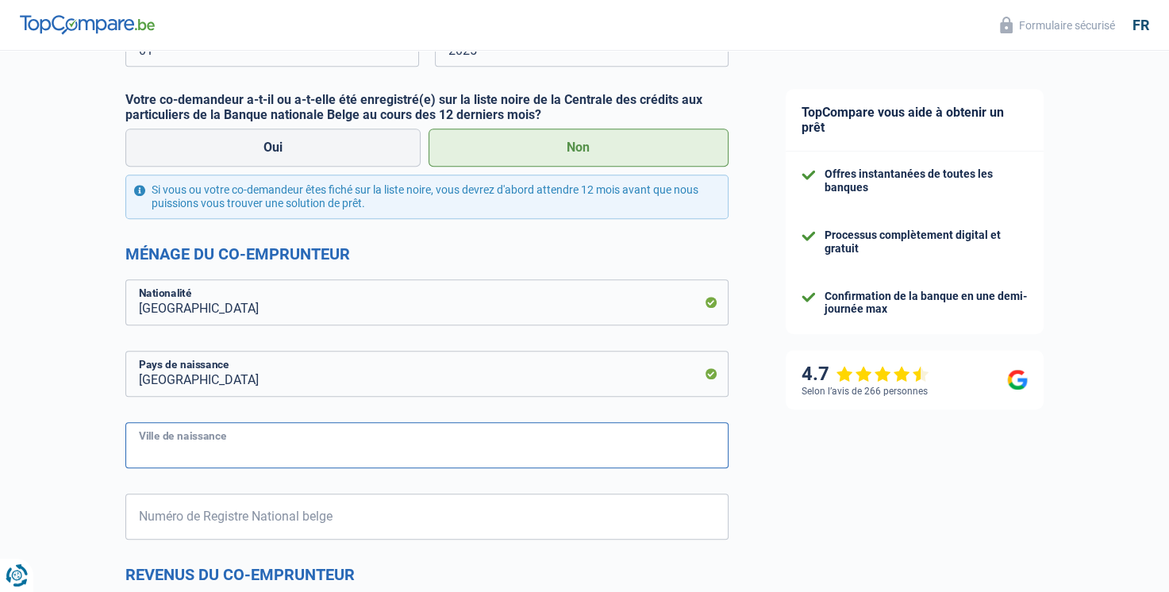
click at [178, 446] on input "Ville de naissance" at bounding box center [426, 445] width 603 height 46
type input "djibouti"
click at [181, 522] on input "Numéro de Registre National belge" at bounding box center [426, 517] width 603 height 46
type input "92.12.22-728.46"
click at [89, 487] on div "Chance de réussite de votre simulation est de 80% 1 2 3 4 5 Rajoutez +10% en co…" at bounding box center [378, 219] width 757 height 1936
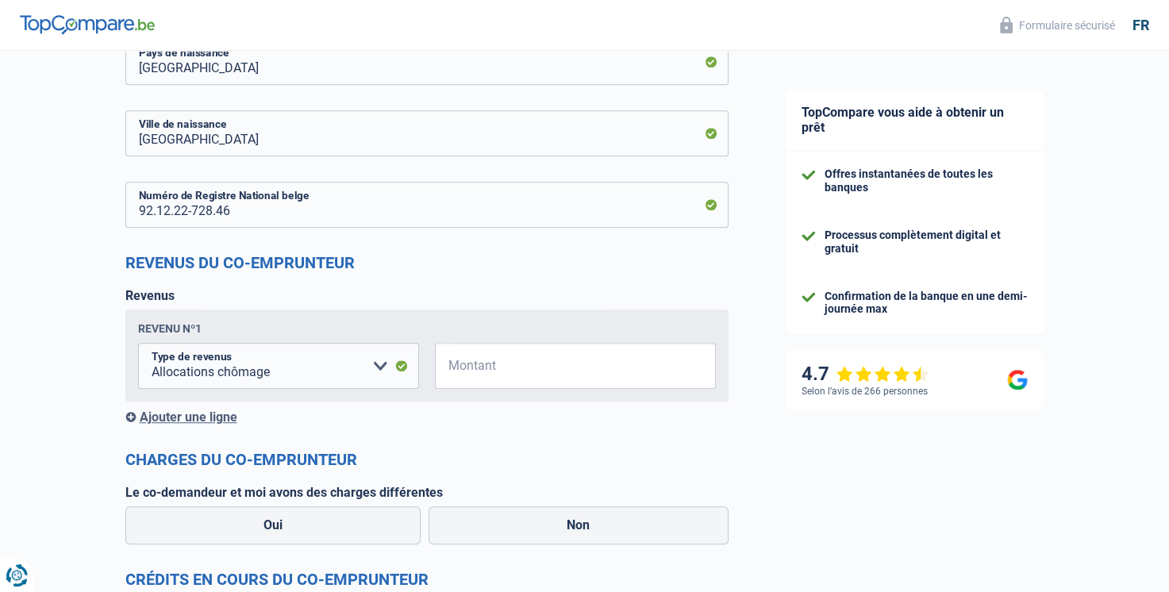
scroll to position [1111, 0]
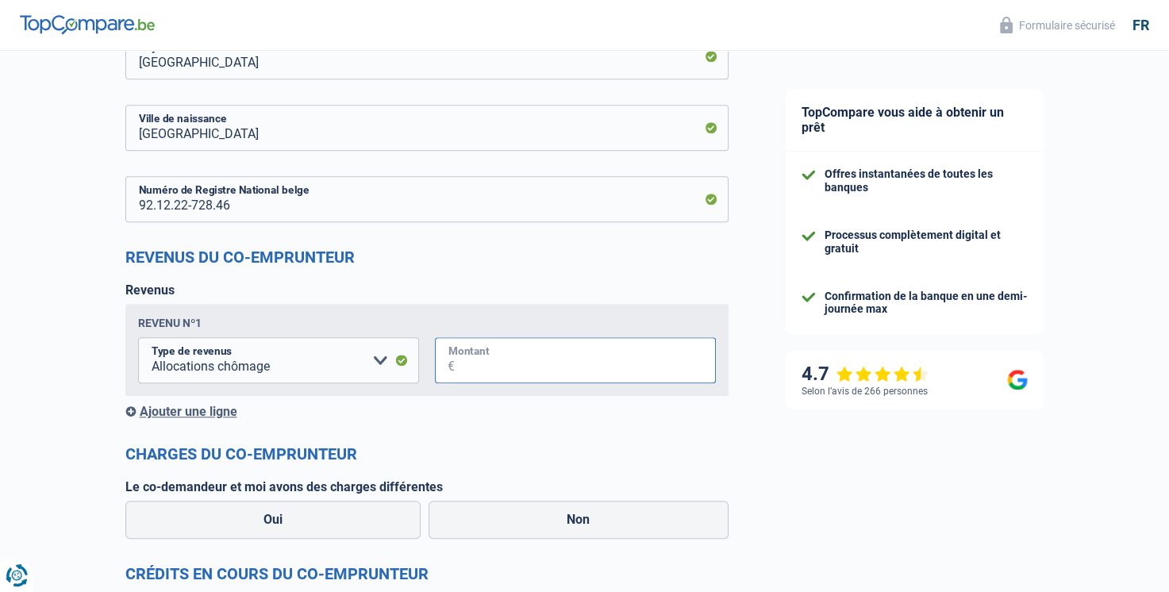
click at [498, 364] on input "Montant" at bounding box center [585, 360] width 261 height 46
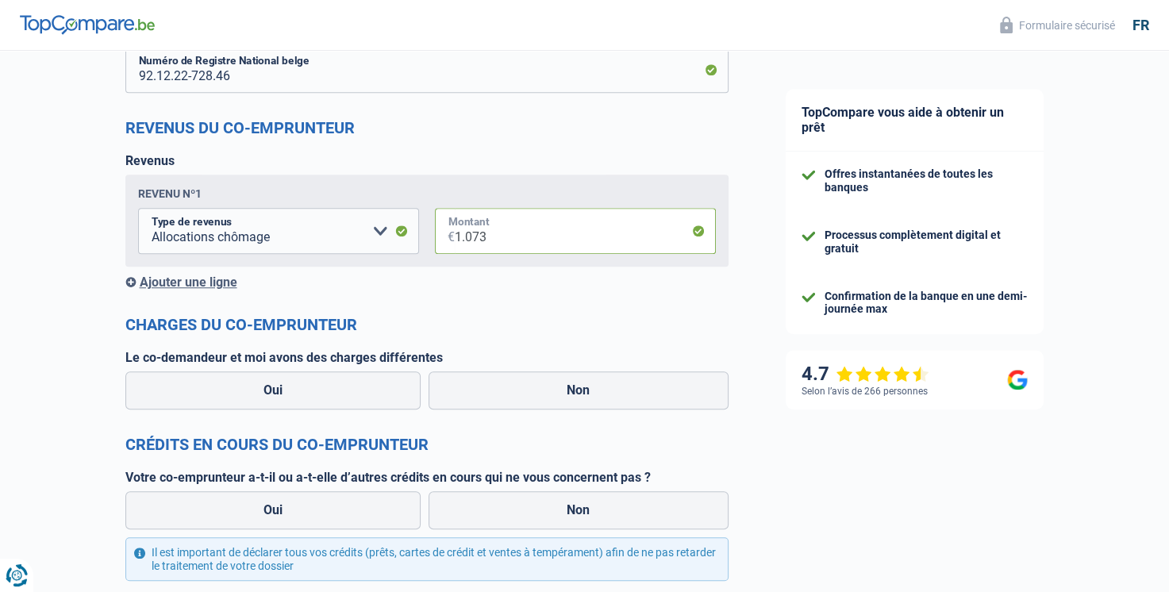
scroll to position [1270, 0]
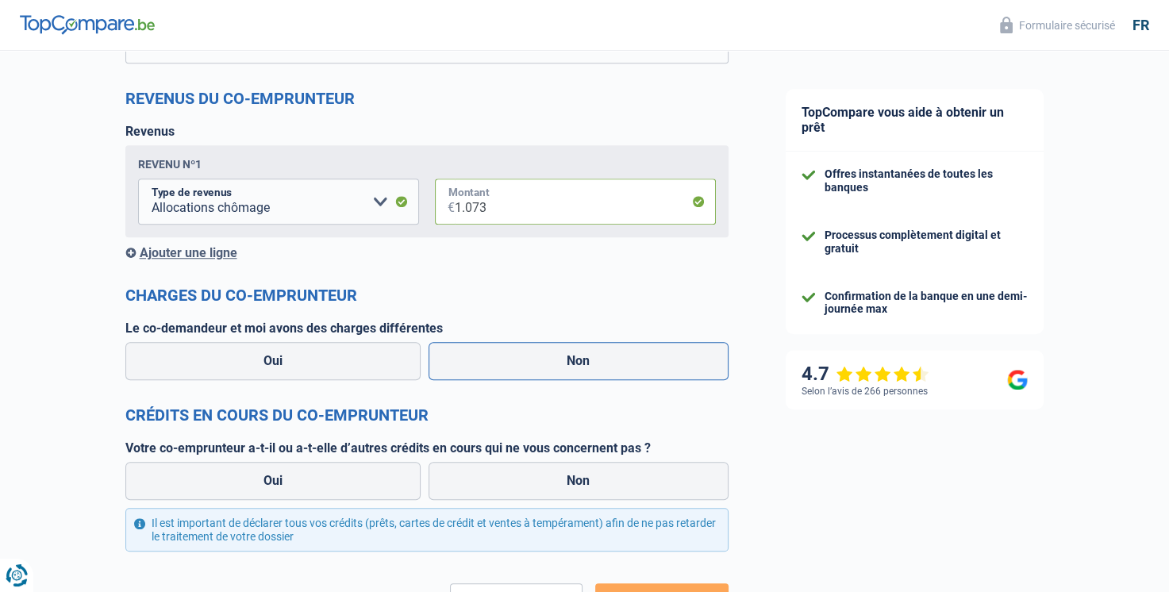
type input "1.073"
click at [487, 367] on label "Non" at bounding box center [579, 361] width 300 height 38
click at [487, 367] on input "Non" at bounding box center [579, 361] width 300 height 38
radio input "true"
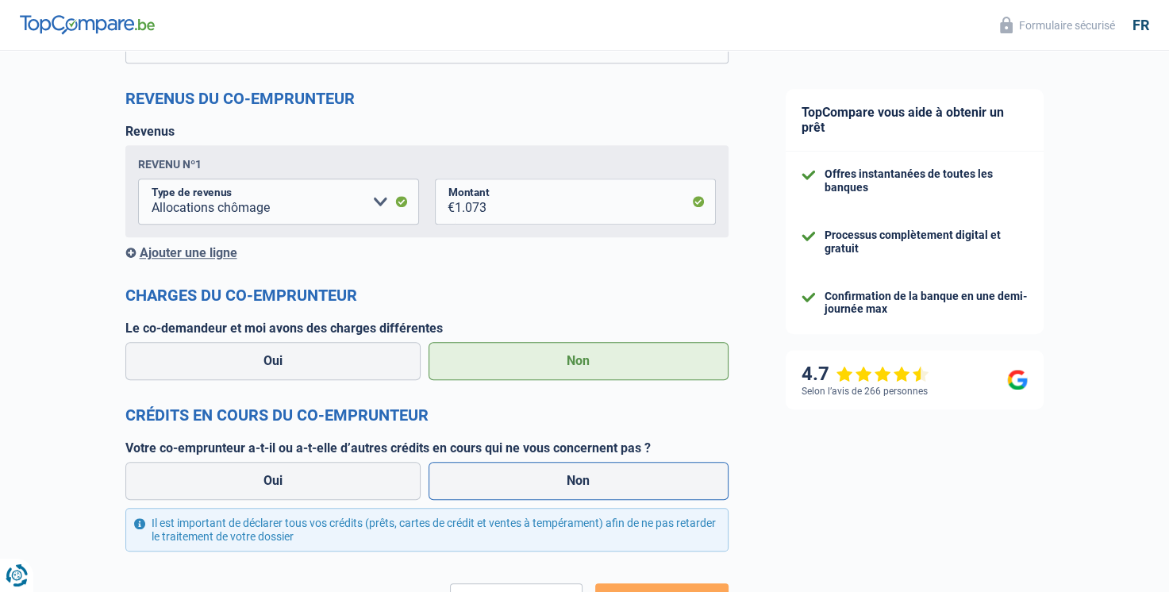
click at [495, 487] on label "Non" at bounding box center [579, 481] width 300 height 38
click at [495, 487] on input "Non" at bounding box center [579, 481] width 300 height 38
radio input "true"
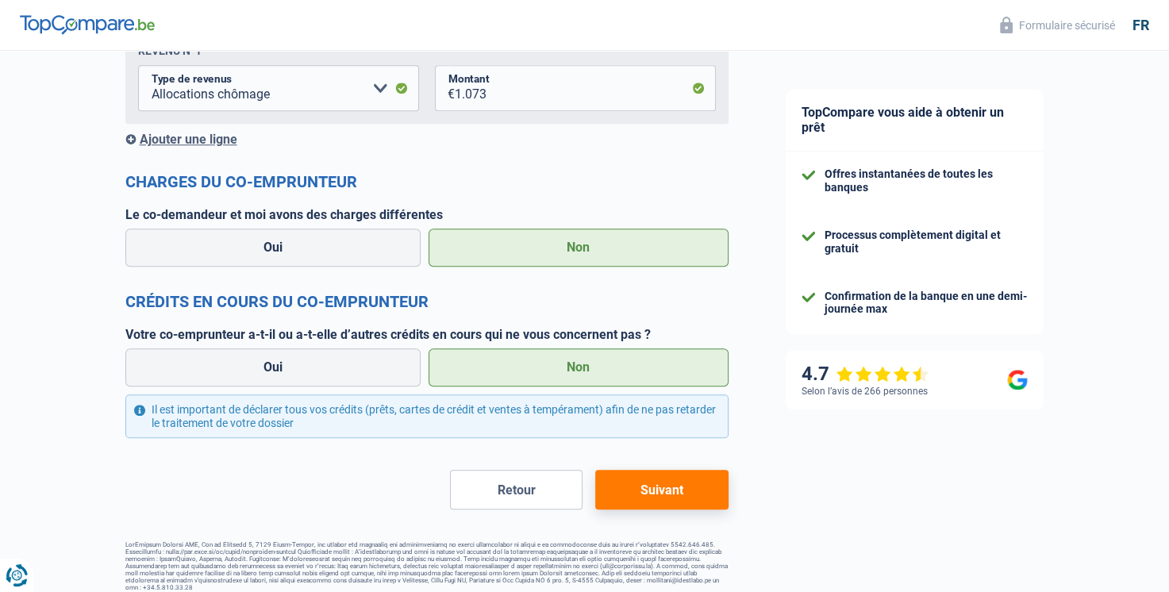
scroll to position [1396, 0]
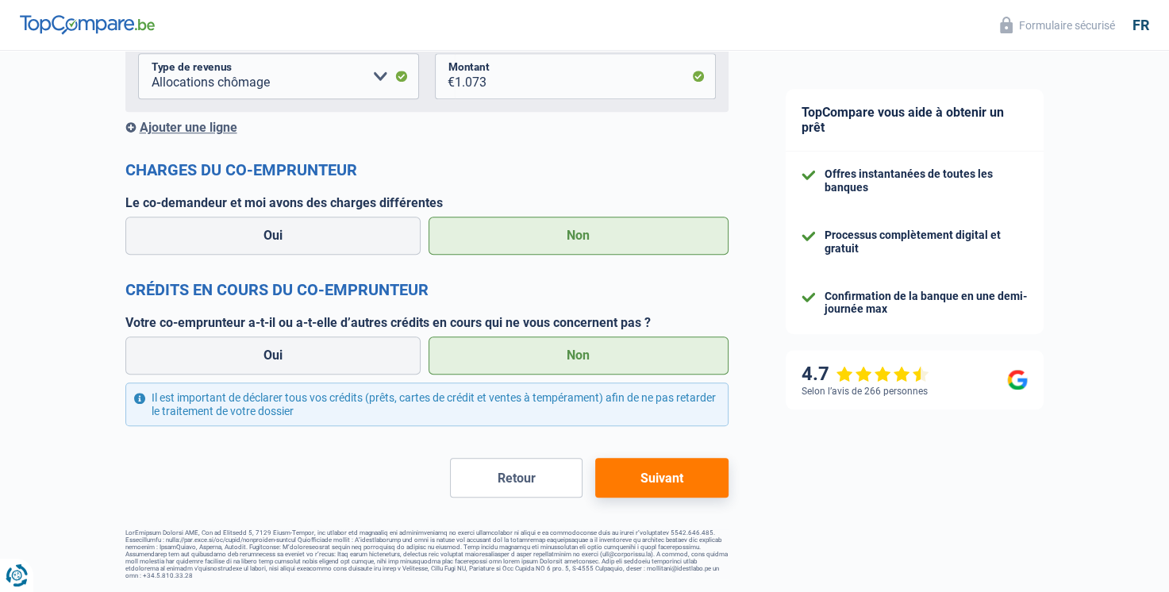
click at [640, 488] on button "Suivant" at bounding box center [661, 478] width 133 height 40
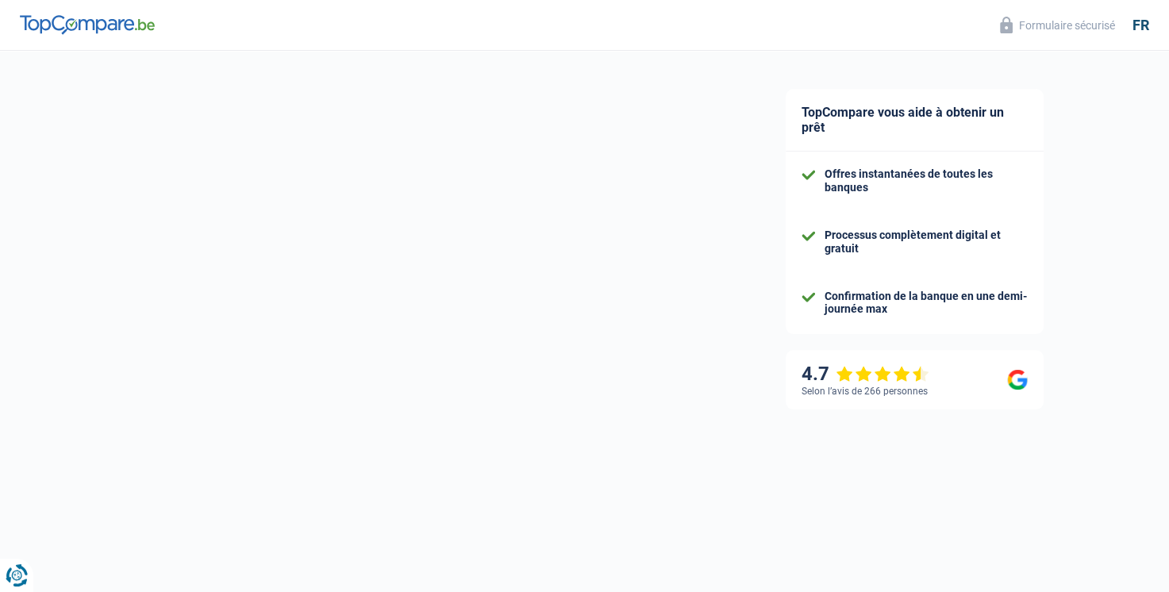
select select "48"
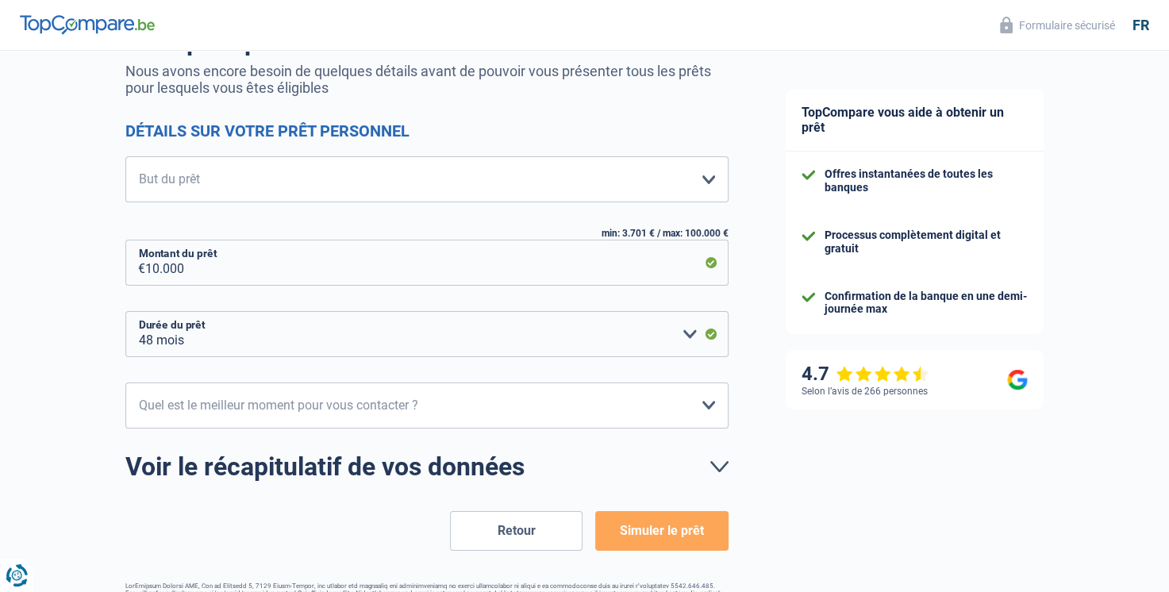
scroll to position [159, 0]
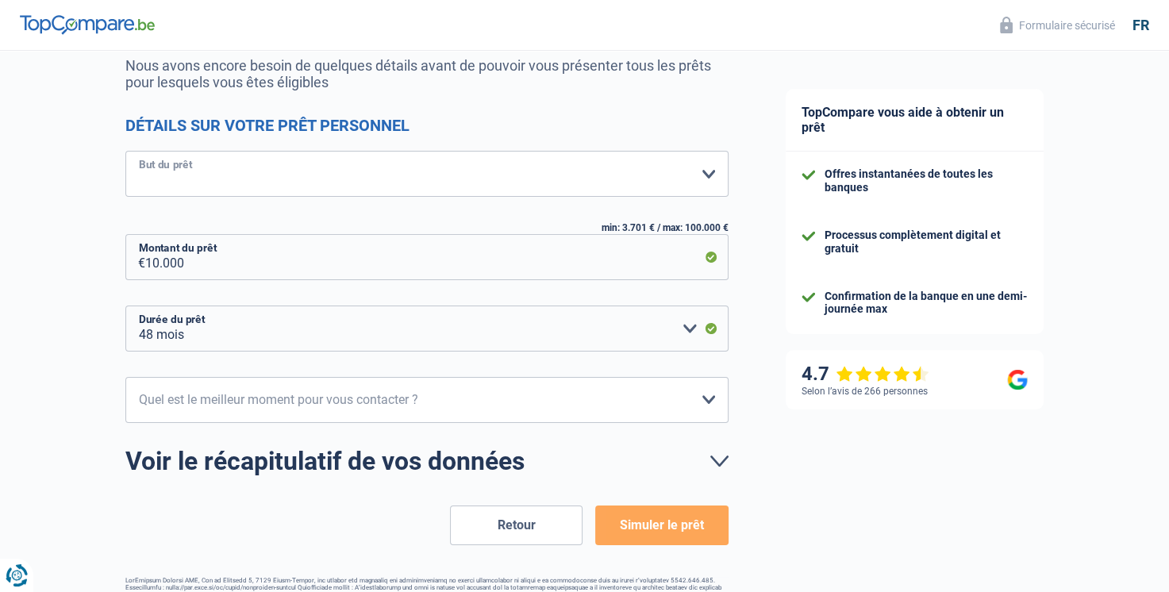
click at [714, 176] on select "Confort maison: meubles, textile, peinture, électroménager, outillage non-profe…" at bounding box center [426, 174] width 603 height 46
select select "household"
click at [125, 152] on select "Confort maison: meubles, textile, peinture, électroménager, outillage non-profe…" at bounding box center [426, 174] width 603 height 46
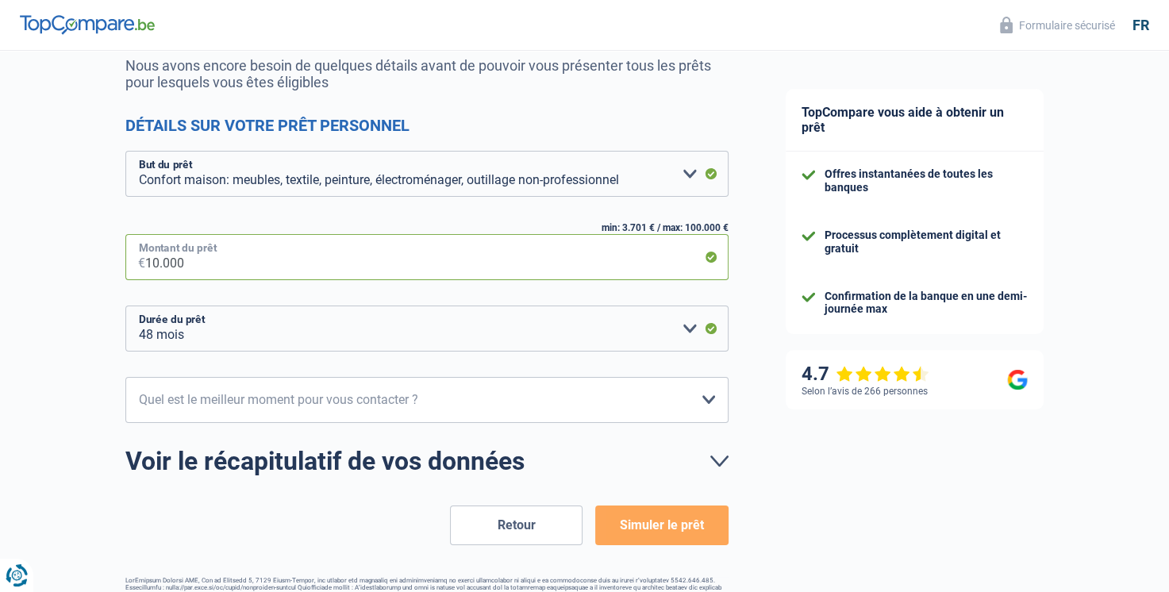
click at [195, 263] on input "10.000" at bounding box center [436, 257] width 583 height 46
type input "1.000"
select select "24"
type input "12.500"
select select "60"
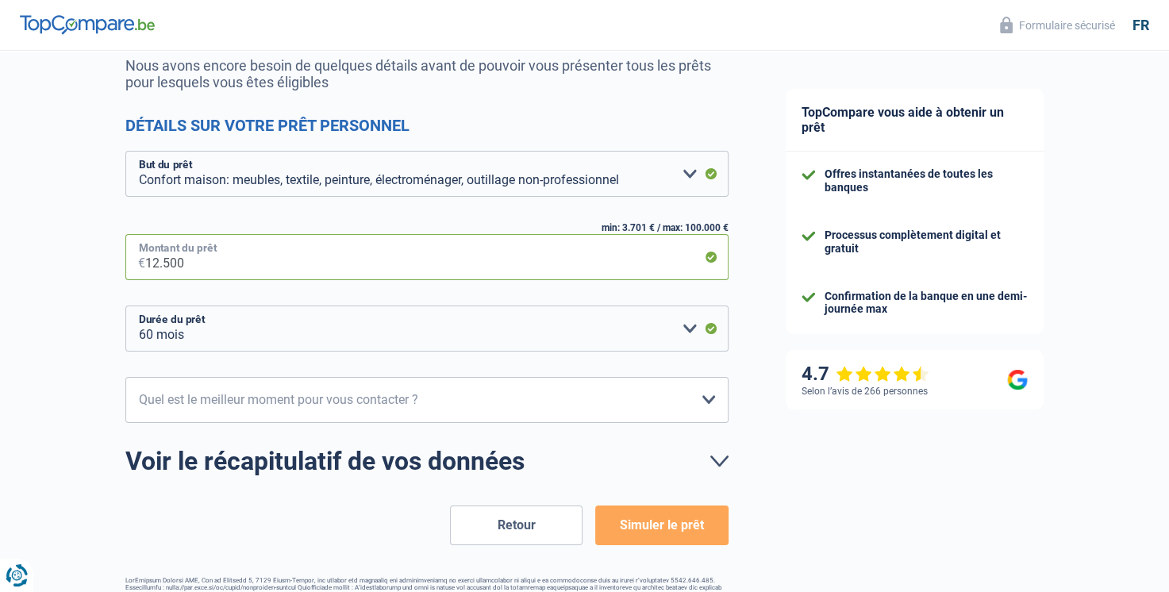
type input "12.500"
drag, startPoint x: 696, startPoint y: 329, endPoint x: 670, endPoint y: 337, distance: 27.6
click at [696, 329] on select "12 mois 18 mois 24 mois 30 mois 36 mois 42 mois 48 mois 60 mois Veuillez sélect…" at bounding box center [426, 329] width 603 height 46
select select "36"
click at [125, 306] on select "12 mois 18 mois 24 mois 30 mois 36 mois 42 mois 48 mois 60 mois Veuillez sélect…" at bounding box center [426, 329] width 603 height 46
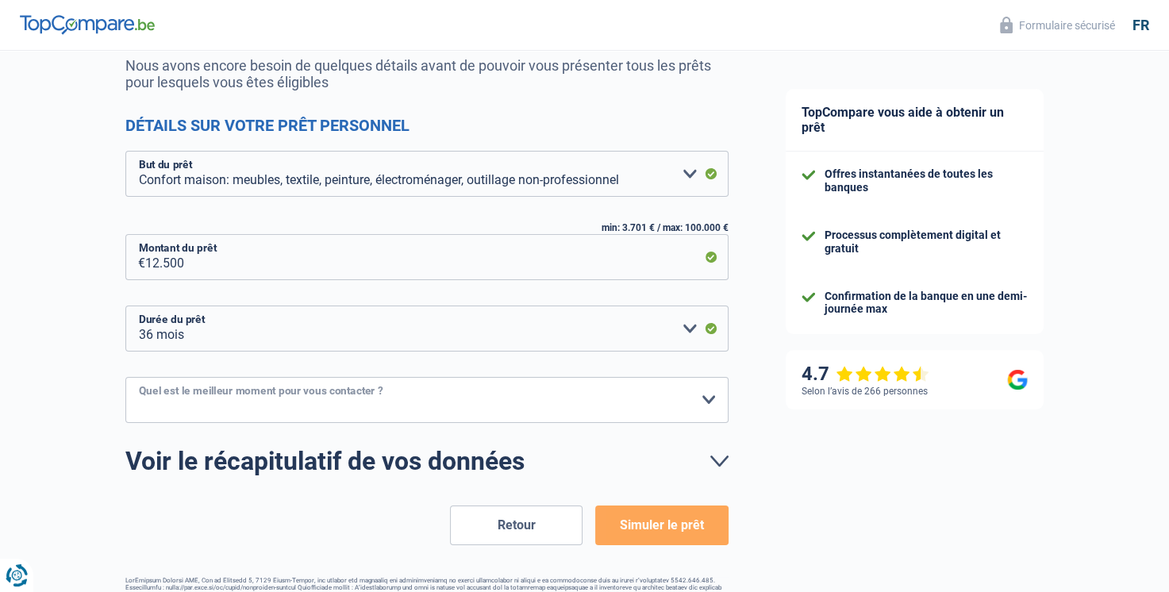
click at [715, 406] on select "10h-12h 12h-14h 14h-16h 16h-18h Veuillez sélectionner une option" at bounding box center [426, 400] width 603 height 46
select select "16-18"
click at [125, 377] on select "10h-12h 12h-14h 14h-16h 16h-18h Veuillez sélectionner une option" at bounding box center [426, 400] width 603 height 46
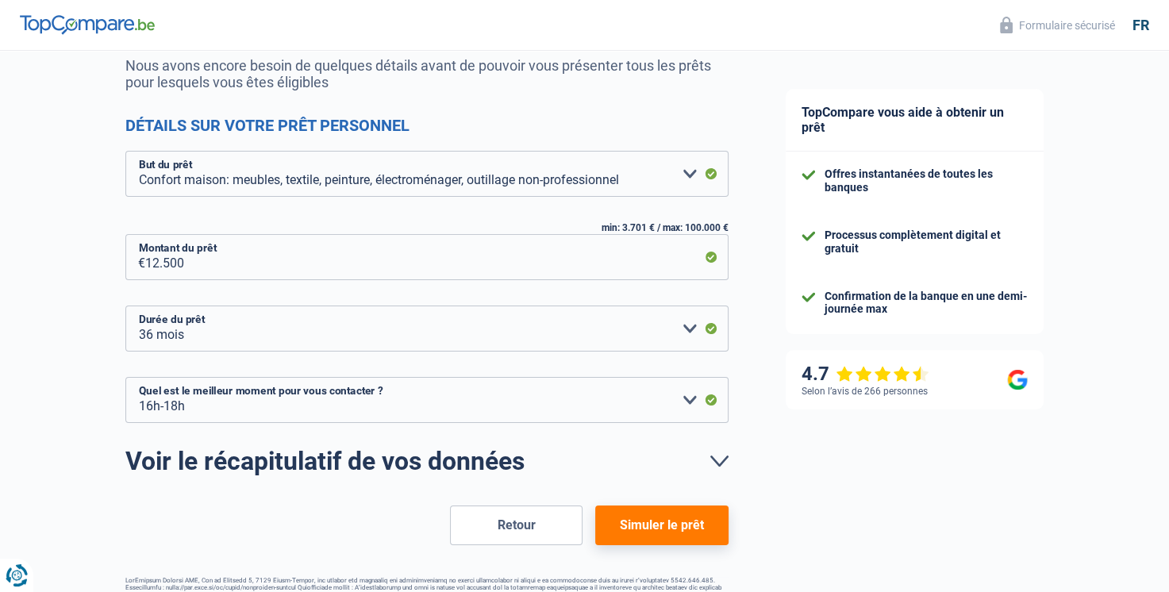
click at [644, 536] on button "Simuler le prêt" at bounding box center [661, 526] width 133 height 40
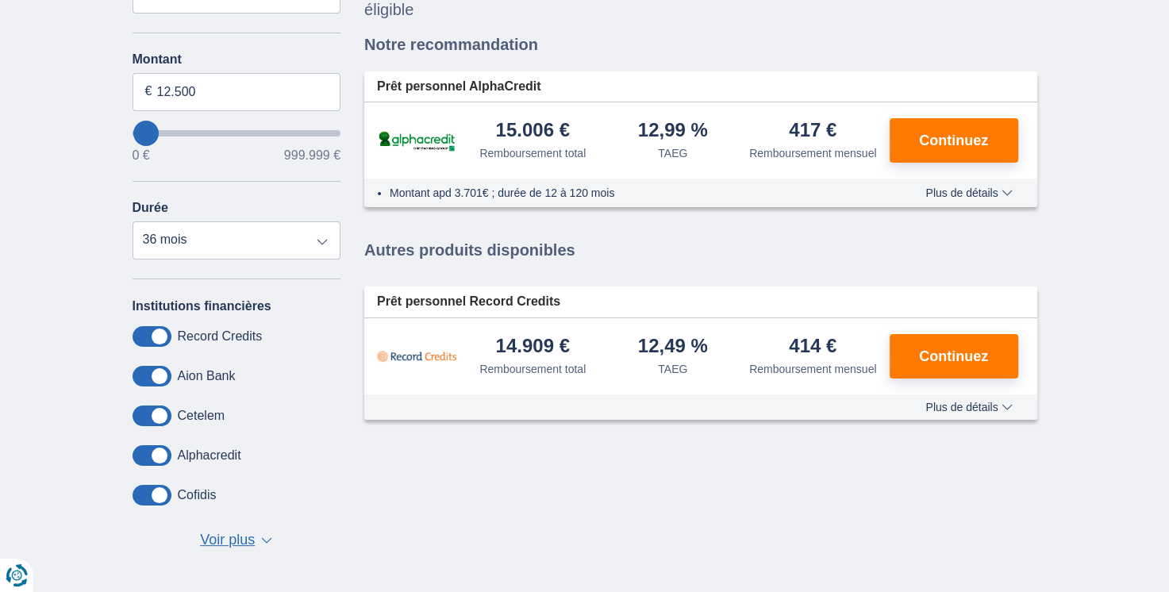
scroll to position [238, 0]
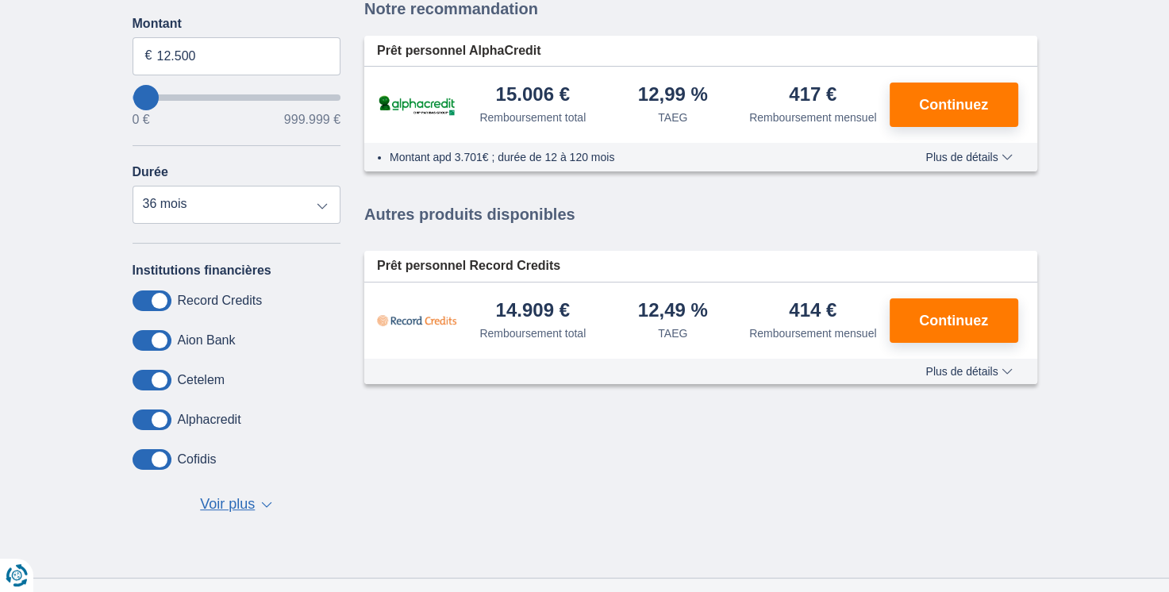
click at [267, 502] on span "▼" at bounding box center [266, 505] width 11 height 6
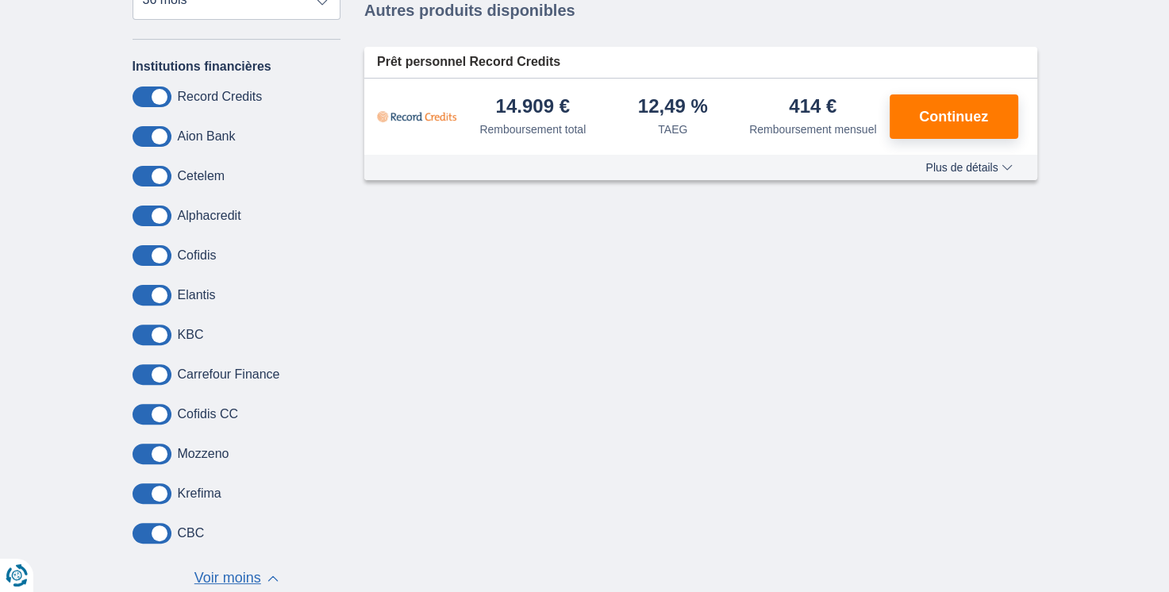
scroll to position [476, 0]
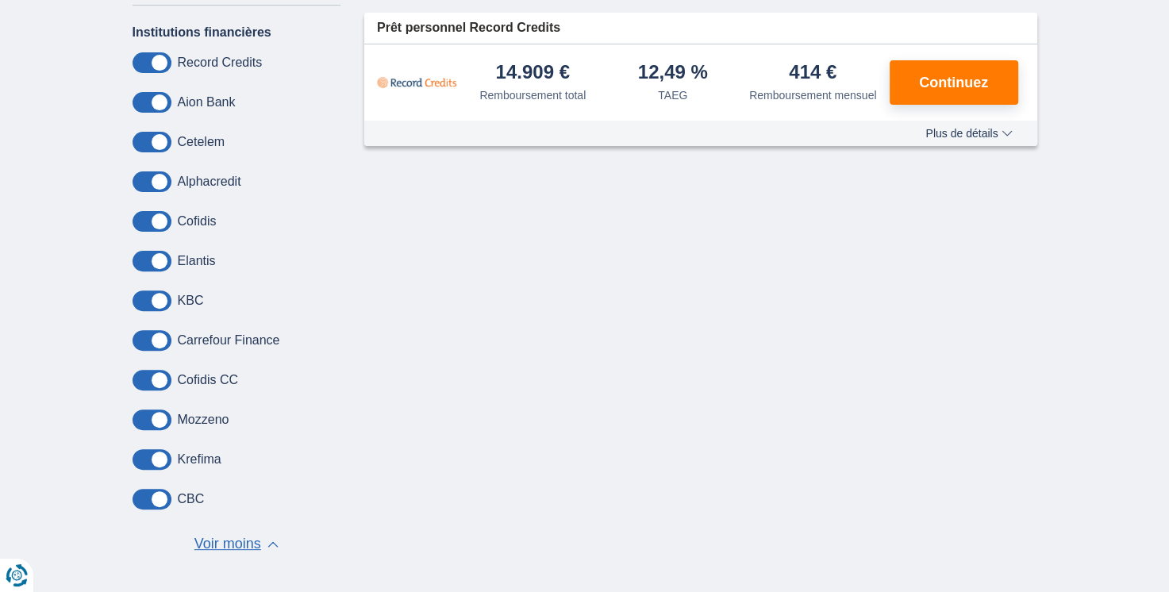
click at [155, 498] on span at bounding box center [152, 499] width 39 height 21
click at [0, 0] on input "checkbox" at bounding box center [0, 0] width 0 height 0
click at [144, 497] on span at bounding box center [152, 499] width 39 height 21
click at [0, 0] on input "checkbox" at bounding box center [0, 0] width 0 height 0
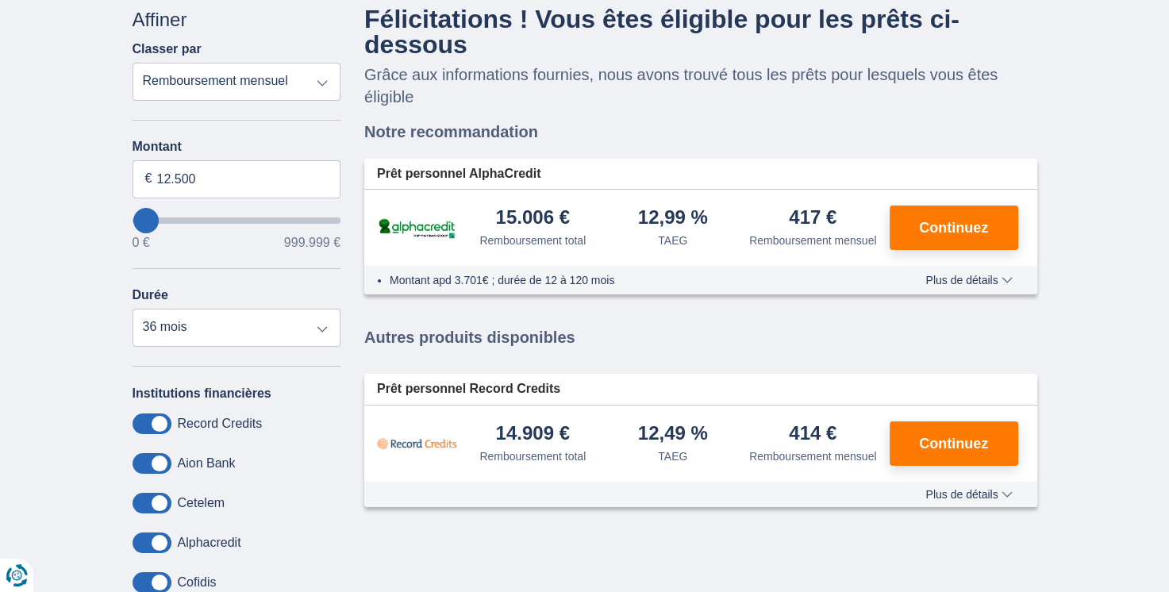
scroll to position [0, 0]
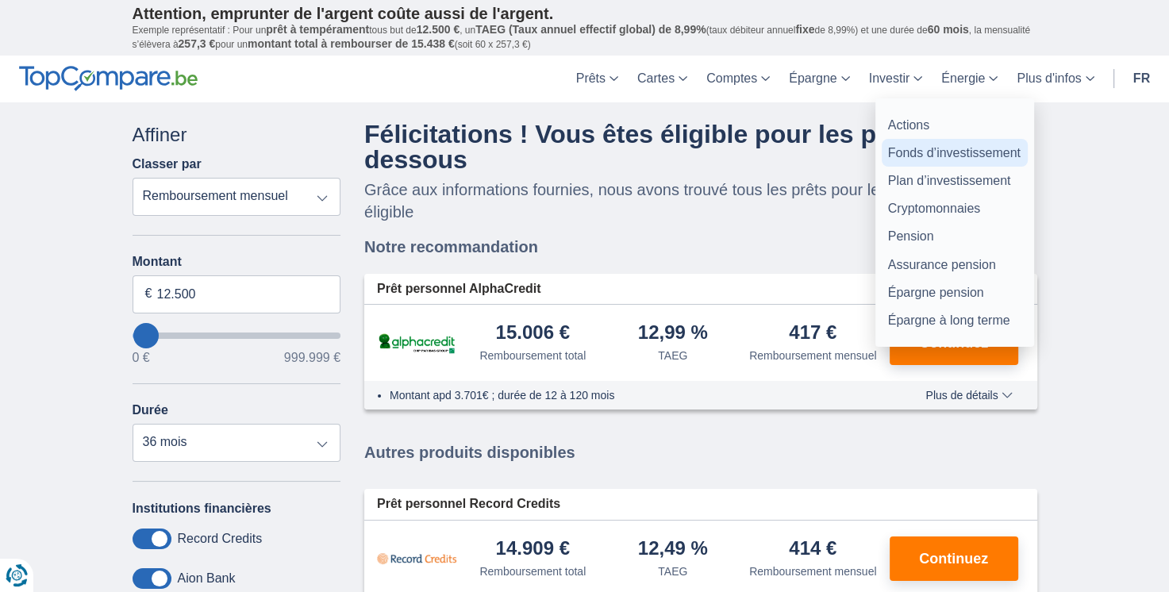
click at [904, 156] on link "Fonds d’investissement" at bounding box center [955, 153] width 146 height 28
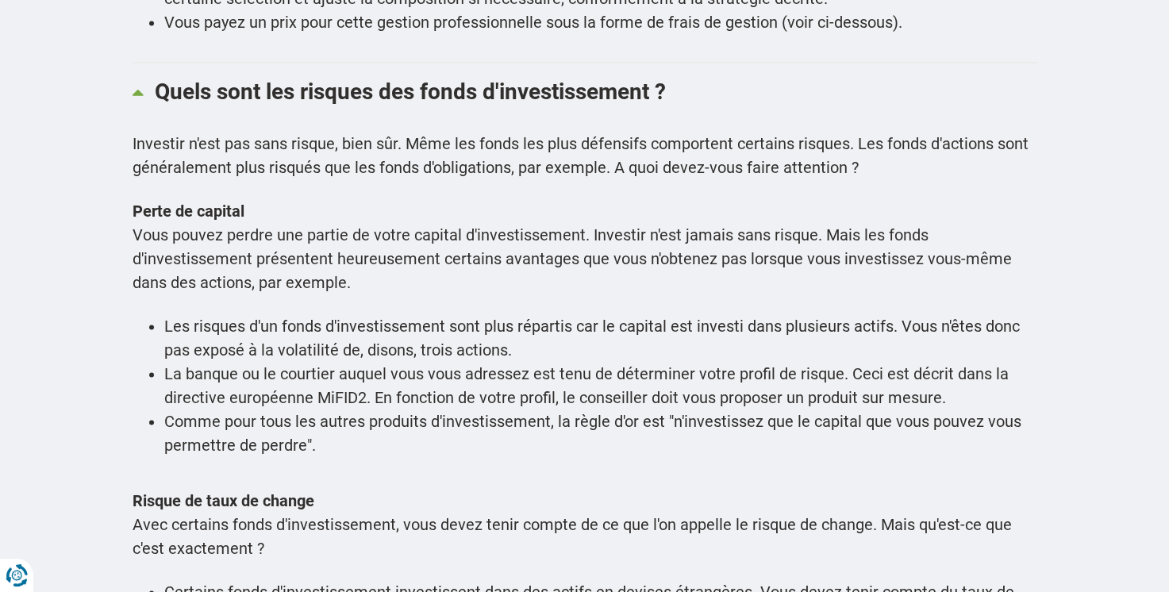
scroll to position [2381, 0]
